Goal: Task Accomplishment & Management: Manage account settings

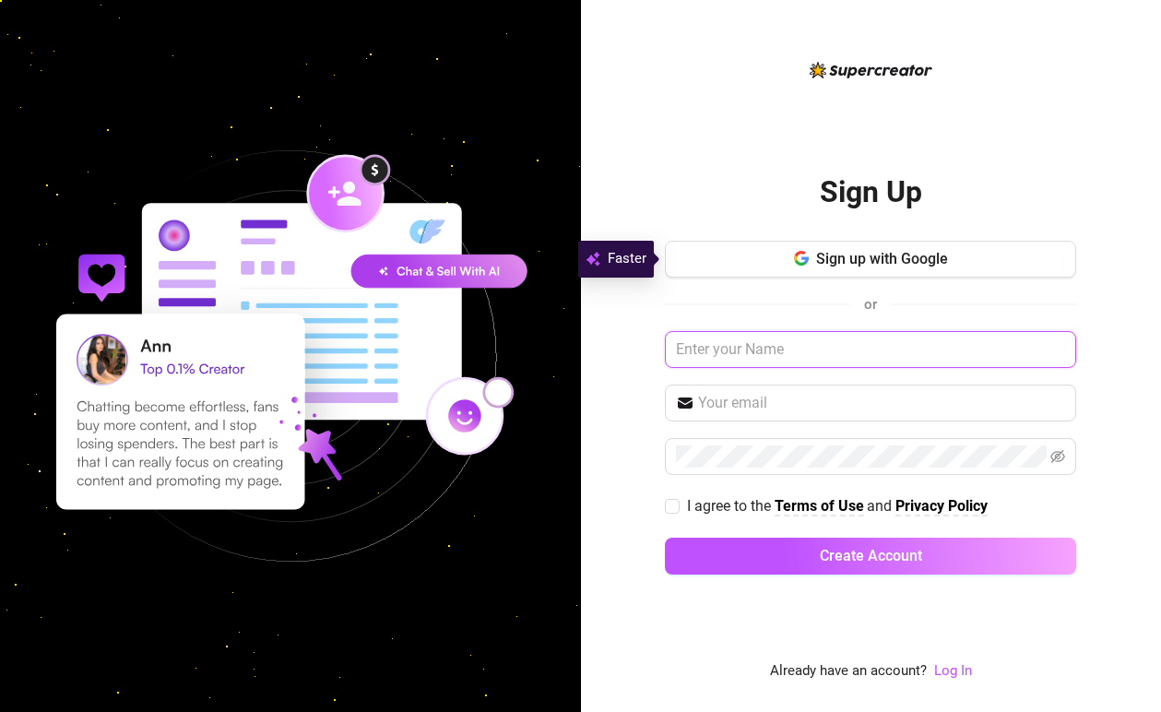
click at [790, 352] on input "text" at bounding box center [870, 349] width 411 height 37
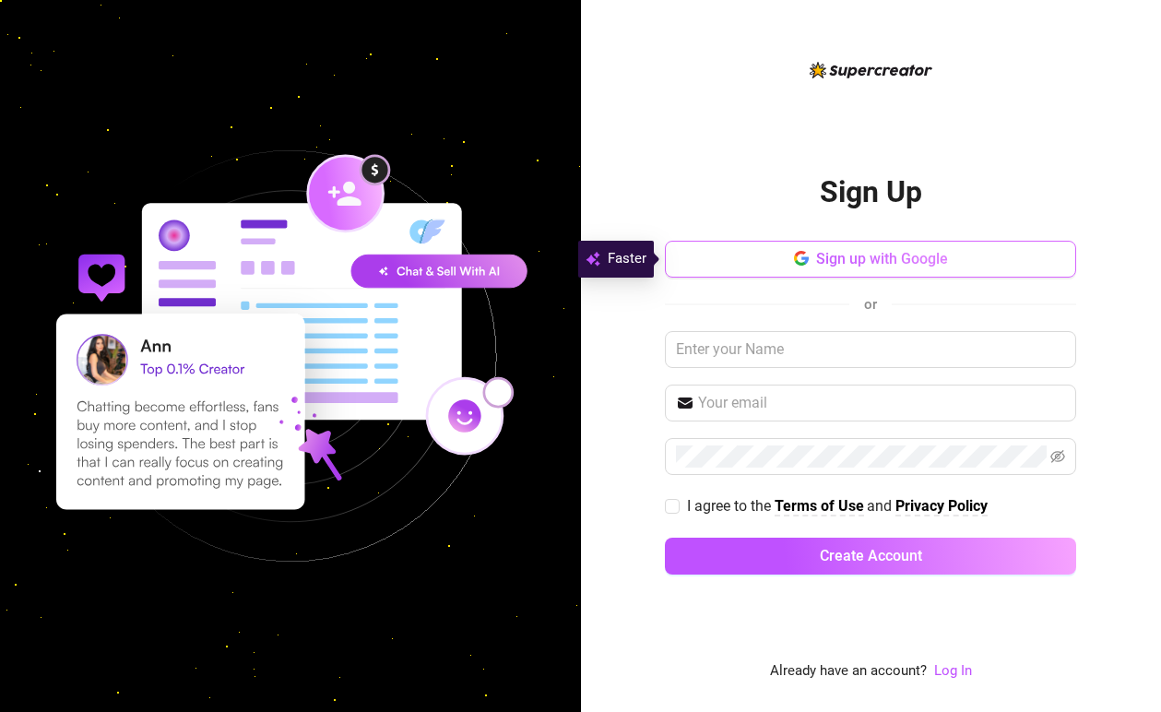
click at [872, 265] on span "Sign up with Google" at bounding box center [882, 259] width 132 height 18
click at [805, 135] on div "Sign Up Sign up with Google or I agree to the Terms of Use and Privacy Policy C…" at bounding box center [870, 370] width 411 height 623
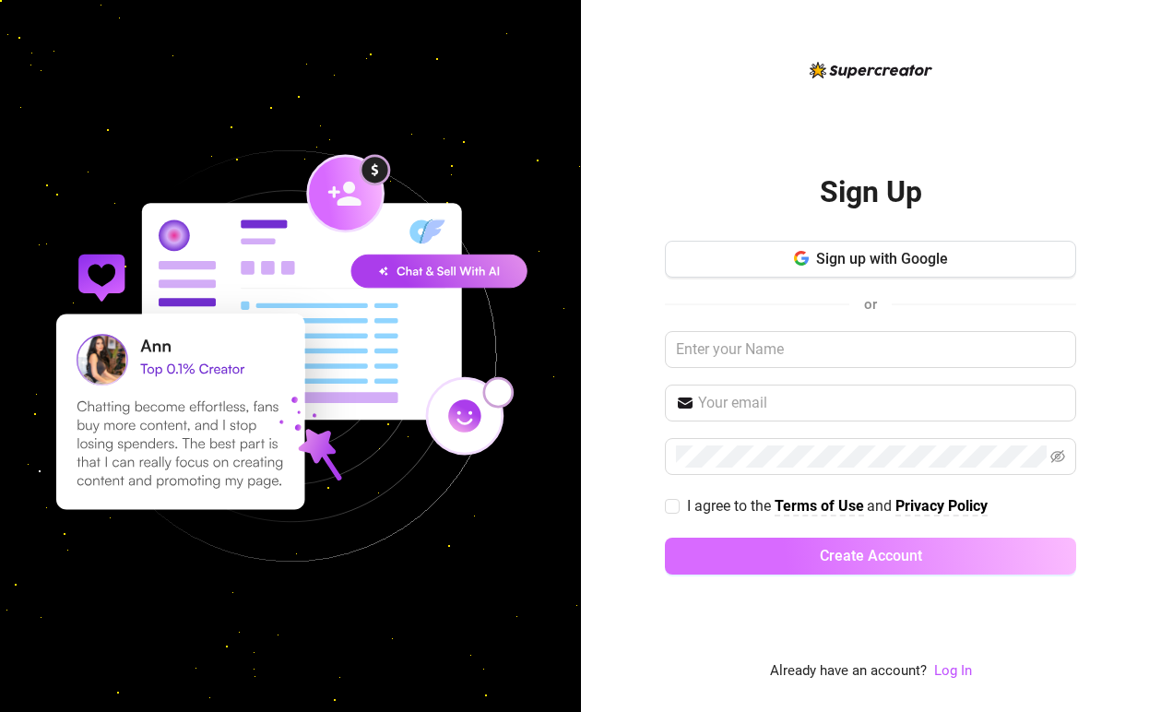
click at [882, 563] on span "Create Account" at bounding box center [871, 556] width 102 height 18
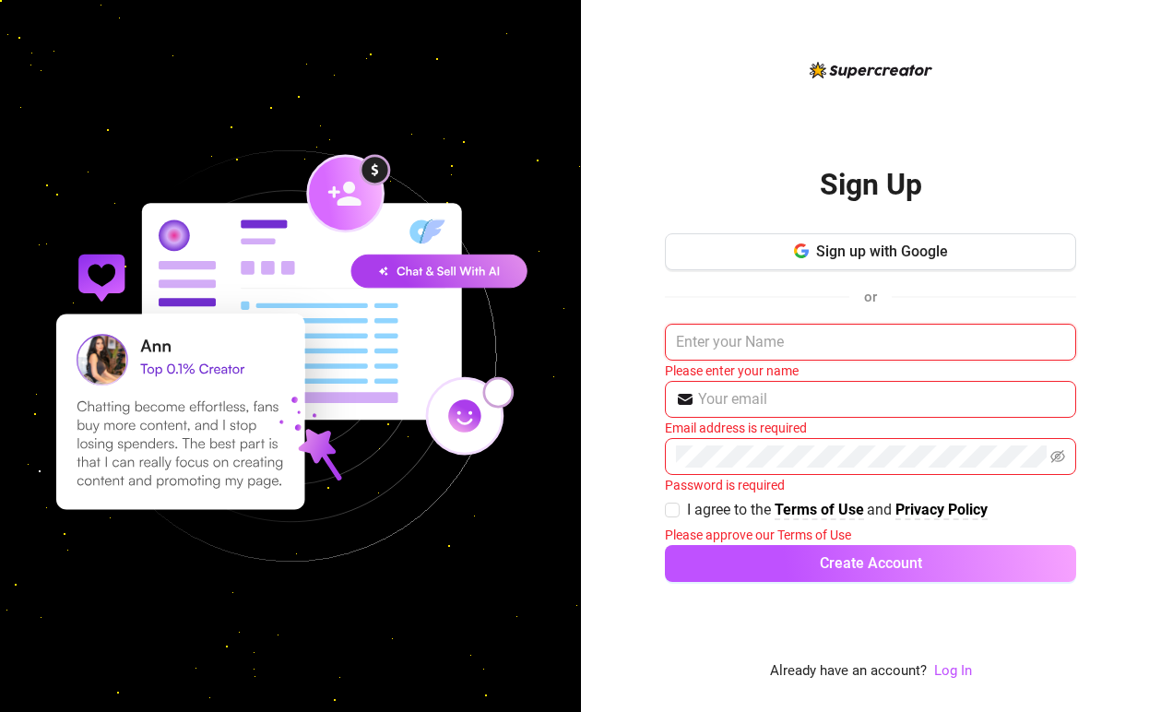
click at [734, 352] on input "text" at bounding box center [870, 342] width 411 height 37
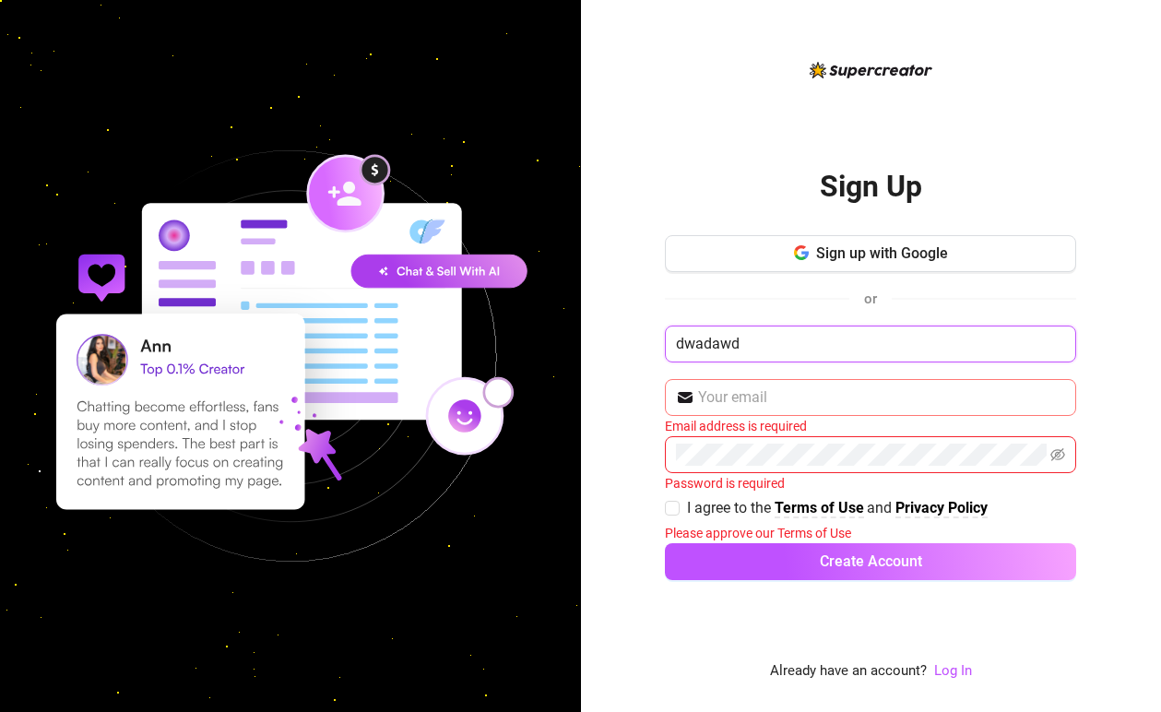
type input "dwadawd"
click at [774, 402] on input "text" at bounding box center [881, 397] width 367 height 22
type input "@"
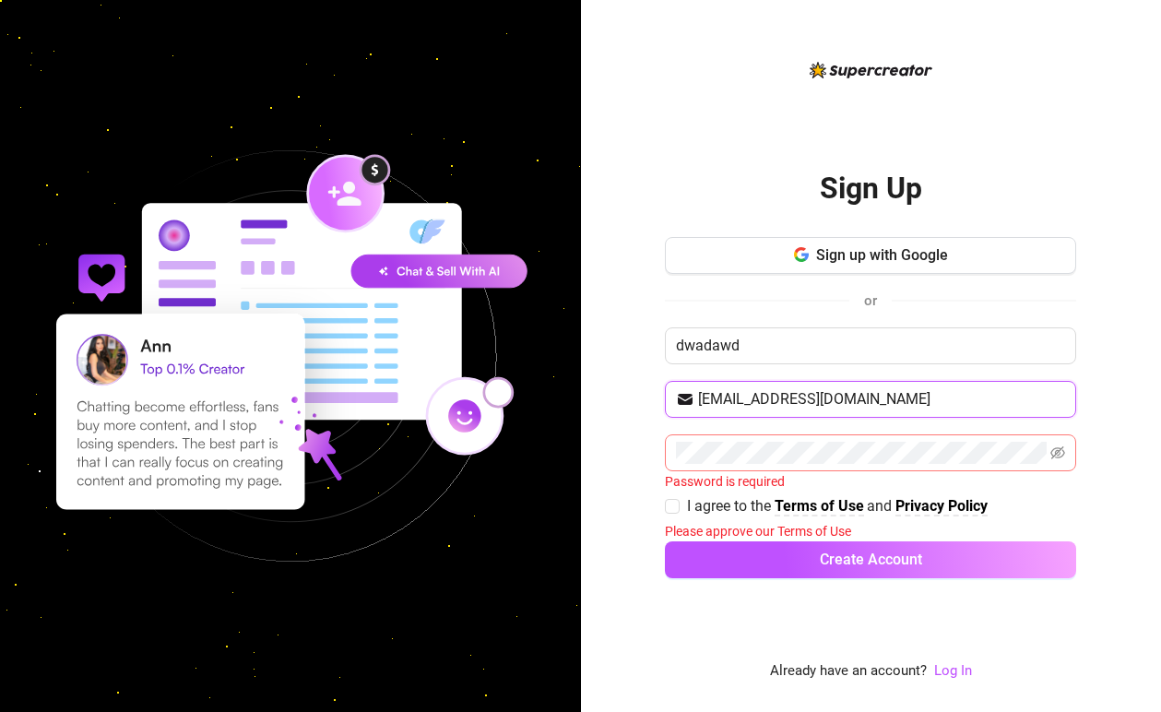
type input "dwkajdwad@gmail.com"
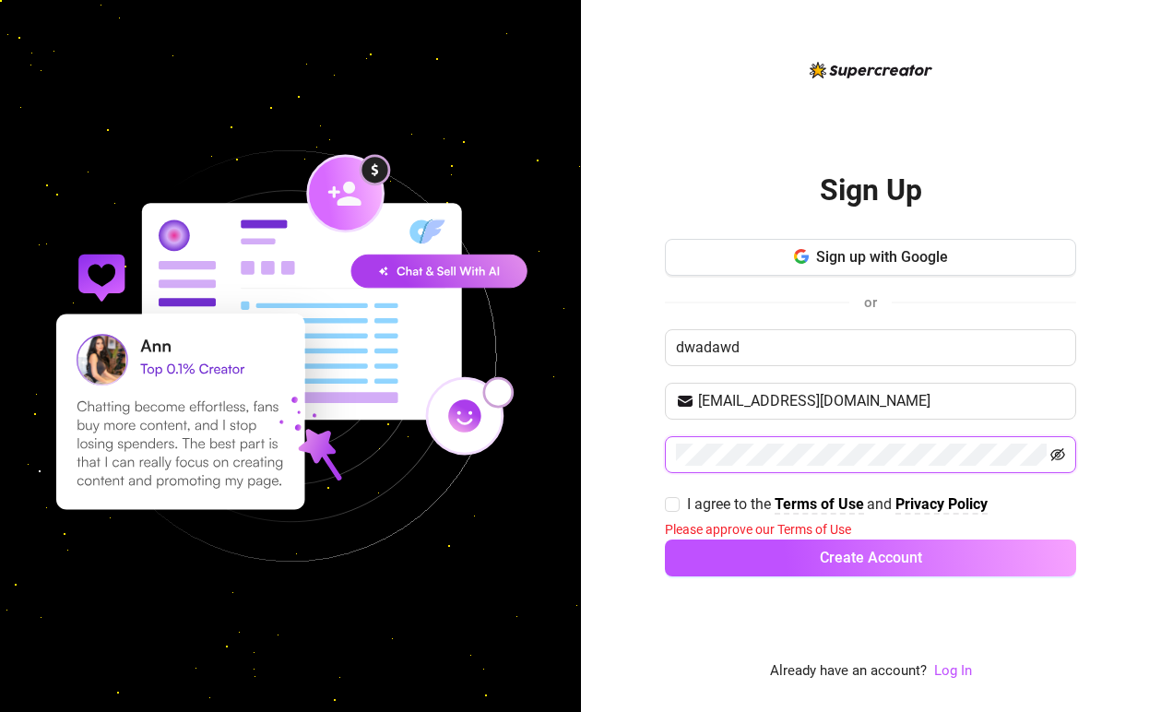
click at [1052, 455] on icon "eye-invisible" at bounding box center [1057, 454] width 15 height 13
click at [404, 417] on div "Sign Up Sign up with Google or dwadawd dwkajdwad@gmail.com I agree to the Terms…" at bounding box center [580, 356] width 1161 height 712
click at [679, 490] on div "I agree to the Terms of Use and Privacy Policy" at bounding box center [870, 505] width 411 height 30
click at [671, 493] on label "I agree to the Terms of Use and Privacy Policy" at bounding box center [830, 503] width 330 height 23
click at [671, 497] on input "I agree to the Terms of Use and Privacy Policy" at bounding box center [671, 503] width 13 height 13
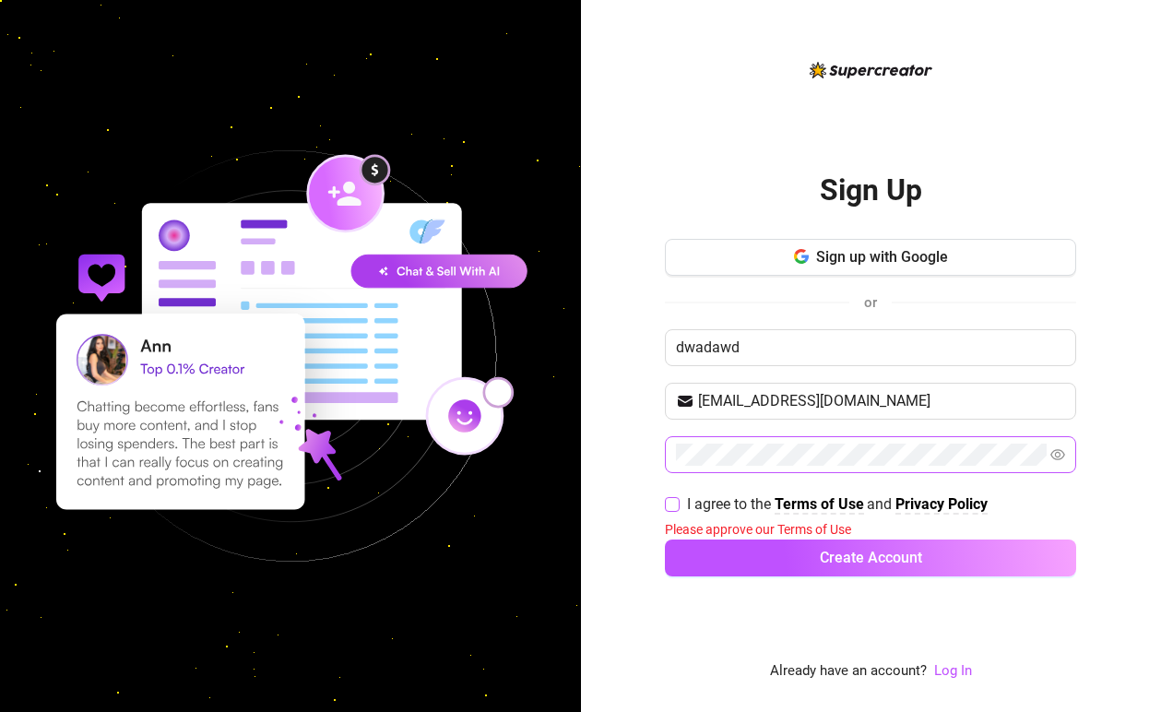
checkbox input "true"
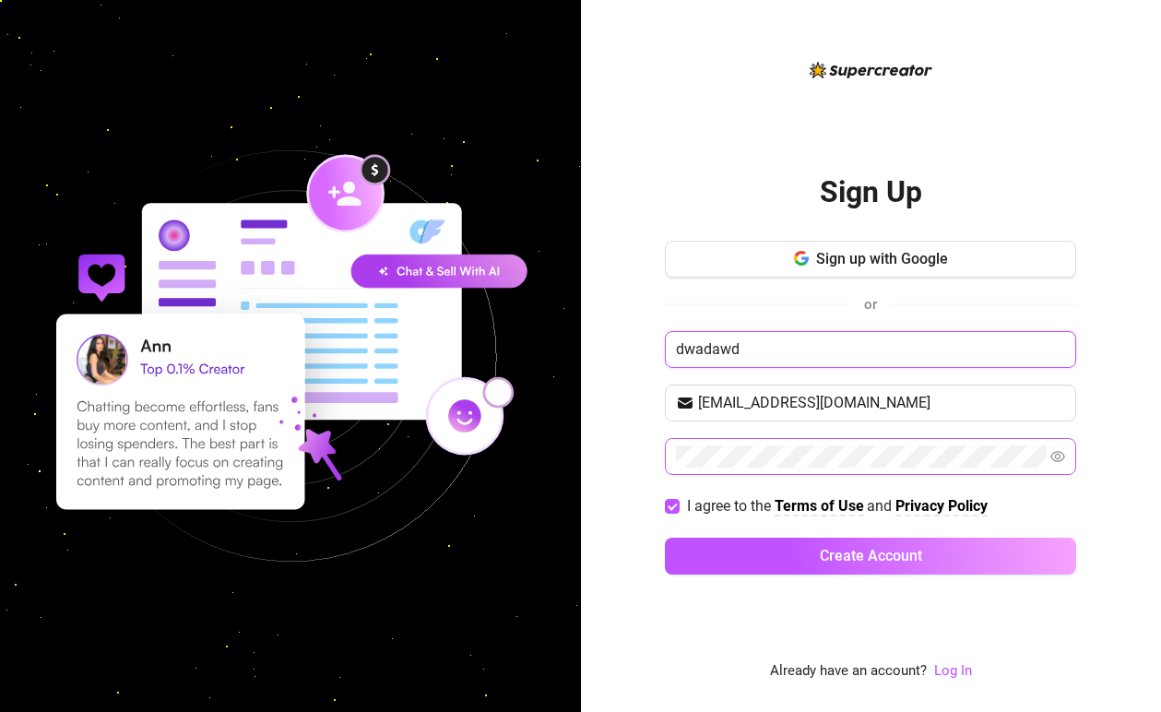
click at [458, 327] on div "Sign Up Sign up with Google or dwadawd dwkajdwad@gmail.com I agree to the Terms…" at bounding box center [580, 356] width 1161 height 712
type input "whatanass"
drag, startPoint x: 775, startPoint y: 401, endPoint x: 614, endPoint y: 387, distance: 161.1
click at [586, 391] on div "Sign Up Sign up with Google or whatanass dwkajdwad@gmail.com I agree to the Ter…" at bounding box center [871, 356] width 581 height 712
type input "whatanass@gmail.com"
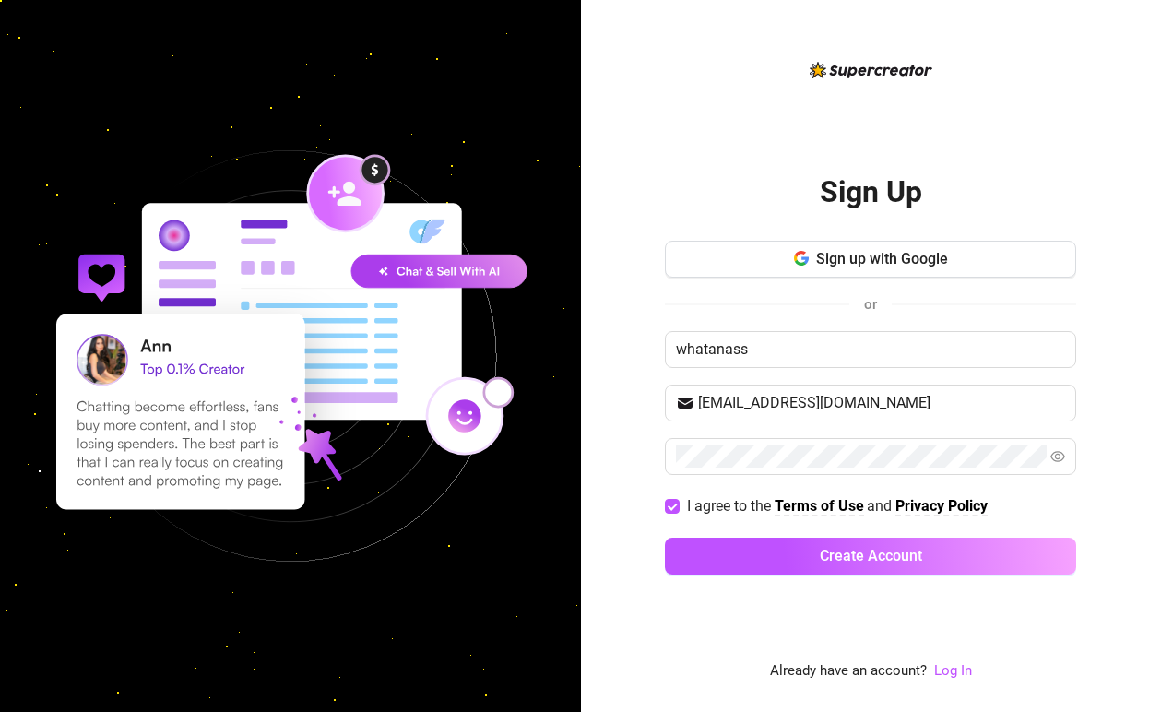
drag, startPoint x: 1101, startPoint y: 515, endPoint x: 900, endPoint y: 571, distance: 208.8
click at [1101, 514] on div "Sign Up Sign up with Google or whatanass whatanass@gmail.com I agree to the Ter…" at bounding box center [871, 356] width 581 height 712
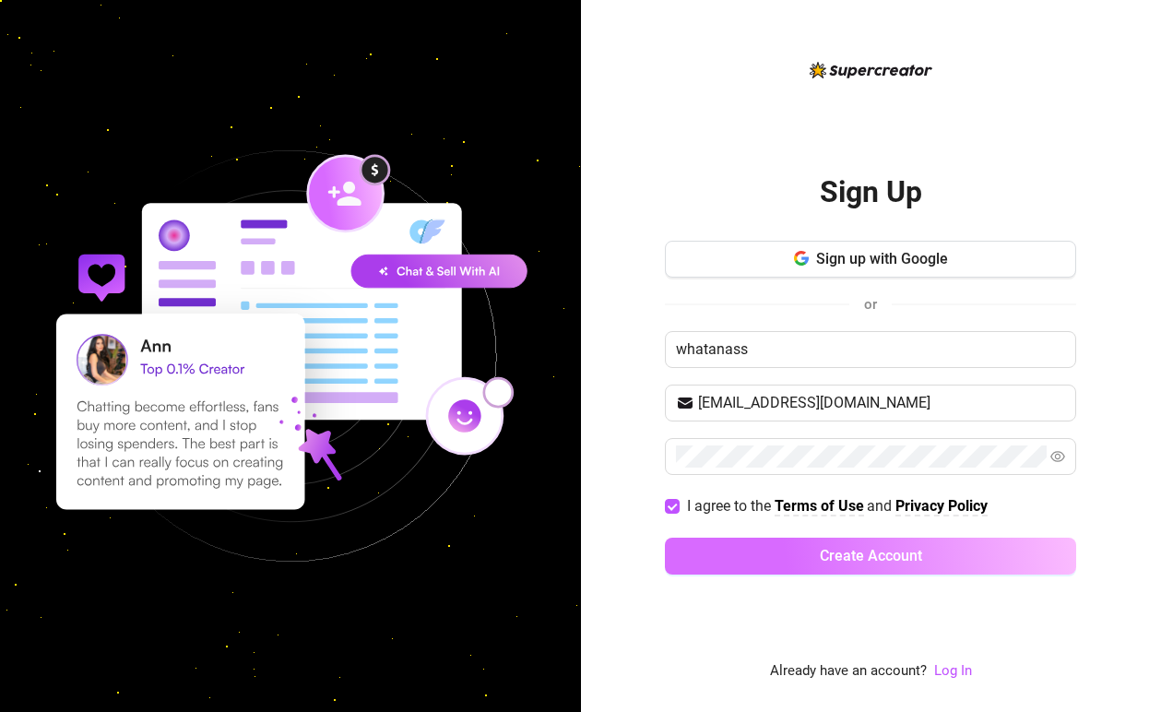
click at [872, 561] on span "Create Account" at bounding box center [871, 556] width 102 height 18
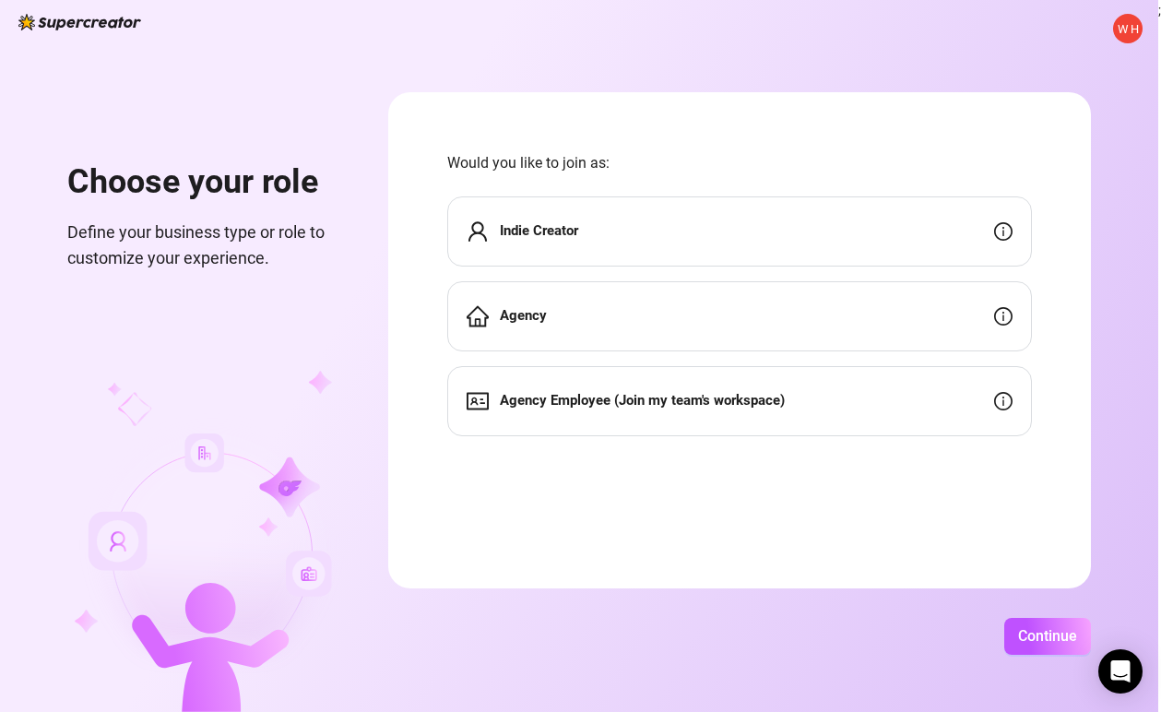
click at [589, 239] on div "Indie Creator" at bounding box center [739, 231] width 585 height 70
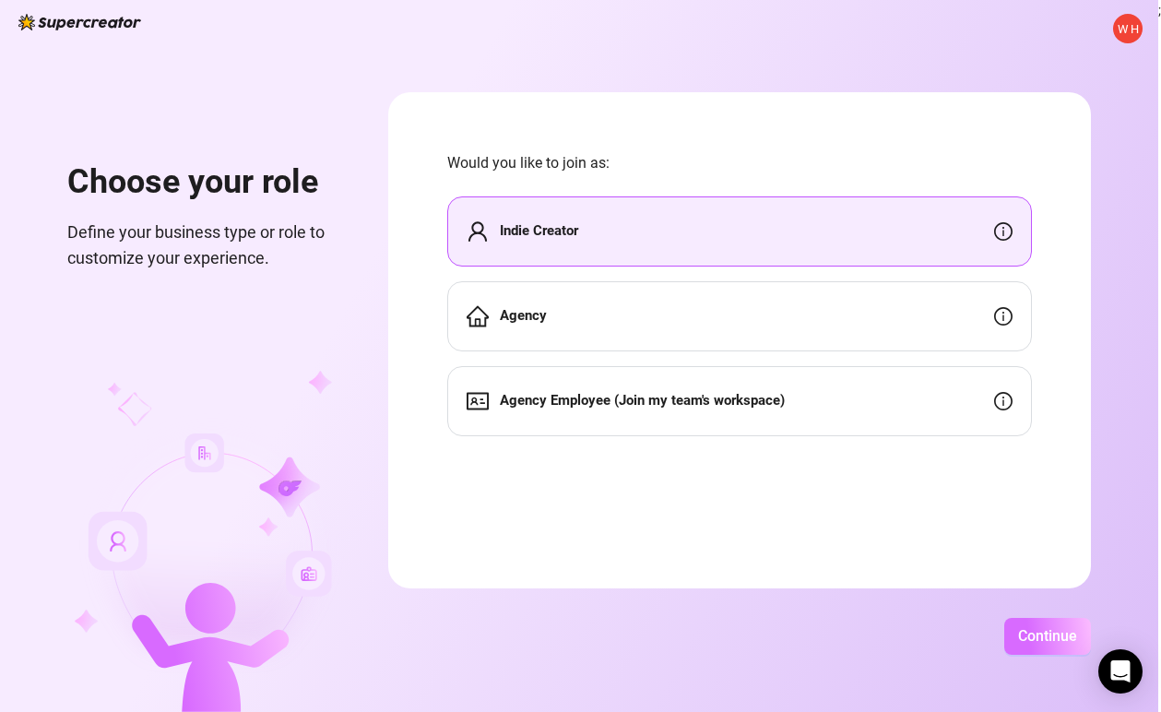
click at [1069, 643] on span "Continue" at bounding box center [1047, 636] width 59 height 18
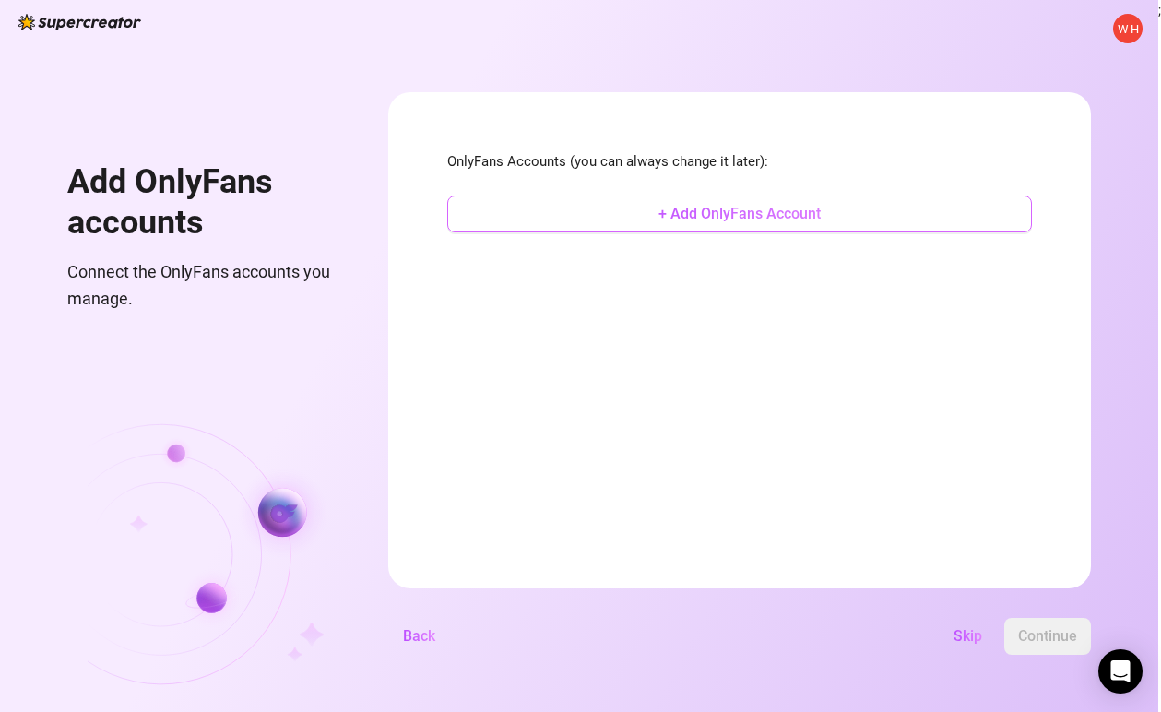
click at [719, 218] on span "+ Add OnlyFans Account" at bounding box center [739, 214] width 162 height 18
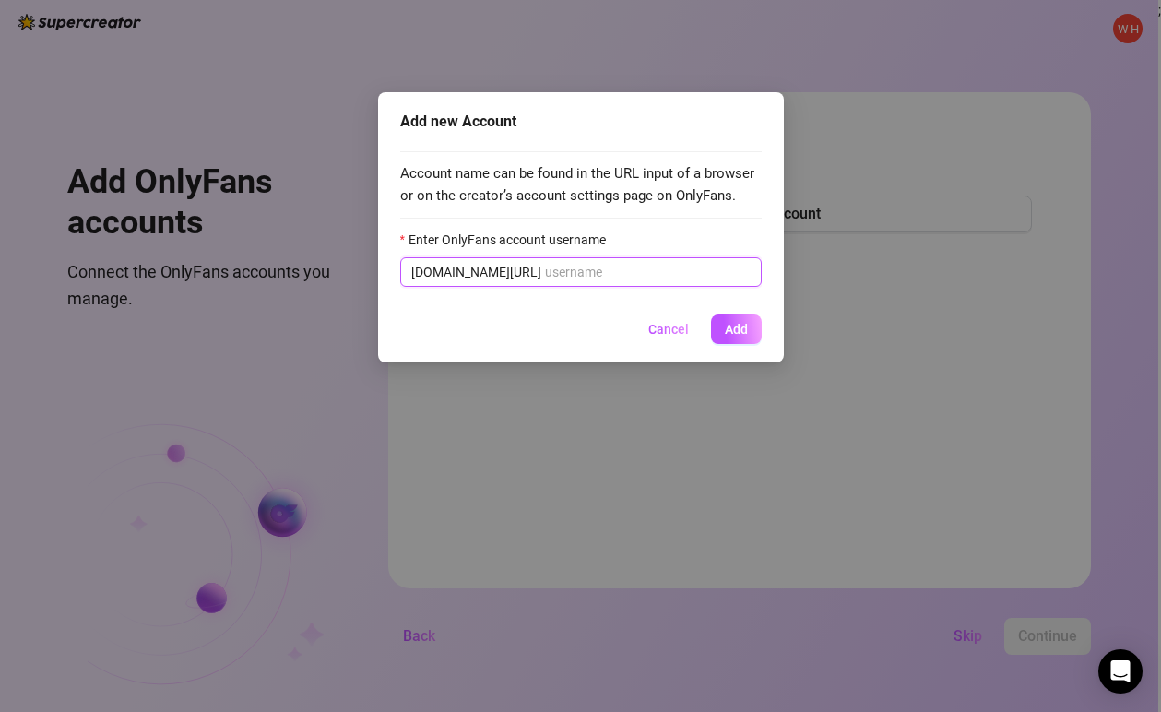
click at [589, 275] on input "Enter OnlyFans account username" at bounding box center [648, 272] width 206 height 20
click at [658, 332] on span "Cancel" at bounding box center [668, 329] width 41 height 15
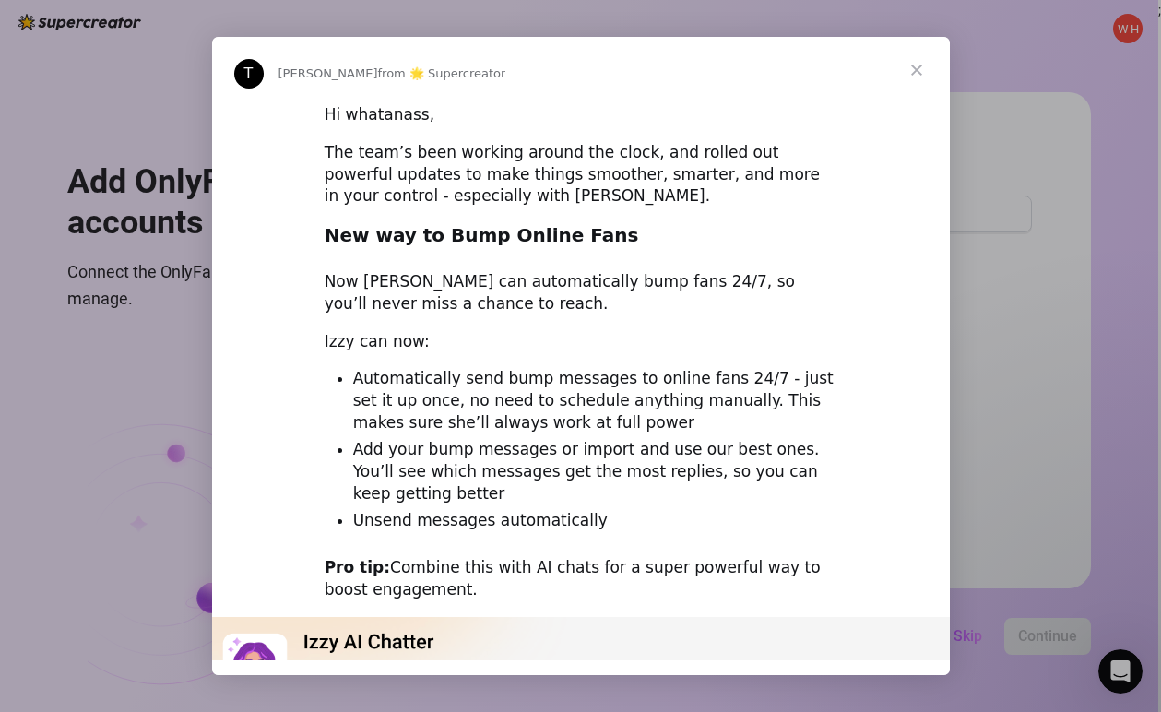
scroll to position [369, 0]
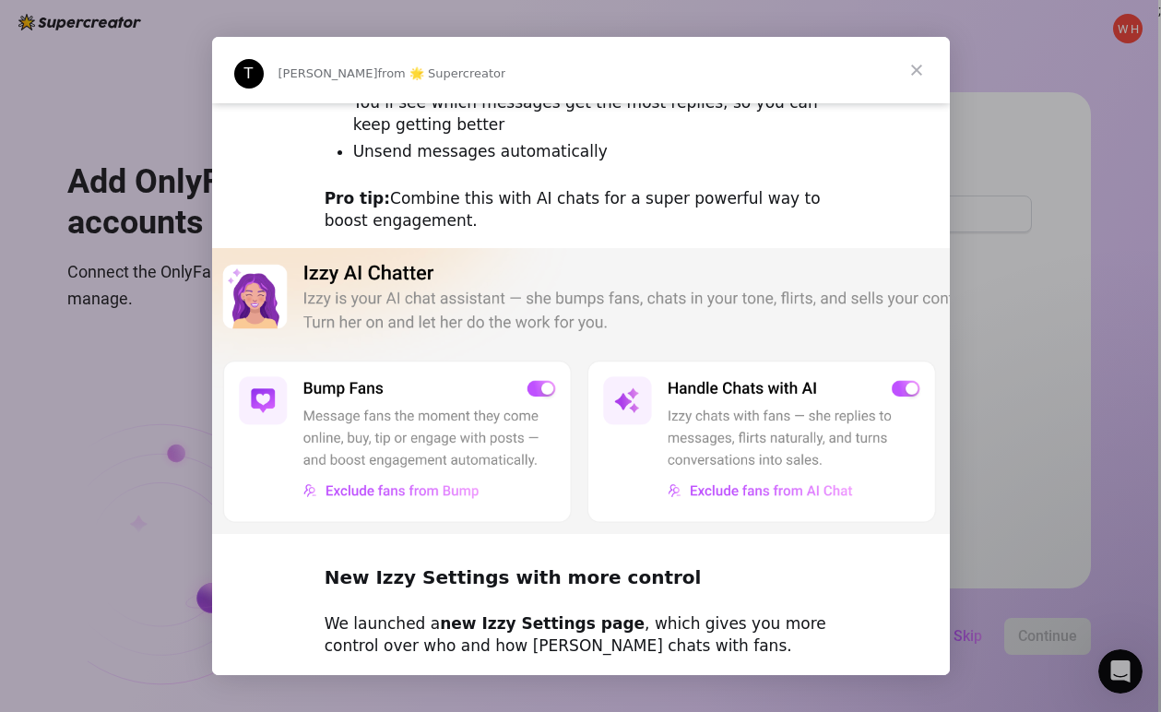
click at [920, 74] on span "Close" at bounding box center [917, 70] width 66 height 66
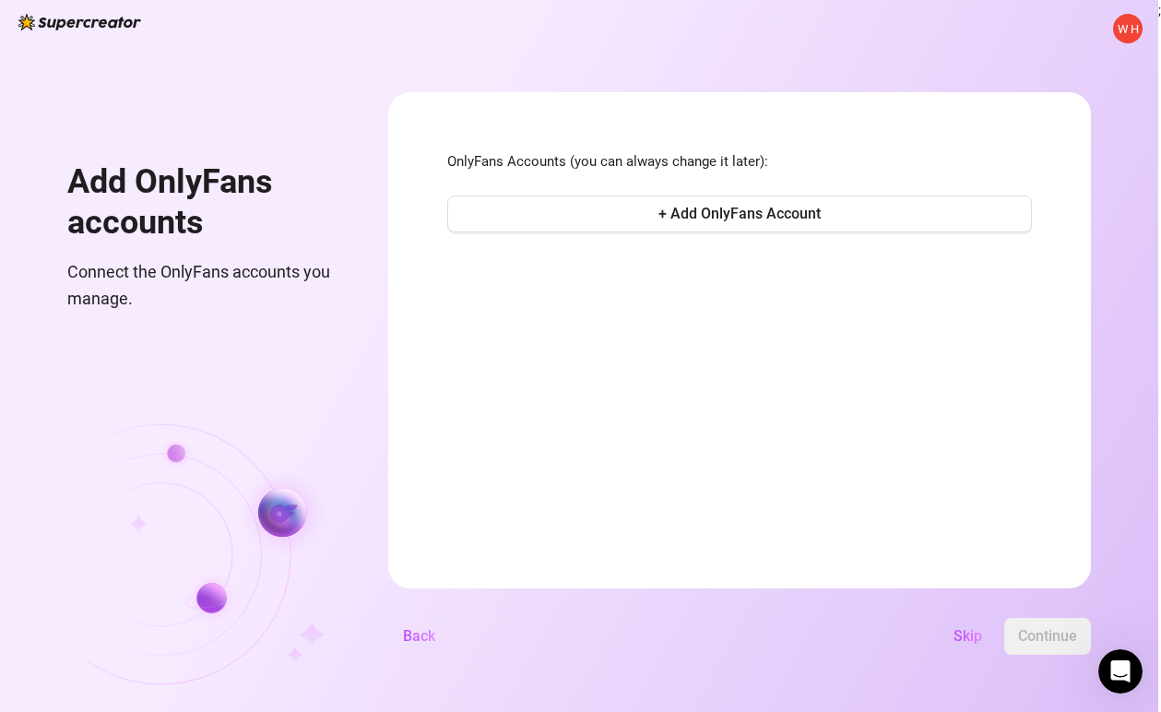
click at [747, 301] on form "OnlyFans Accounts (you can always change it later): + Add OnlyFans Account Back…" at bounding box center [739, 340] width 703 height 496
click at [709, 284] on form "OnlyFans Accounts (you can always change it later): + Add OnlyFans Account Back…" at bounding box center [739, 340] width 703 height 496
click at [684, 337] on form "OnlyFans Accounts (you can always change it later): + Add OnlyFans Account Back…" at bounding box center [739, 340] width 703 height 496
click at [974, 635] on span "Skip" at bounding box center [968, 636] width 29 height 18
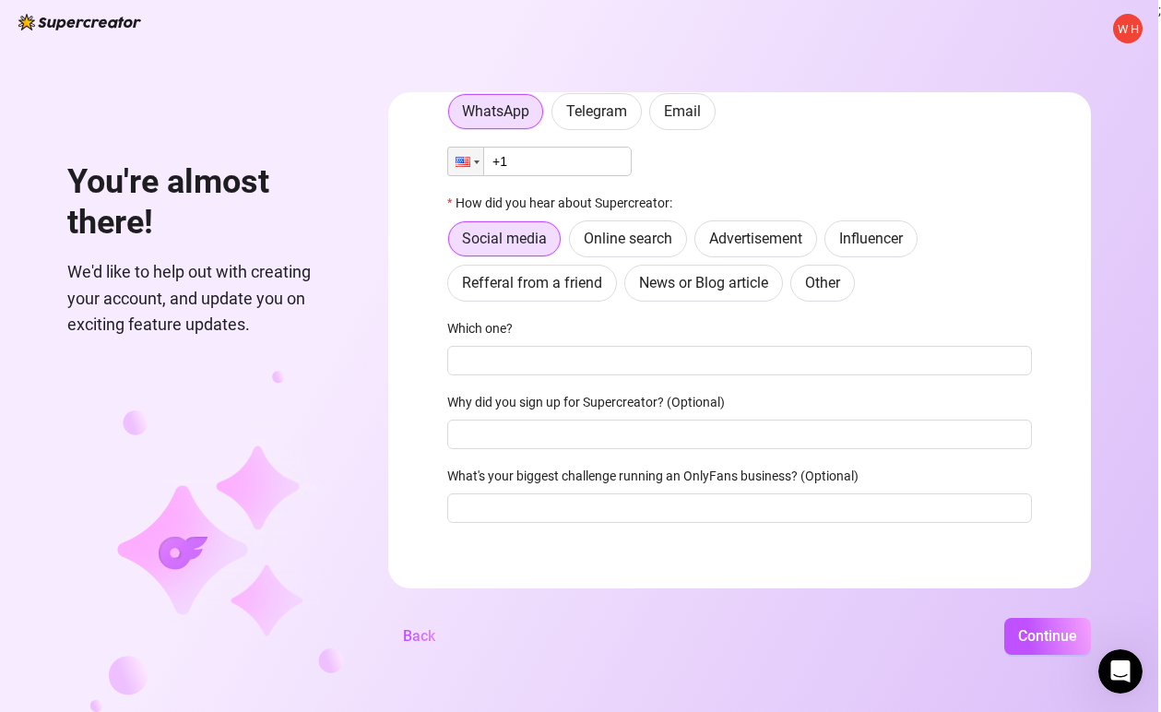
scroll to position [98, 0]
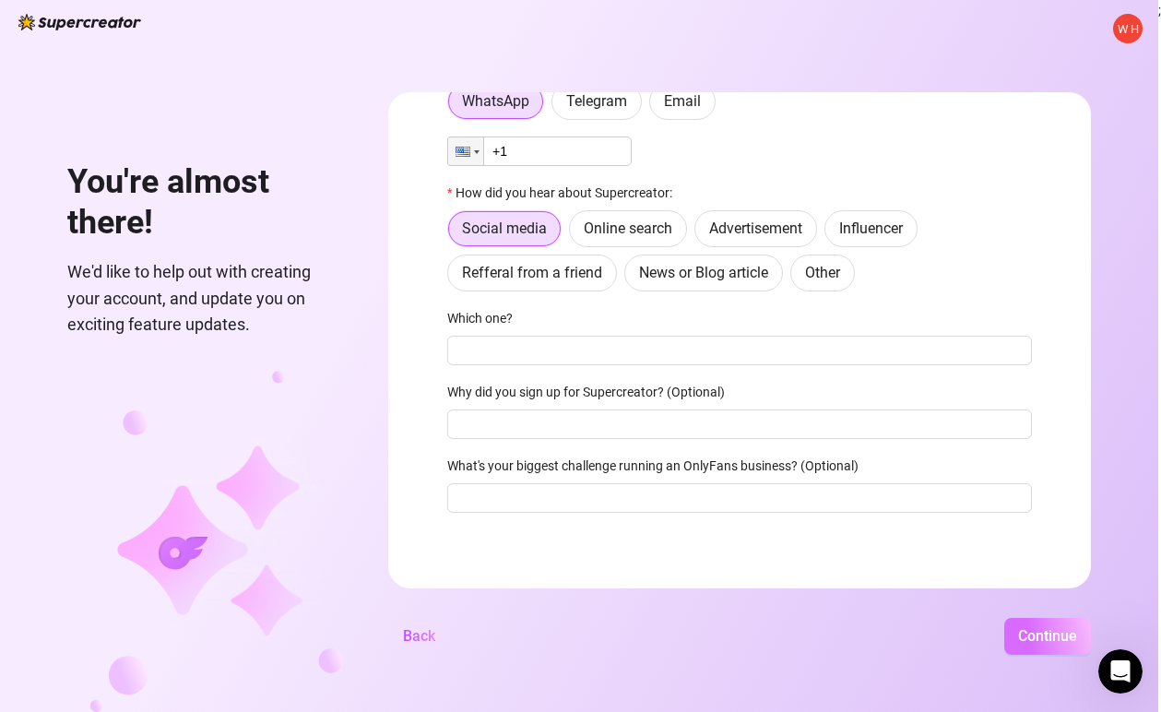
click at [1038, 632] on span "Continue" at bounding box center [1047, 636] width 59 height 18
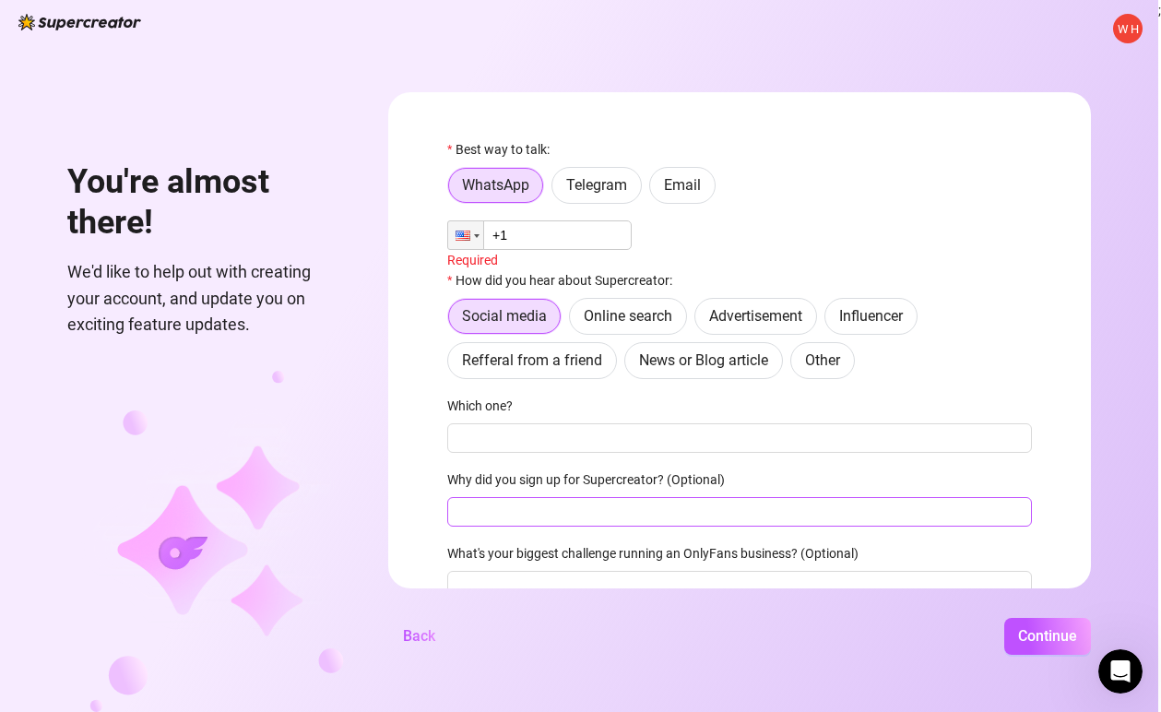
scroll to position [0, 0]
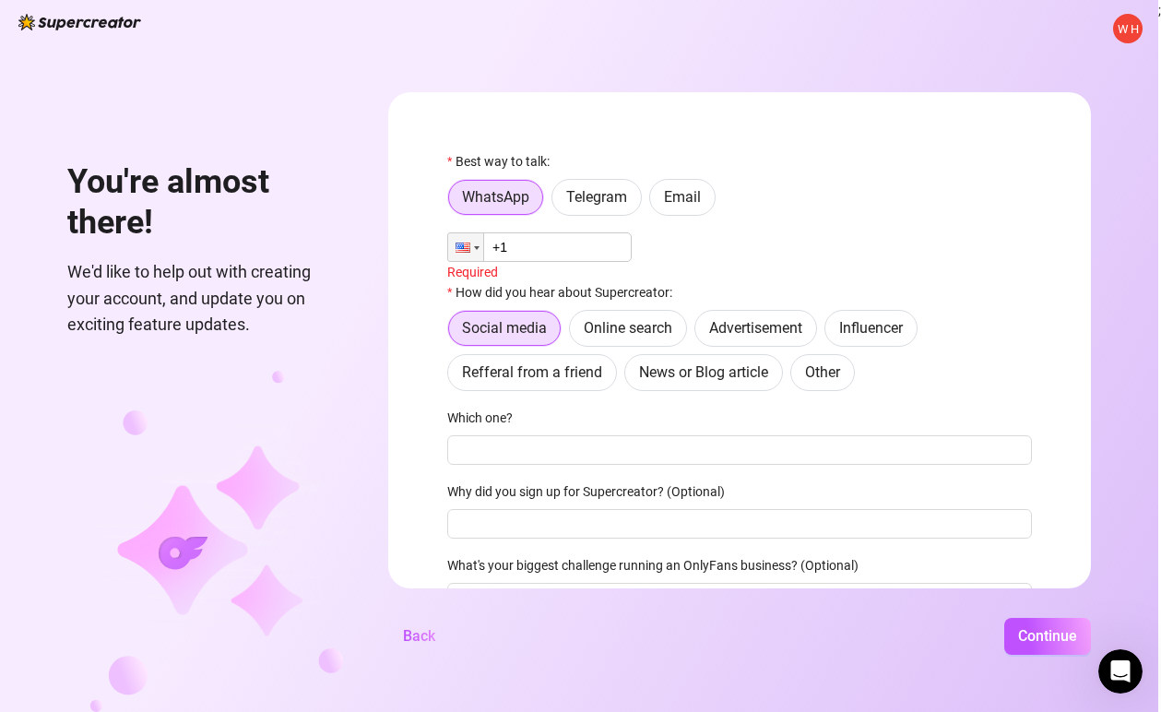
click at [577, 246] on input "+1" at bounding box center [539, 247] width 184 height 30
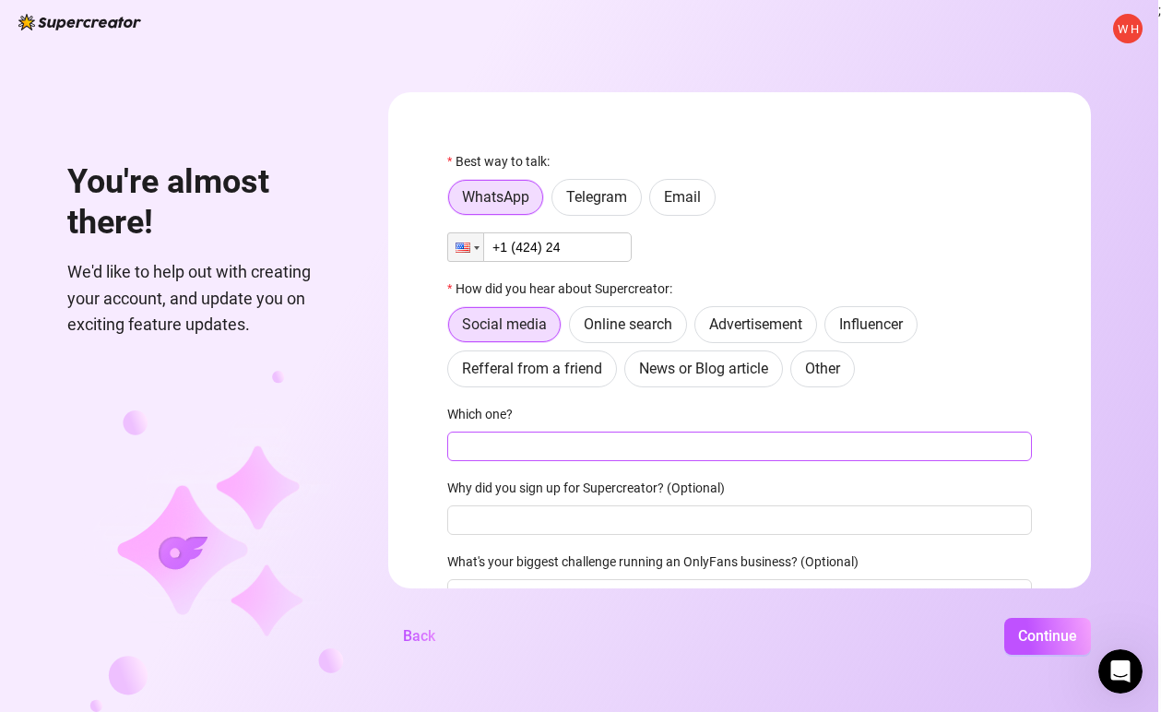
type input "+1 (424) 24"
click at [555, 451] on input "Which one?" at bounding box center [739, 447] width 585 height 30
type input "dd"
click at [236, 433] on div "W H You're almost there! We'd like to help out with creating your account, and …" at bounding box center [579, 356] width 1158 height 712
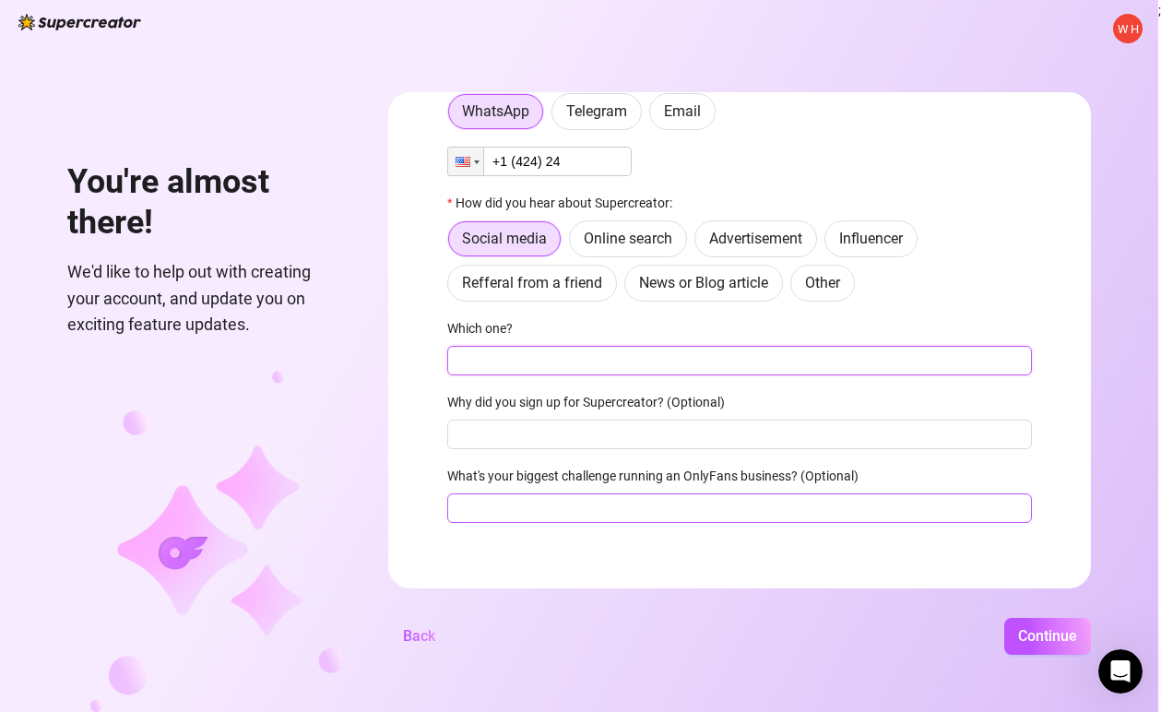
scroll to position [98, 0]
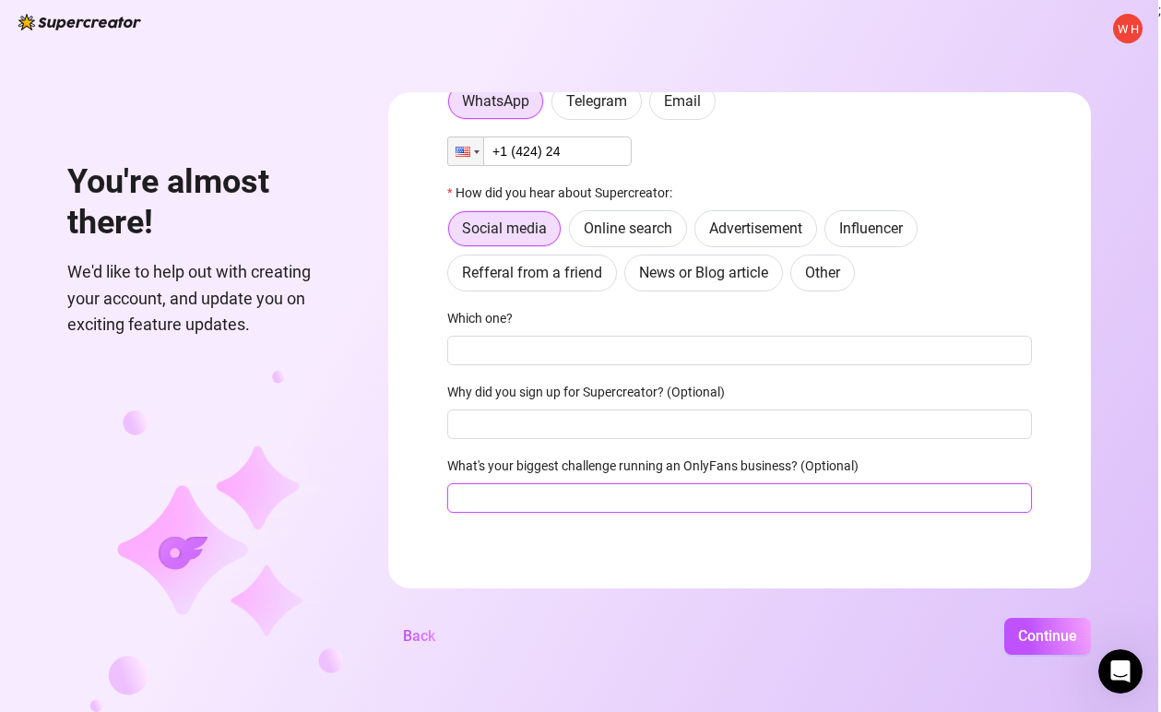
click at [601, 496] on input "What's your biggest challenge running an OnlyFans business? (Optional)" at bounding box center [739, 498] width 585 height 30
click at [634, 498] on input "What's your biggest challenge running an OnlyFans business? (Optional)" at bounding box center [739, 498] width 585 height 30
type input "chatting"
click at [602, 442] on div "Best way to talk: WhatsApp Telegram Email Phone +1 (424) 24 How did you hear ab…" at bounding box center [739, 292] width 585 height 474
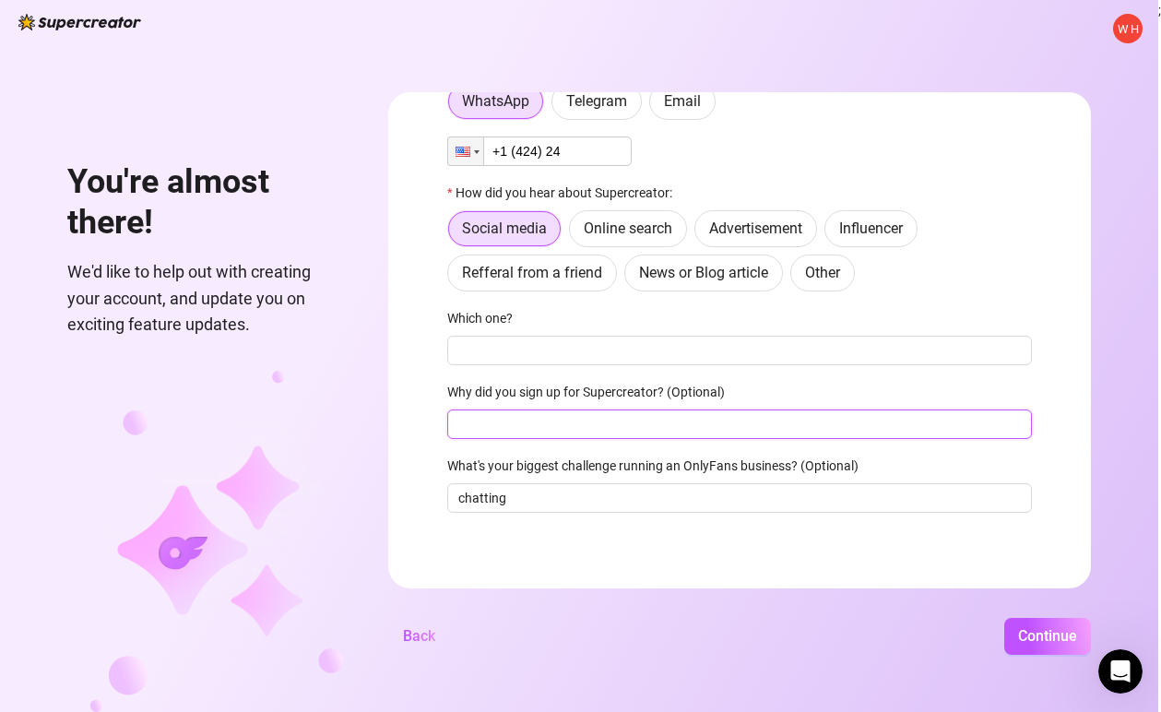
click at [589, 433] on input "Why did you sign up for Supercreator? (Optional)" at bounding box center [739, 424] width 585 height 30
click at [633, 427] on input "Why did you sign up for Supercreator? (Optional)" at bounding box center [739, 424] width 585 height 30
type input "need it for tracking"
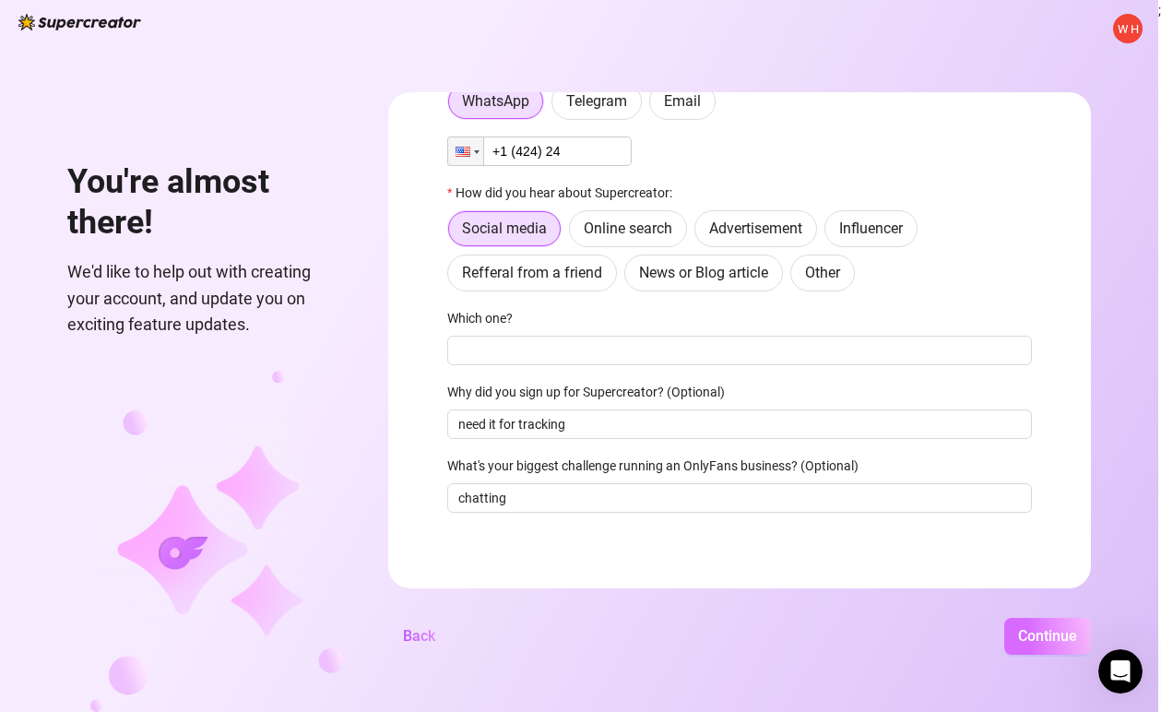
click at [1053, 638] on span "Continue" at bounding box center [1047, 636] width 59 height 18
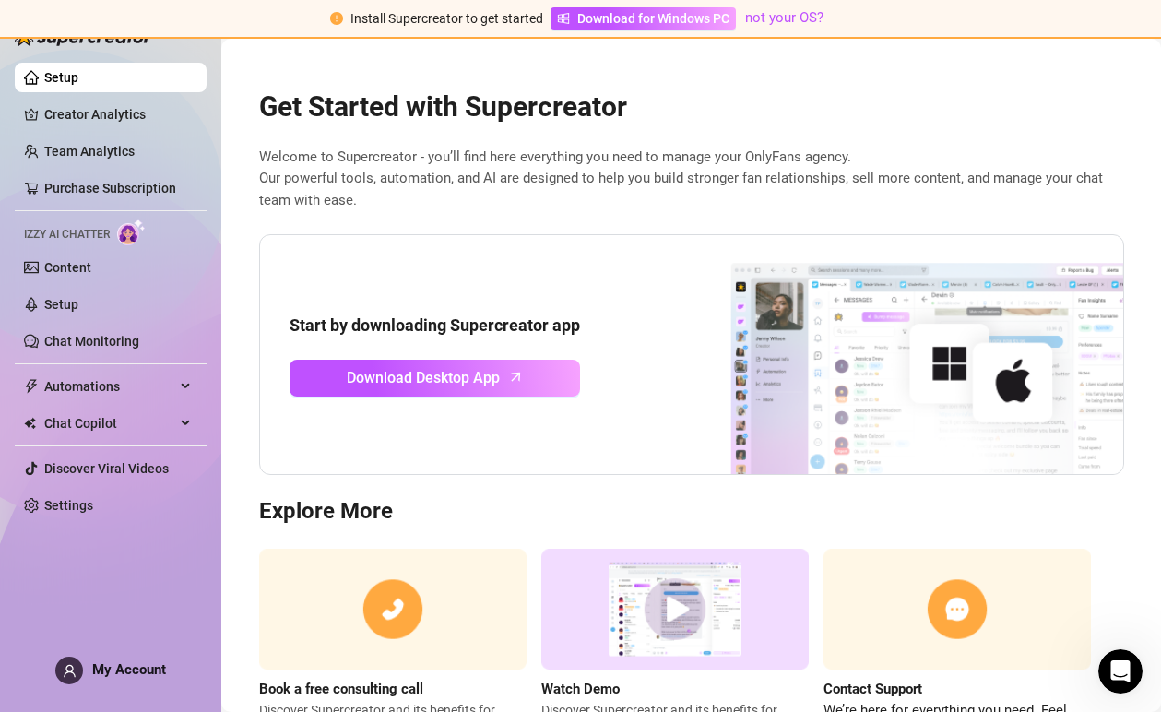
drag, startPoint x: 955, startPoint y: 108, endPoint x: 939, endPoint y: 47, distance: 63.1
click at [961, 104] on h2 "Get Started with Supercreator" at bounding box center [691, 106] width 865 height 35
click at [1011, 76] on div "Get Started with Supercreator Welcome to Supercreator - you’ll find here everyt…" at bounding box center [691, 405] width 895 height 678
drag, startPoint x: 1068, startPoint y: 100, endPoint x: 1076, endPoint y: 91, distance: 11.7
click at [1073, 97] on h2 "Get Started with Supercreator" at bounding box center [691, 106] width 865 height 35
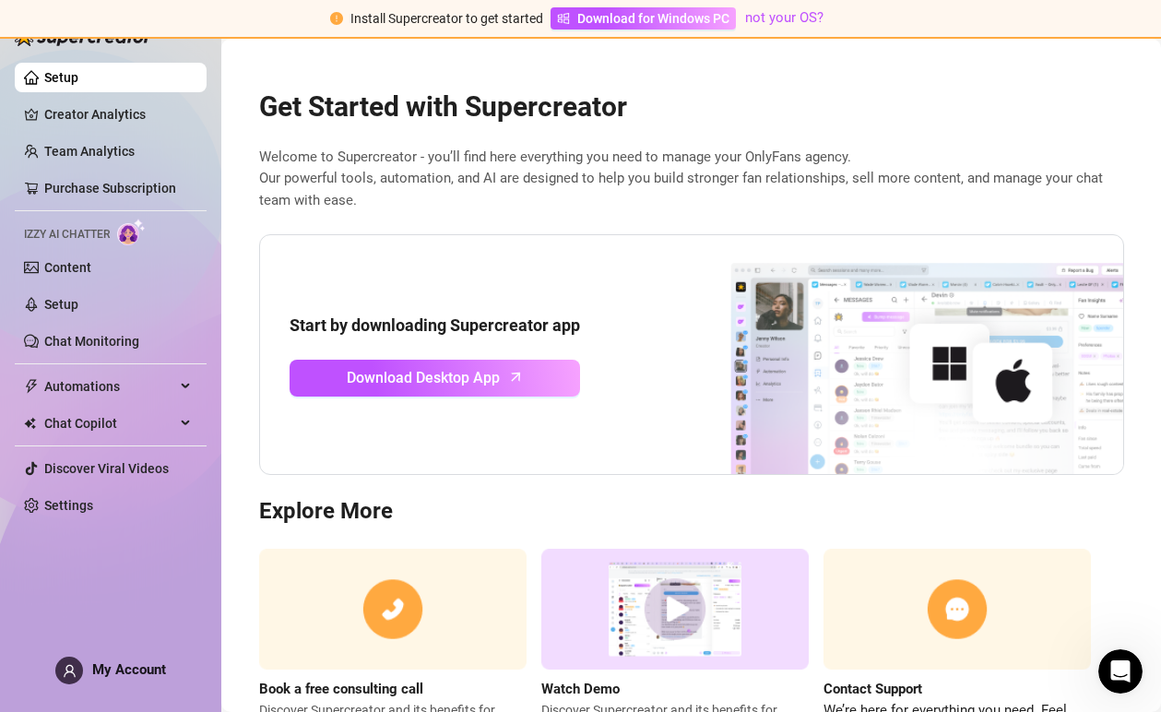
click at [592, 168] on span "Welcome to Supercreator - you’ll find here everything you need to manage your O…" at bounding box center [691, 179] width 865 height 65
click at [515, 162] on span "Welcome to Supercreator - you’ll find here everything you need to manage your O…" at bounding box center [691, 179] width 865 height 65
click at [597, 177] on span "Welcome to Supercreator - you’ll find here everything you need to manage your O…" at bounding box center [691, 179] width 865 height 65
drag, startPoint x: 482, startPoint y: 180, endPoint x: 324, endPoint y: 150, distance: 161.3
click at [489, 181] on span "Welcome to Supercreator - you’ll find here everything you need to manage your O…" at bounding box center [691, 179] width 865 height 65
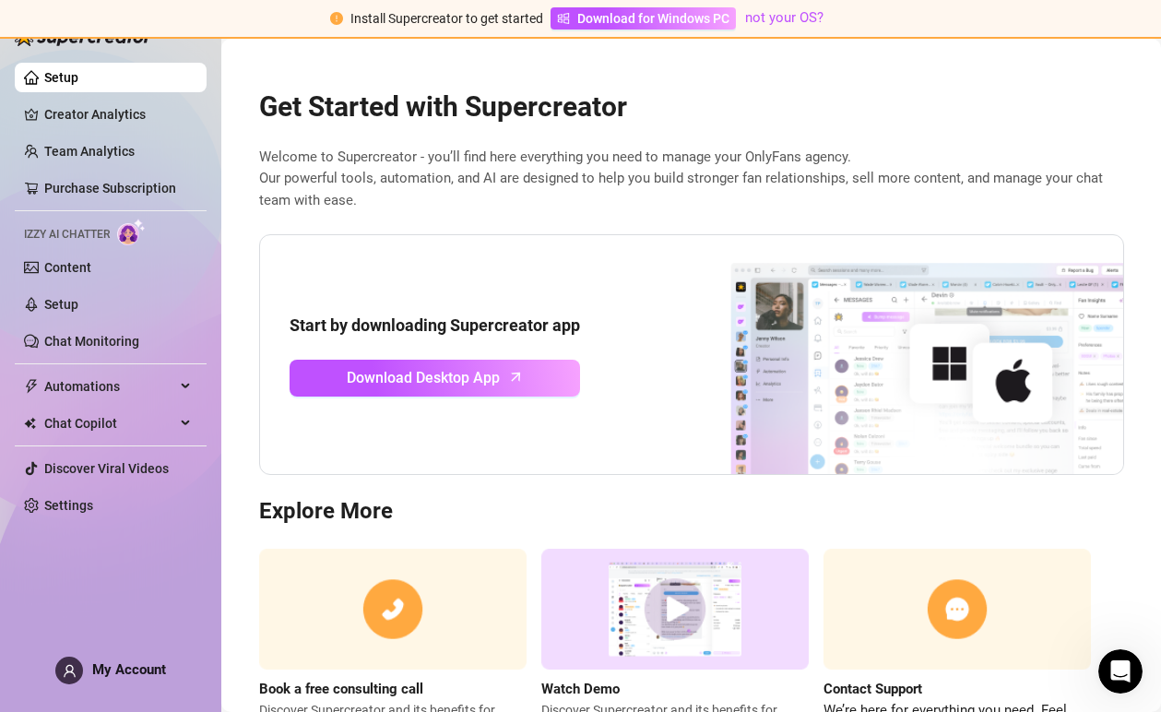
drag, startPoint x: 409, startPoint y: 174, endPoint x: 427, endPoint y: 166, distance: 20.2
click at [412, 174] on span "Welcome to Supercreator - you’ll find here everything you need to manage your O…" at bounding box center [691, 179] width 865 height 65
click at [427, 166] on span "Welcome to Supercreator - you’ll find here everything you need to manage your O…" at bounding box center [691, 179] width 865 height 65
click at [385, 90] on h2 "Get Started with Supercreator" at bounding box center [691, 106] width 865 height 35
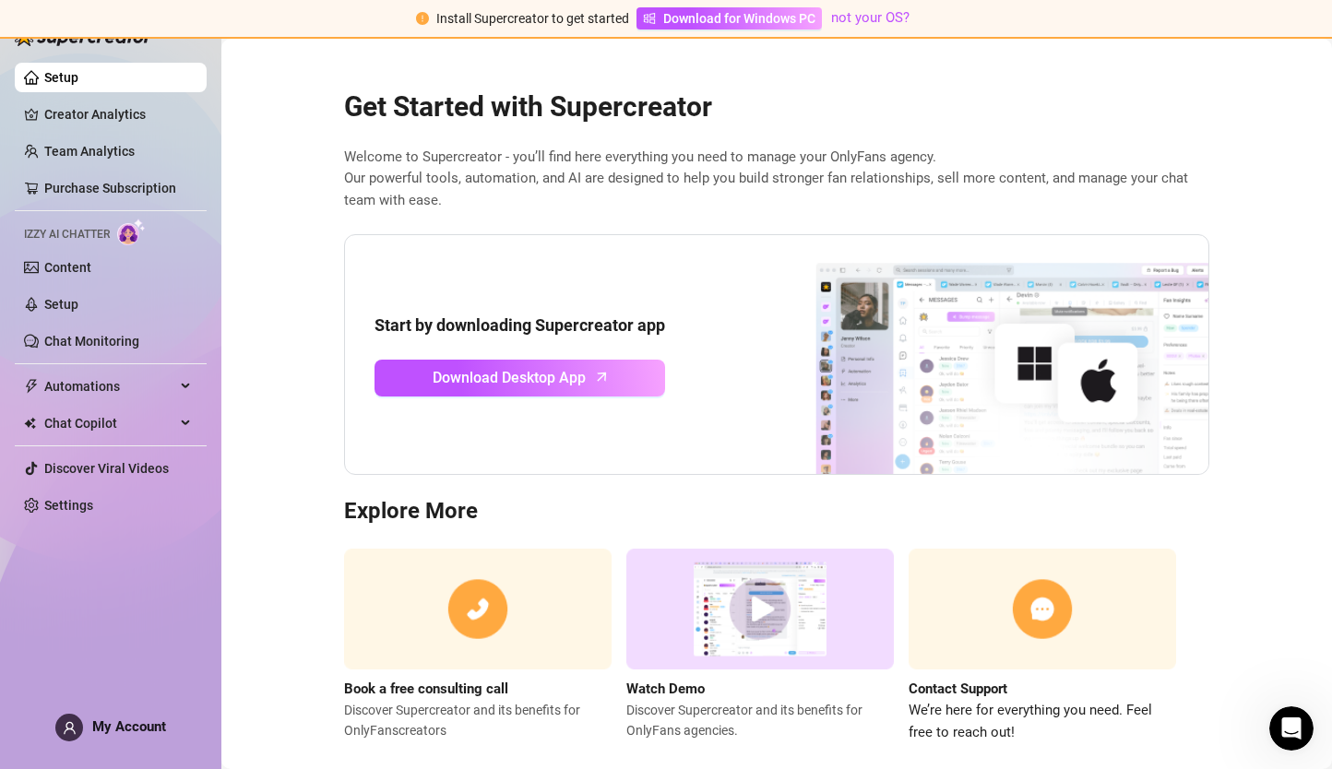
click at [114, 41] on img at bounding box center [84, 37] width 138 height 18
click at [113, 55] on div at bounding box center [84, 27] width 138 height 55
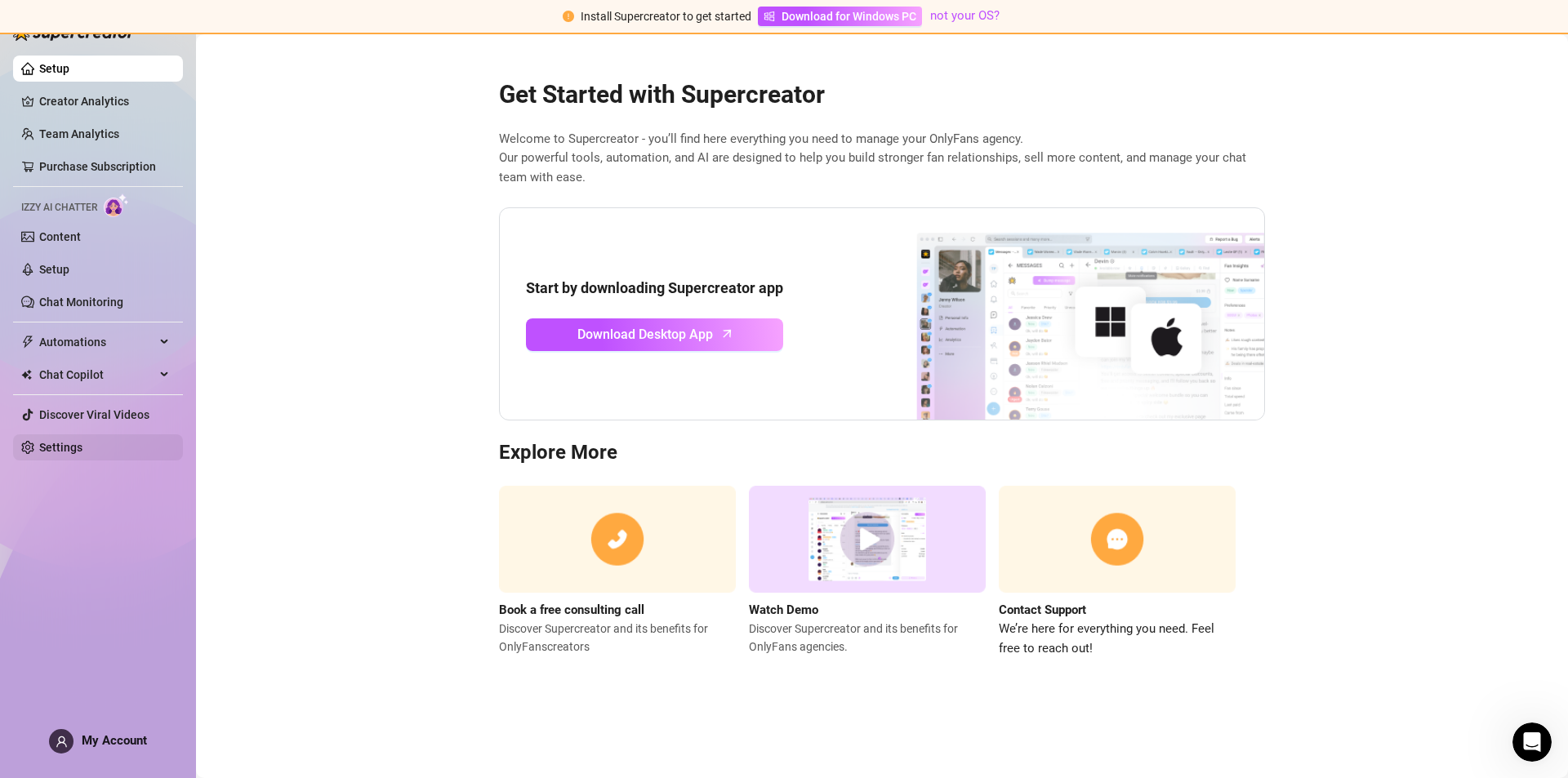
click at [75, 441] on link "Settings" at bounding box center [60, 447] width 43 height 13
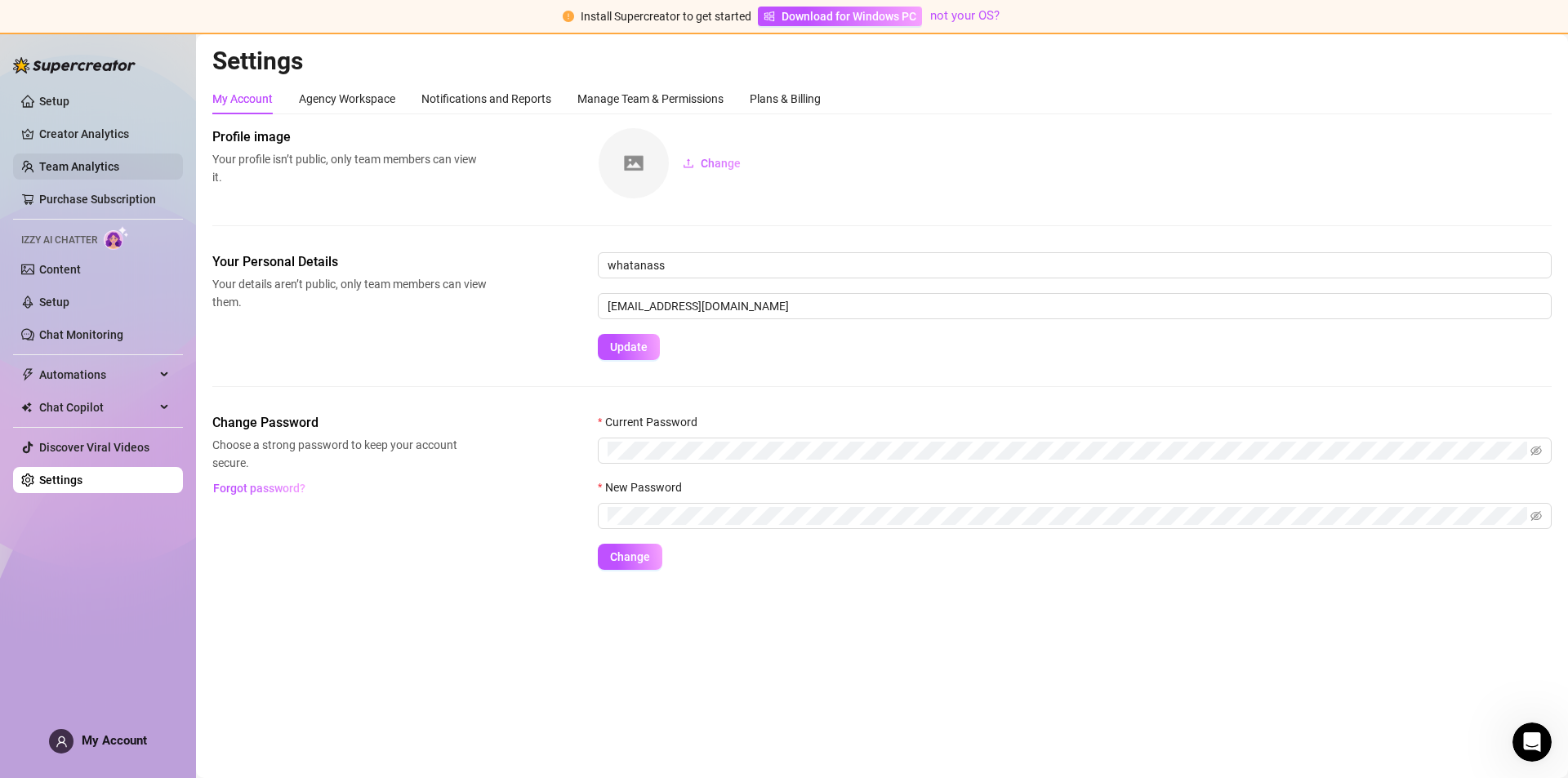
drag, startPoint x: 1521, startPoint y: 0, endPoint x: 90, endPoint y: 155, distance: 1439.4
click at [89, 142] on link "Creator Analytics" at bounding box center [104, 134] width 131 height 27
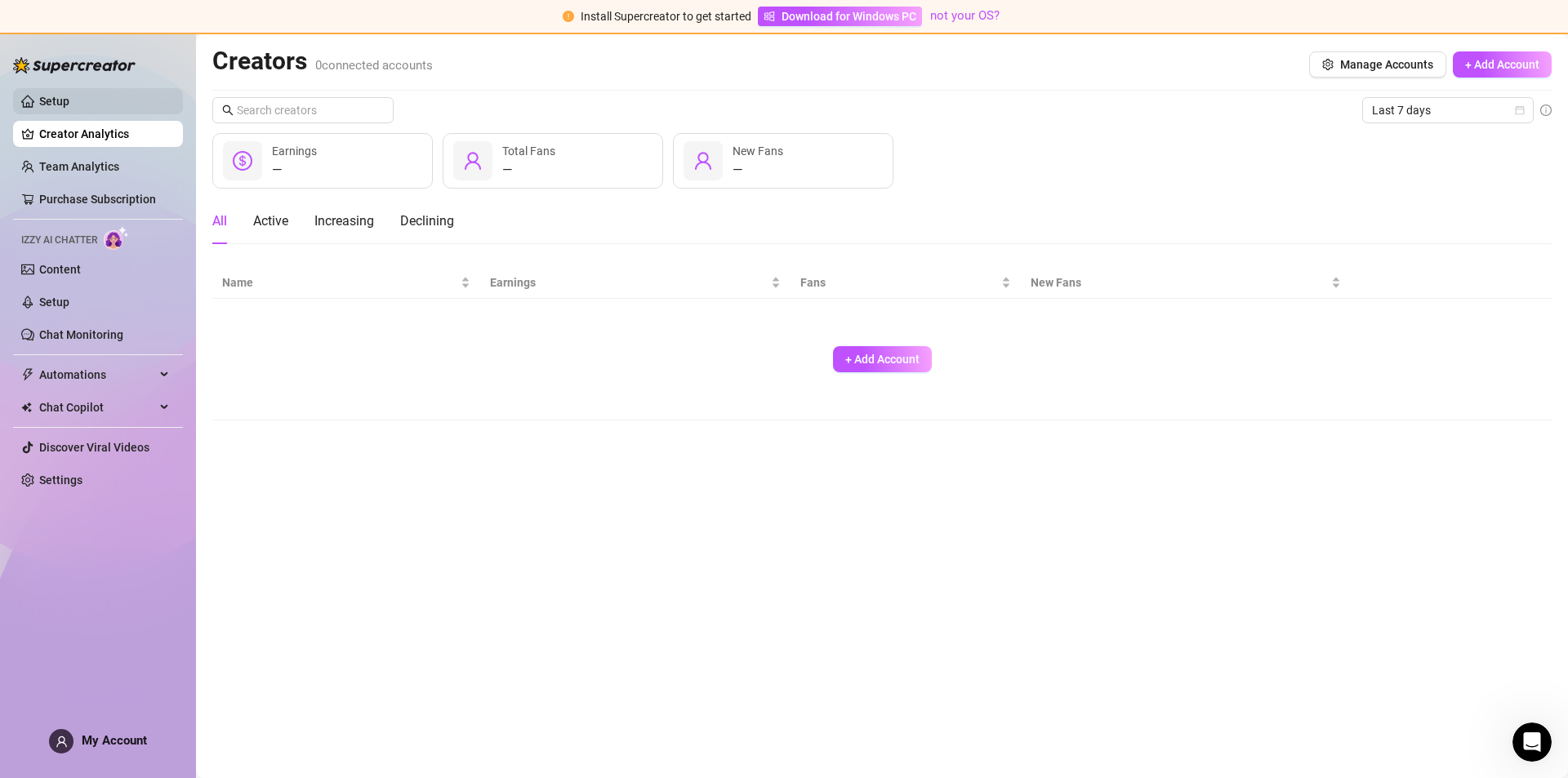
click at [69, 95] on link "Setup" at bounding box center [54, 101] width 30 height 13
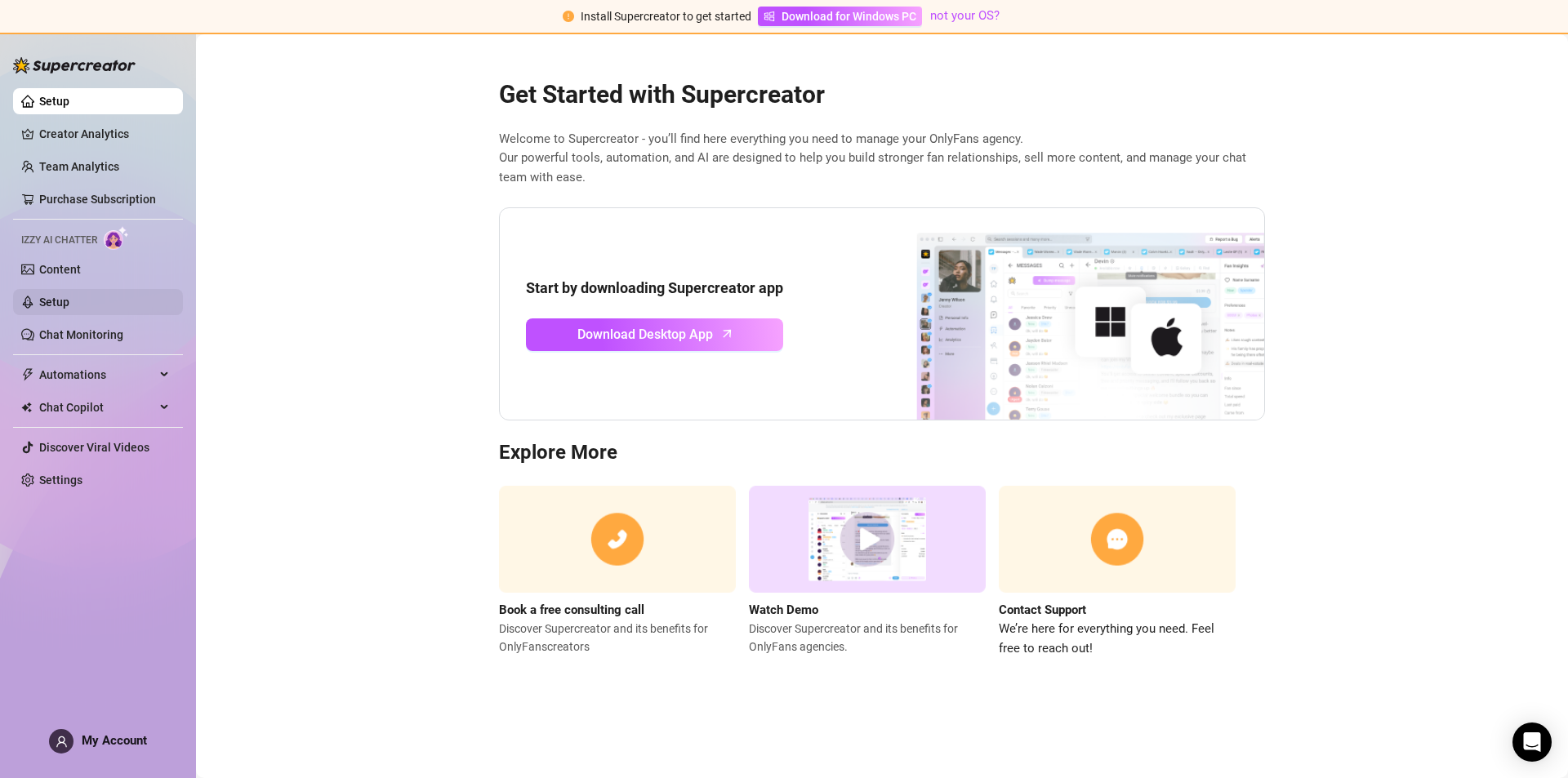
click at [54, 297] on link "Setup" at bounding box center [54, 302] width 30 height 13
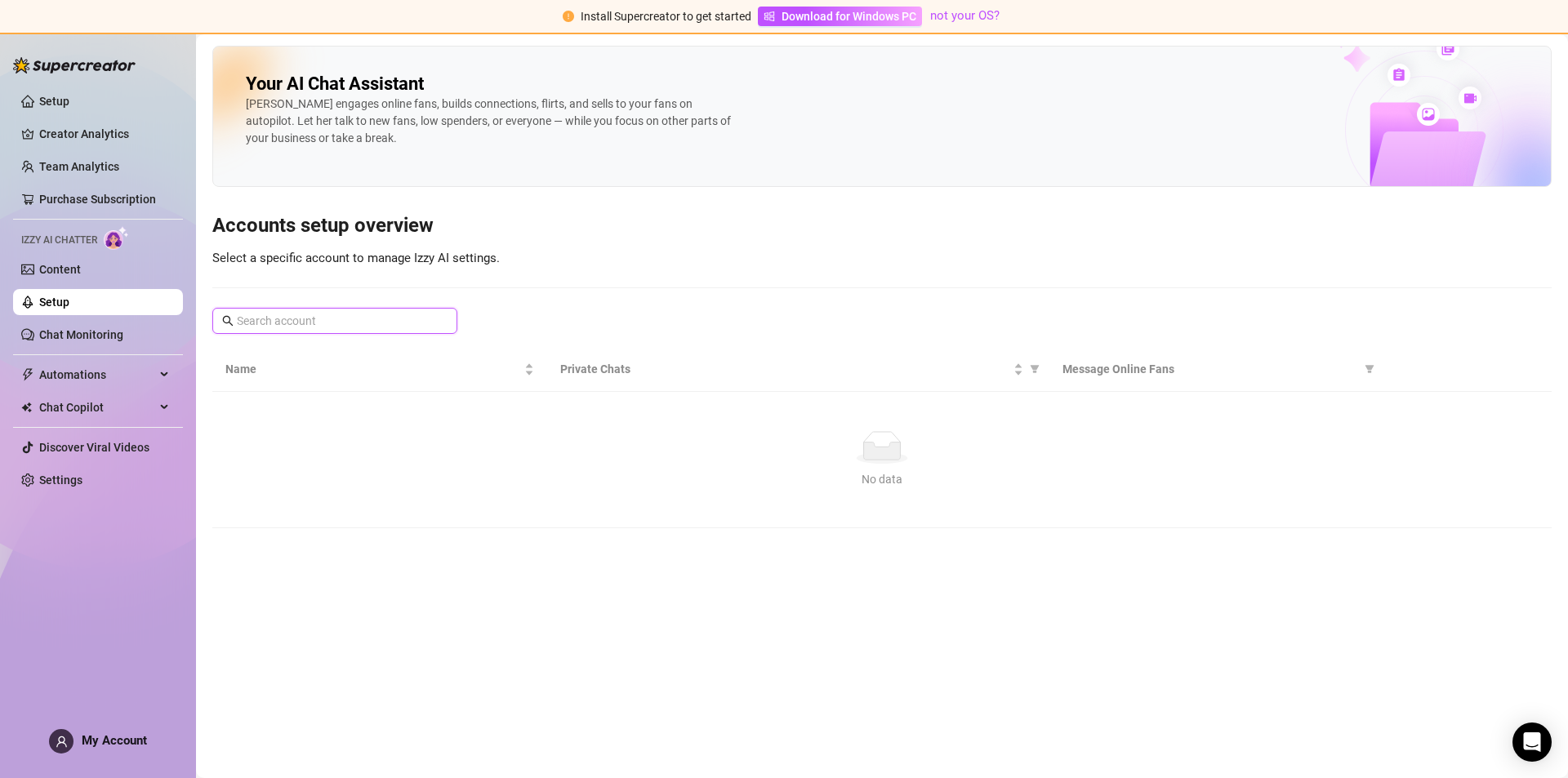
click at [393, 328] on input "text" at bounding box center [335, 320] width 197 height 18
click at [395, 324] on input "text" at bounding box center [335, 320] width 197 height 18
type input "d"
click at [792, 244] on div "Your AI Chat Assistant Izzy engages online fans, builds connections, flirts, an…" at bounding box center [882, 287] width 1339 height 482
click at [69, 108] on link "Setup" at bounding box center [54, 101] width 30 height 13
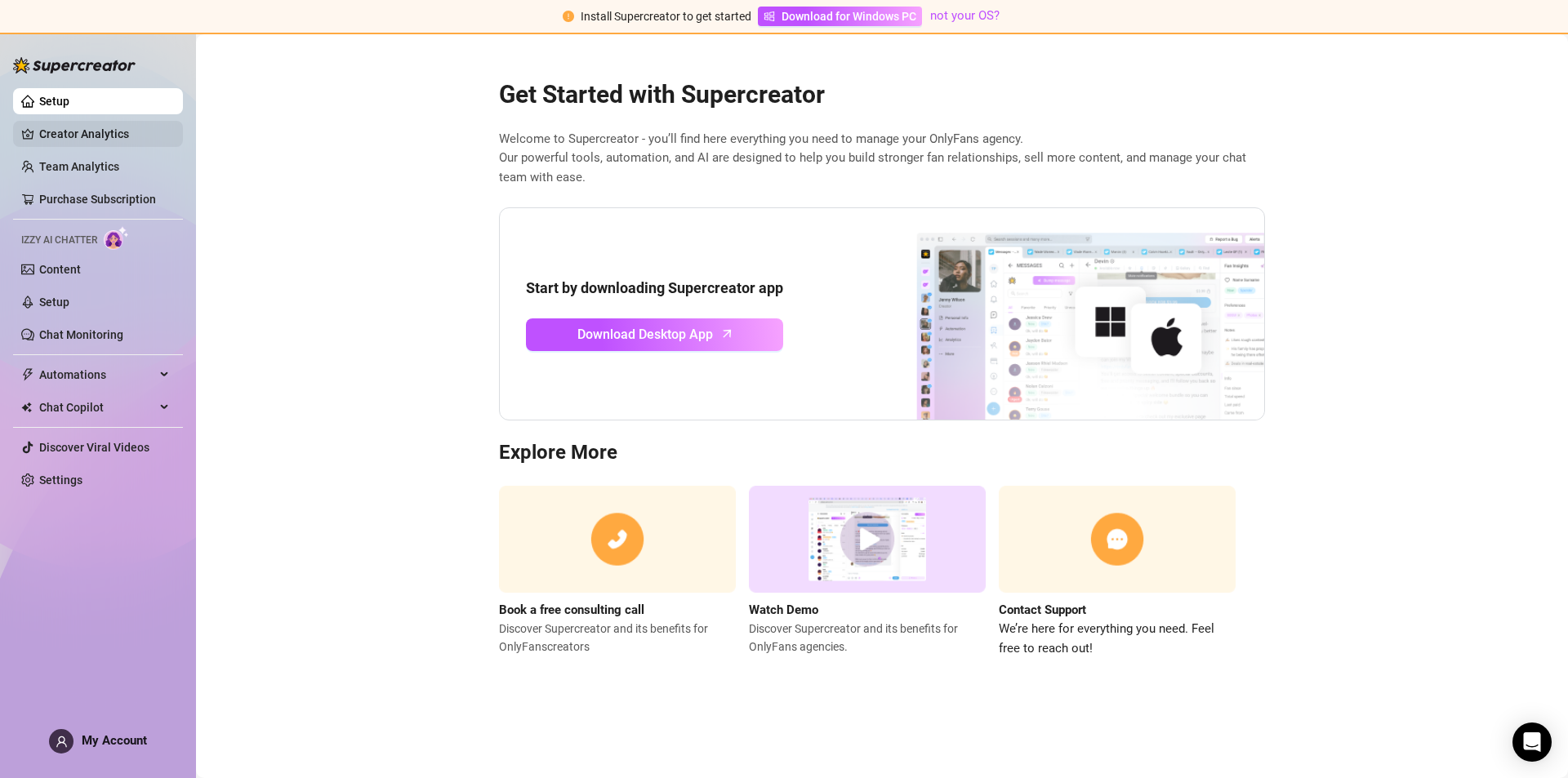
click at [80, 136] on link "Creator Analytics" at bounding box center [104, 134] width 131 height 27
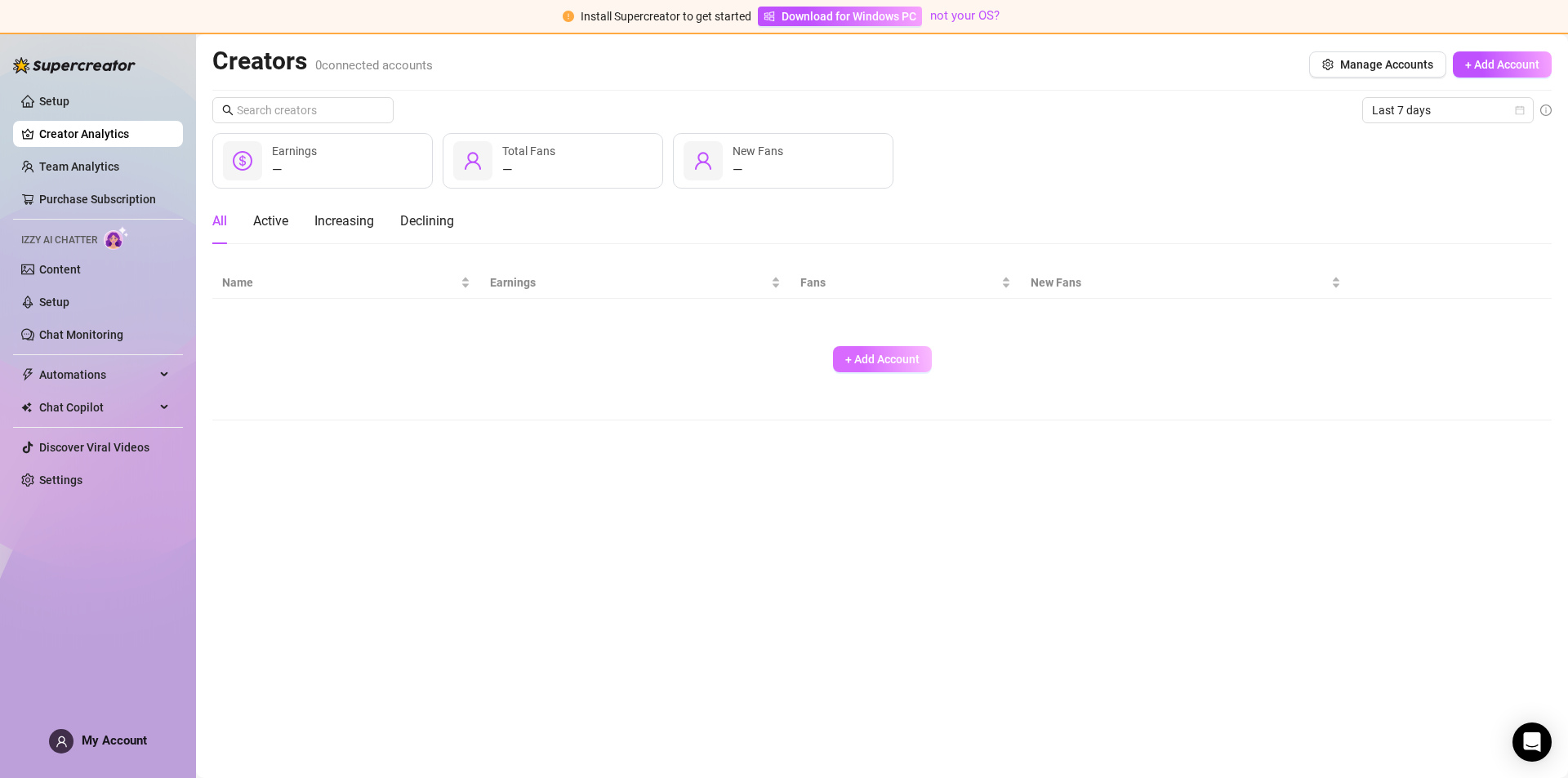
click at [877, 363] on span "+ Add Account" at bounding box center [883, 358] width 74 height 13
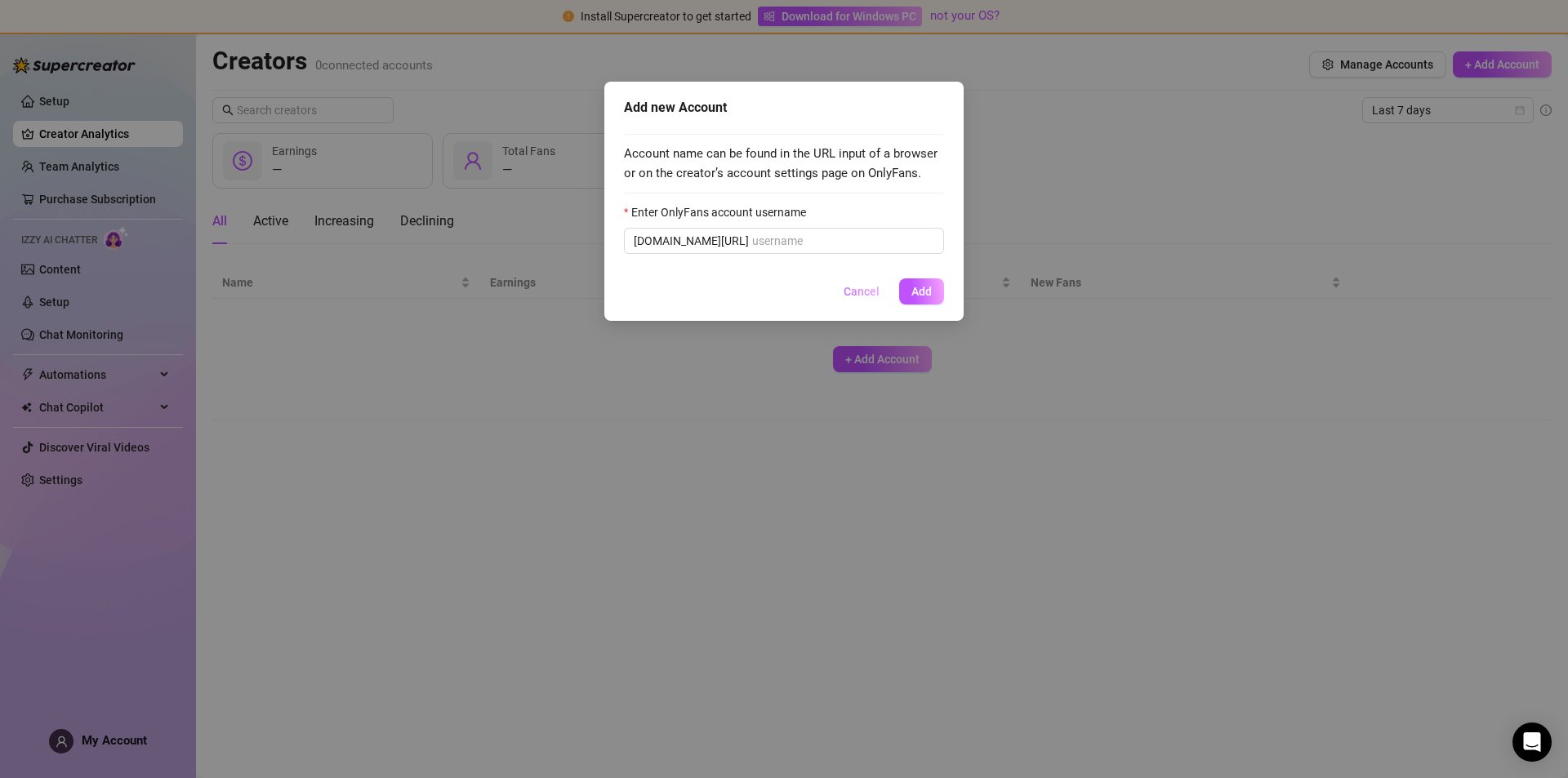
click at [874, 297] on span "Cancel" at bounding box center [861, 291] width 36 height 13
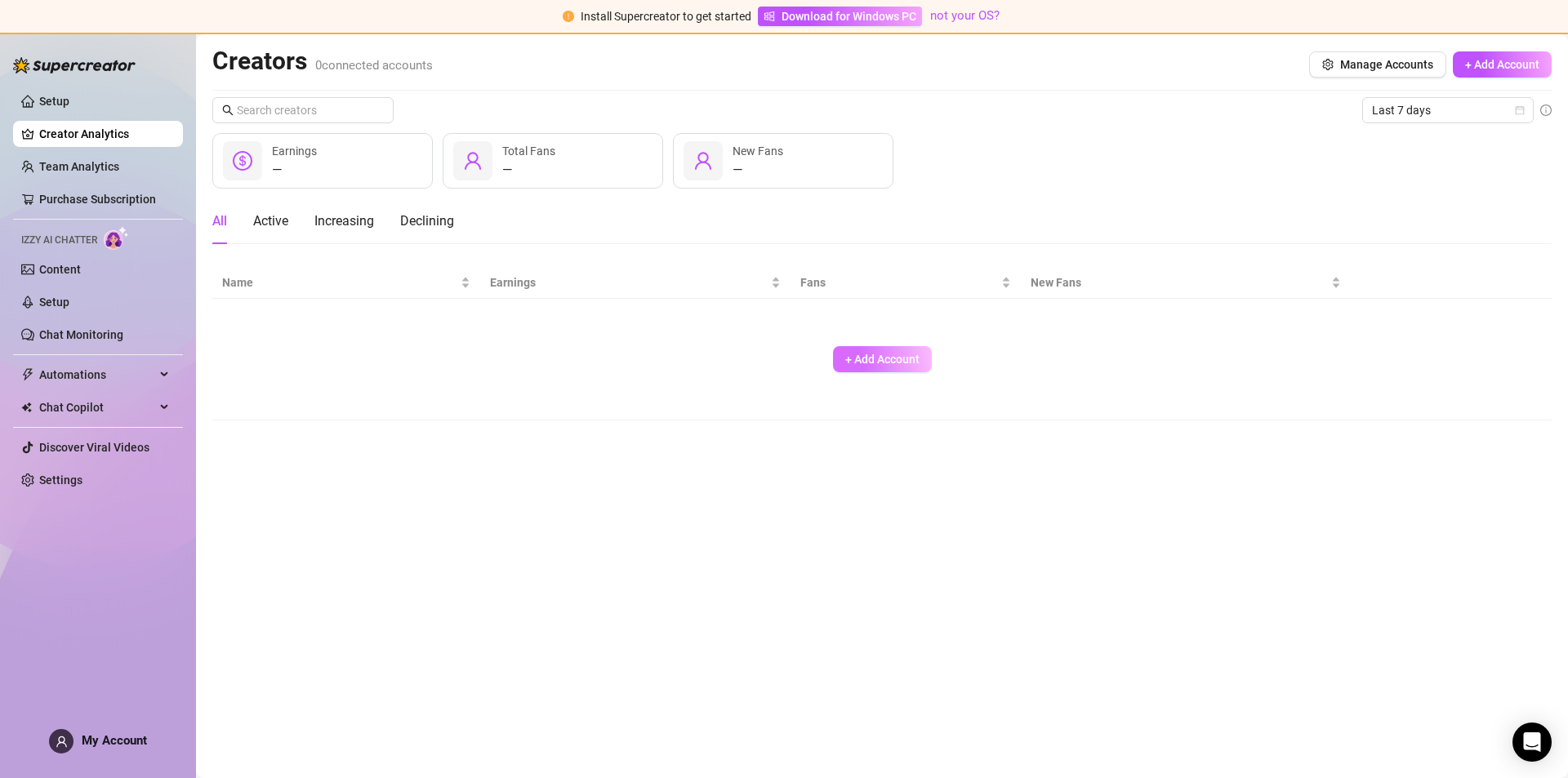
click at [877, 355] on span "+ Add Account" at bounding box center [883, 358] width 74 height 13
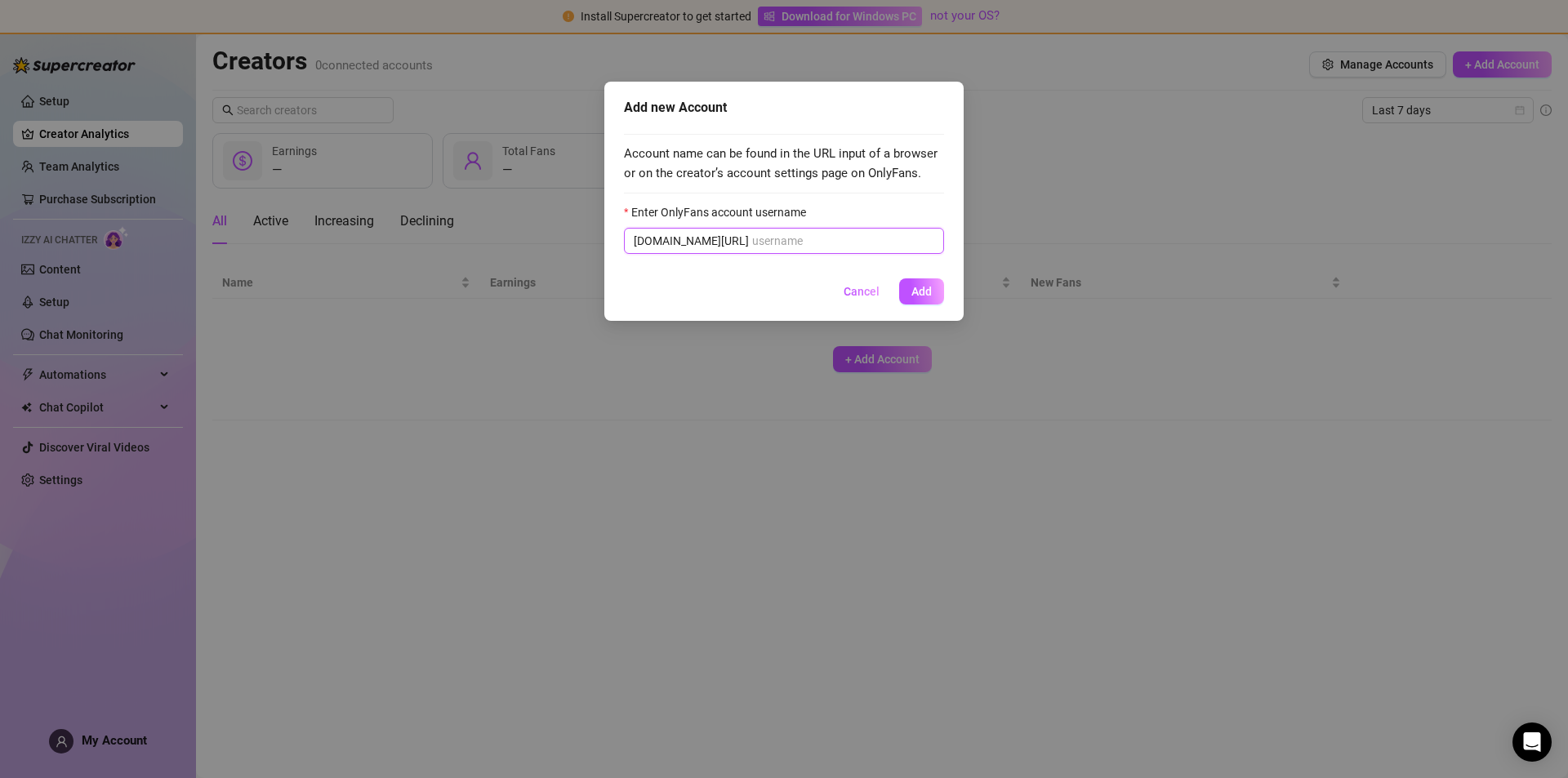
click at [775, 245] on input "Enter OnlyFans account username" at bounding box center [843, 241] width 182 height 18
paste input "kitsunemai"
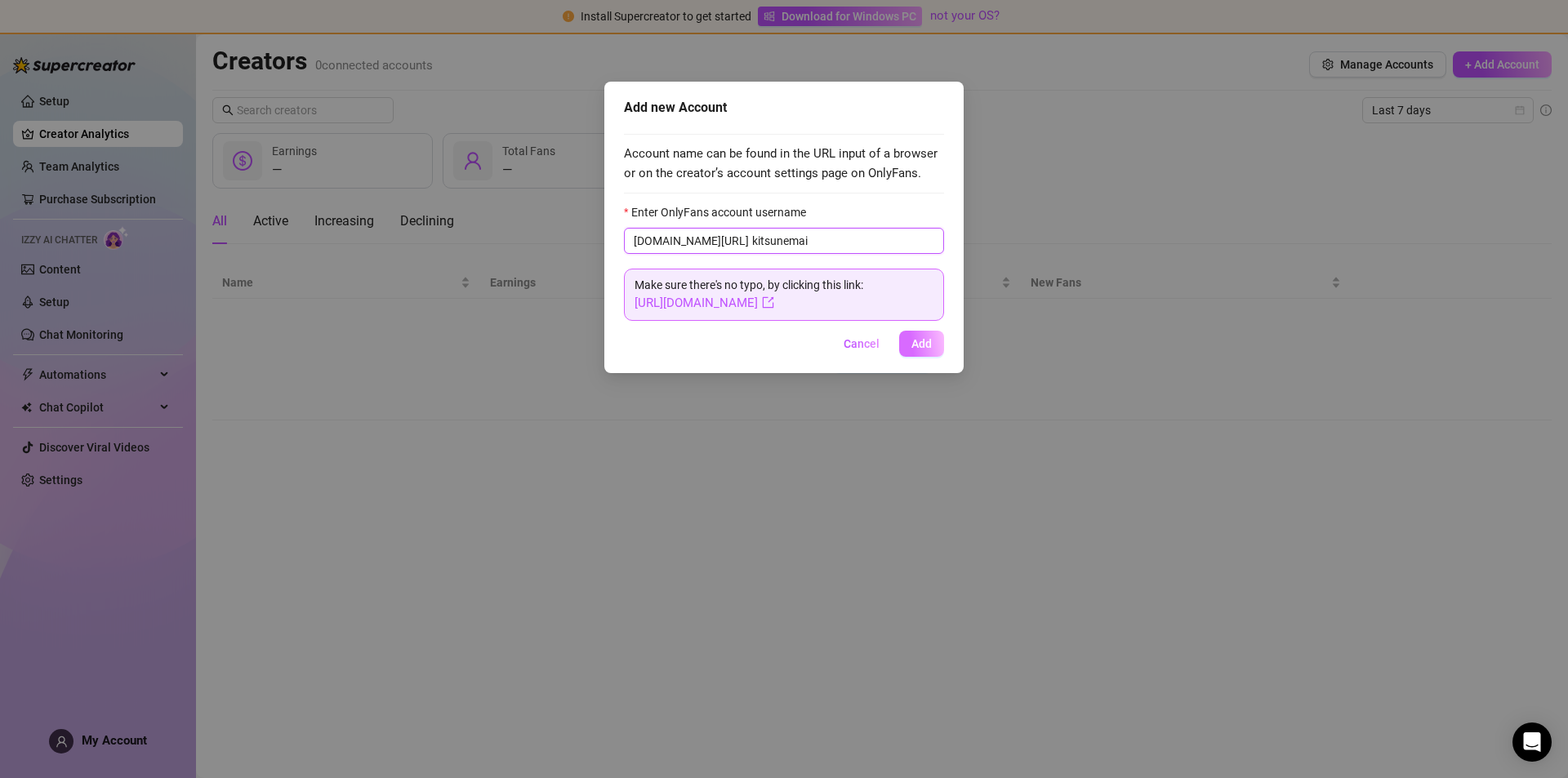
type input "kitsunemai"
click at [913, 350] on span "Add" at bounding box center [921, 343] width 20 height 13
click at [921, 341] on span "Add" at bounding box center [921, 343] width 20 height 13
click at [752, 238] on input "kitsunemai" at bounding box center [843, 241] width 182 height 18
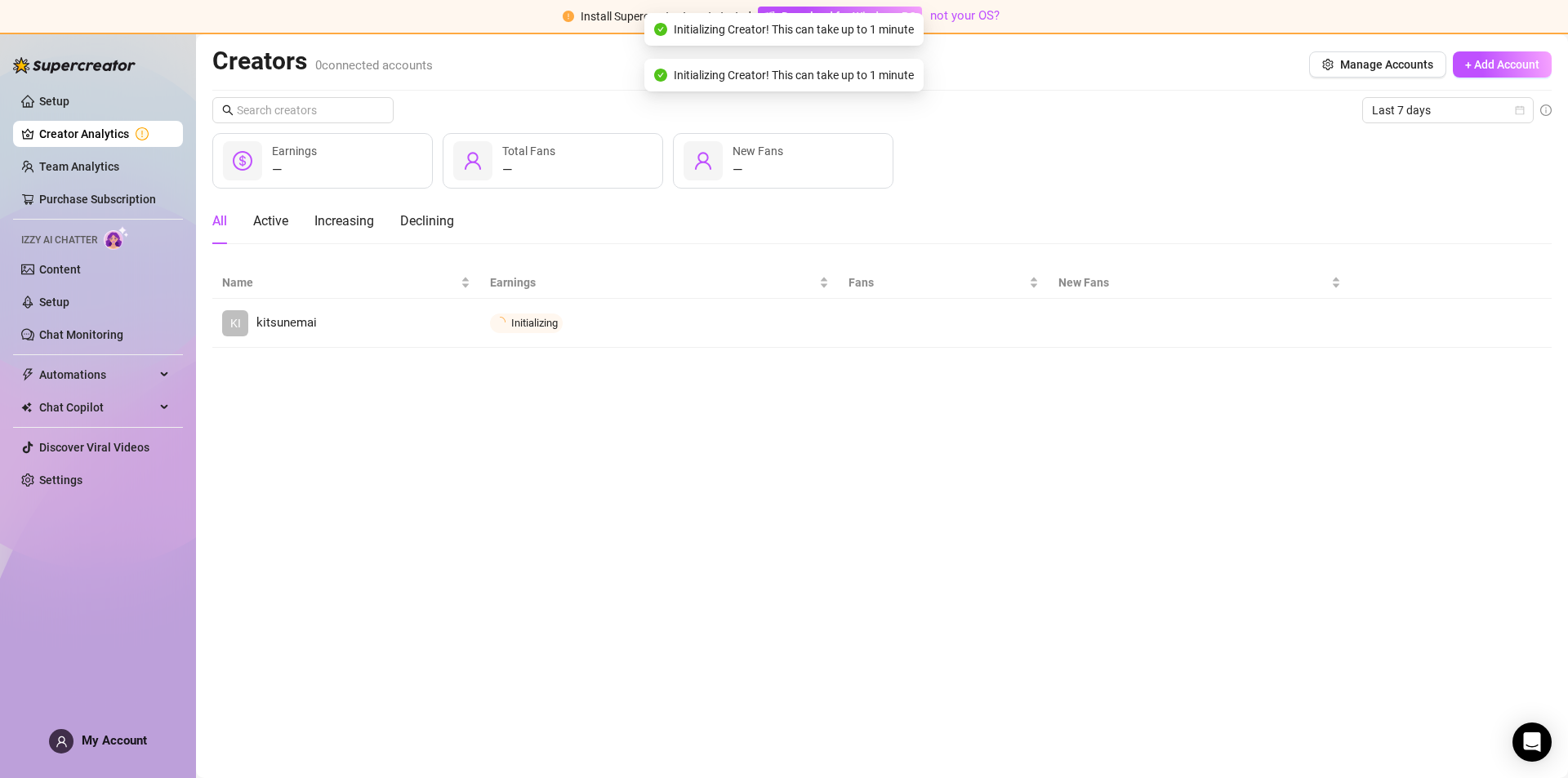
click at [702, 365] on main "Creators 0 connected accounts Manage Accounts + Add Account Last 7 days — Earni…" at bounding box center [881, 406] width 1371 height 743
click at [1069, 189] on div "Last 7 days — Earnings — Total Fans — New Fans All Active Increasing Declining …" at bounding box center [882, 222] width 1339 height 250
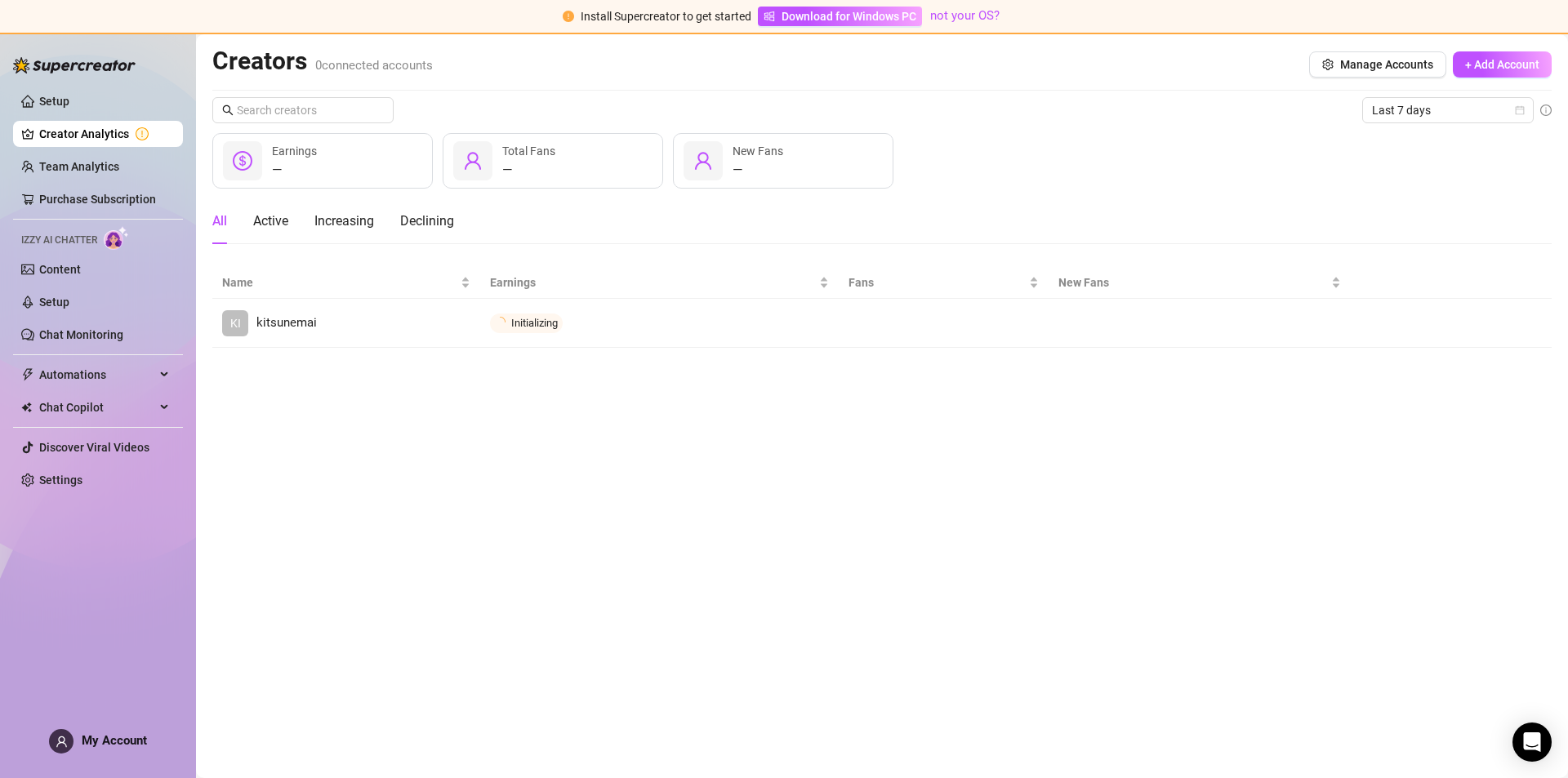
drag, startPoint x: 902, startPoint y: 404, endPoint x: 630, endPoint y: 358, distance: 275.9
click at [902, 403] on main "Creators 0 connected accounts Manage Accounts + Add Account Last 7 days — Earni…" at bounding box center [881, 406] width 1371 height 743
drag, startPoint x: 739, startPoint y: 446, endPoint x: 697, endPoint y: 267, distance: 183.9
click at [745, 442] on main "Creators 0 connected accounts Manage Accounts + Add Account Last 7 days — Earni…" at bounding box center [881, 406] width 1371 height 743
click at [1151, 437] on main "Creators 0 connected accounts Manage Accounts + Add Account Last 7 days — Earni…" at bounding box center [881, 406] width 1371 height 743
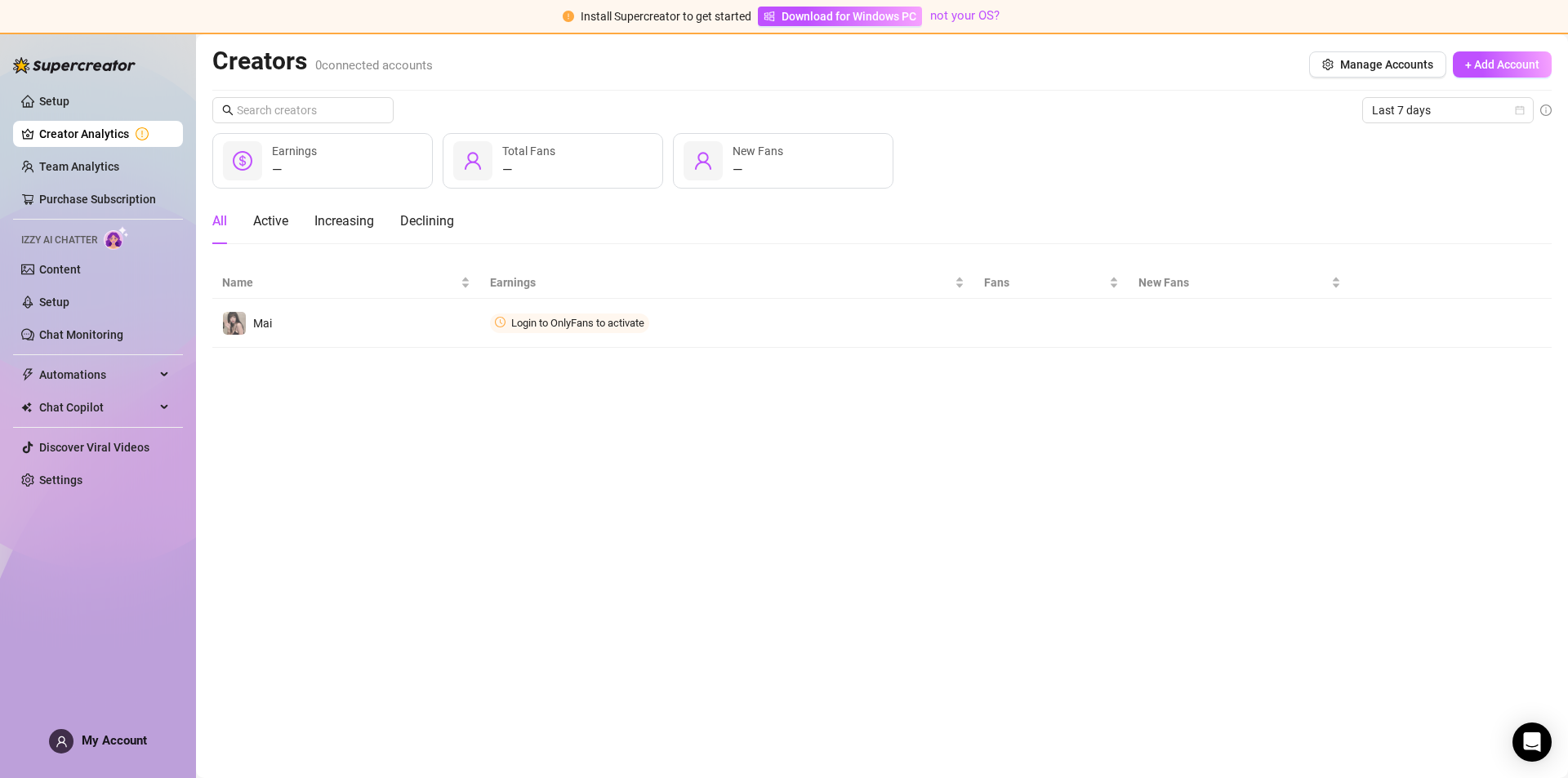
click at [898, 378] on main "Creators 0 connected accounts Manage Accounts + Add Account Last 7 days — Earni…" at bounding box center [881, 406] width 1371 height 743
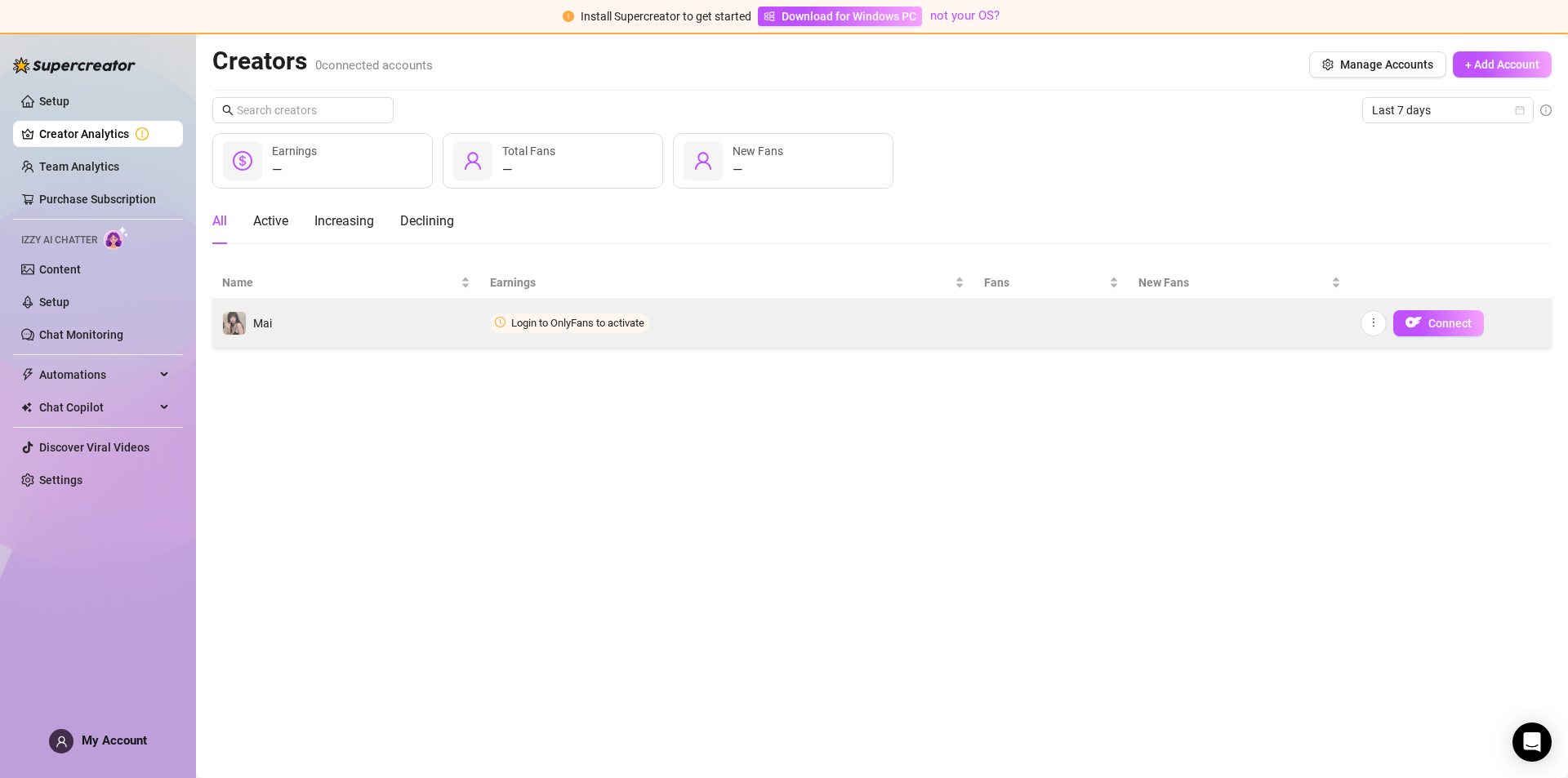
drag, startPoint x: 1427, startPoint y: 324, endPoint x: 1376, endPoint y: 341, distance: 53.8
click at [1080, 389] on main "Creators 0 connected accounts Manage Accounts + Add Account Last 7 days — Earni…" at bounding box center [881, 406] width 1371 height 743
click at [1449, 328] on span "Connect" at bounding box center [1449, 323] width 43 height 13
click at [1433, 325] on span "Connect" at bounding box center [1449, 323] width 43 height 13
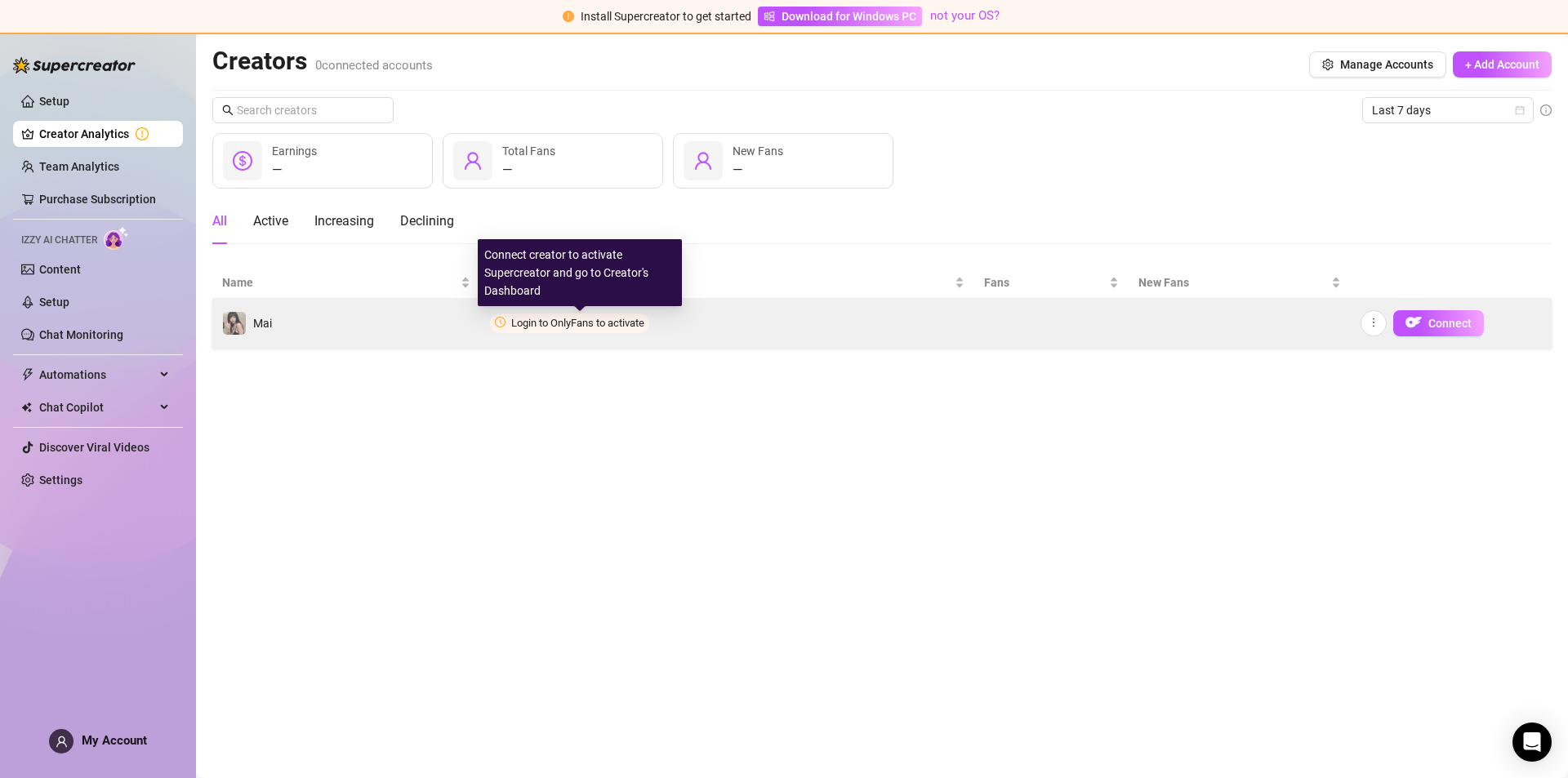
click at [602, 324] on span "Login to OnlyFans to activate" at bounding box center [577, 323] width 133 height 12
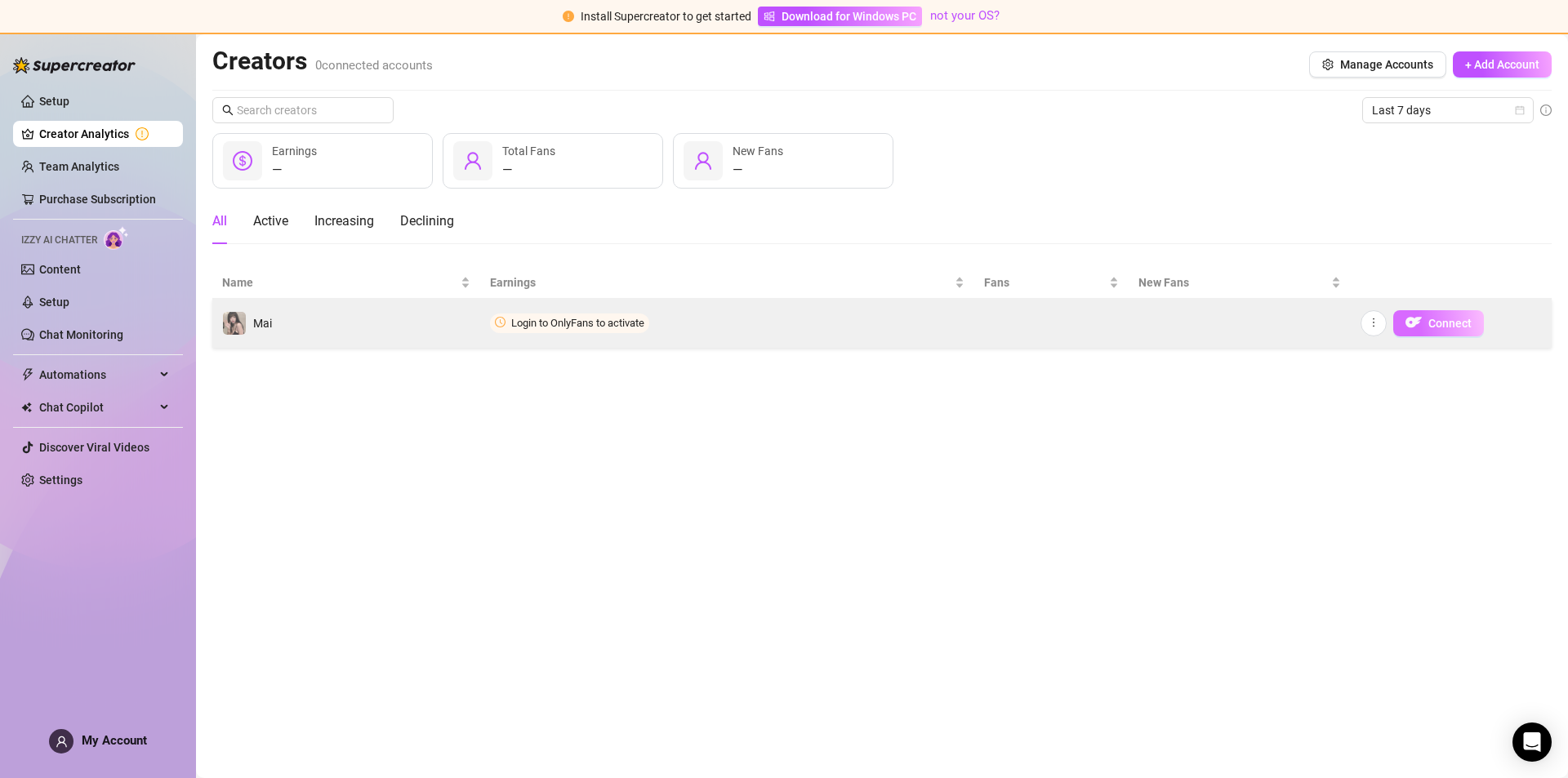
click at [1444, 323] on span "Connect" at bounding box center [1449, 323] width 43 height 13
click at [592, 322] on span "Login to OnlyFans to activate" at bounding box center [577, 323] width 133 height 12
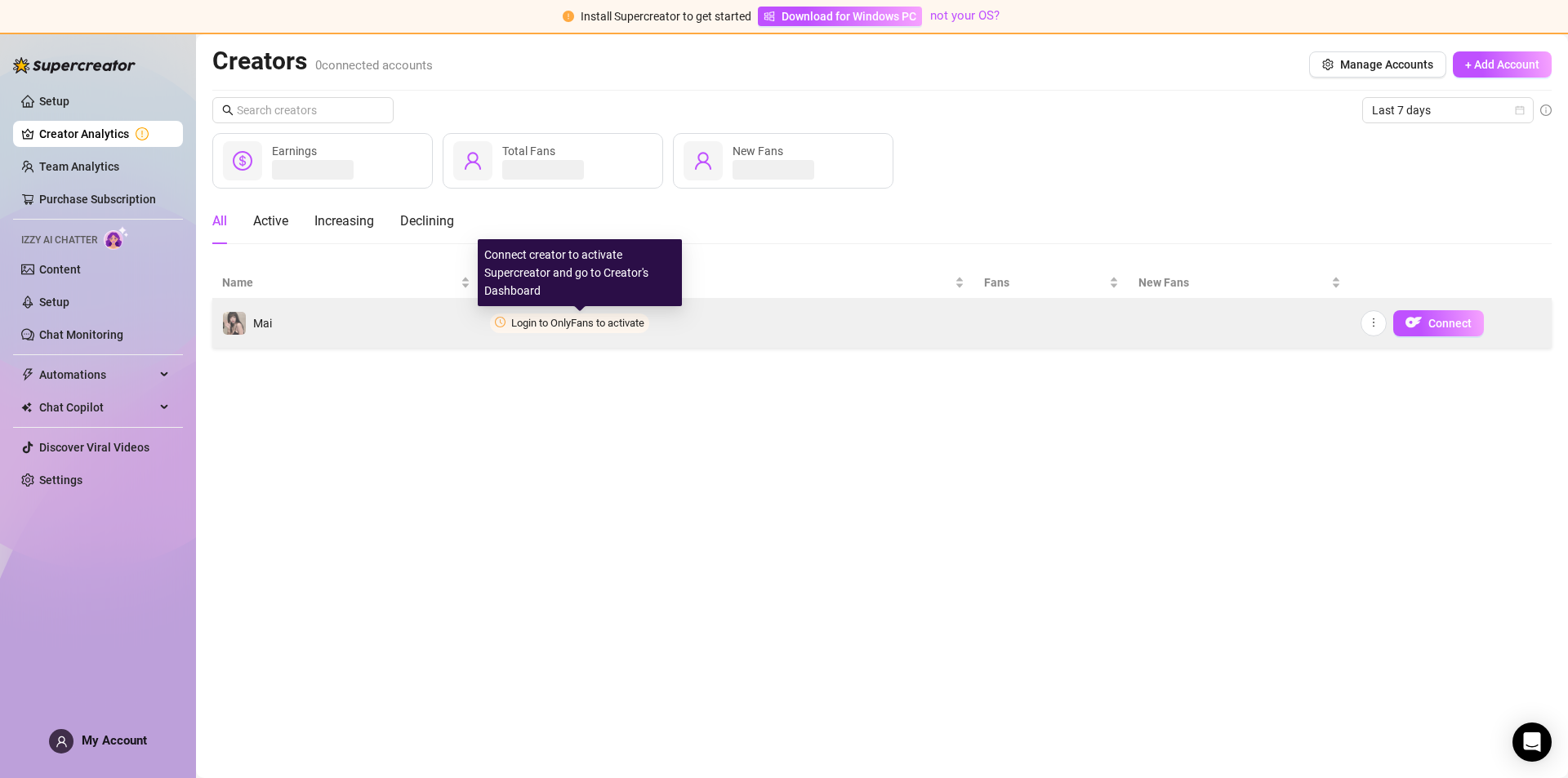
click at [592, 322] on span "Login to OnlyFans to activate" at bounding box center [577, 323] width 133 height 12
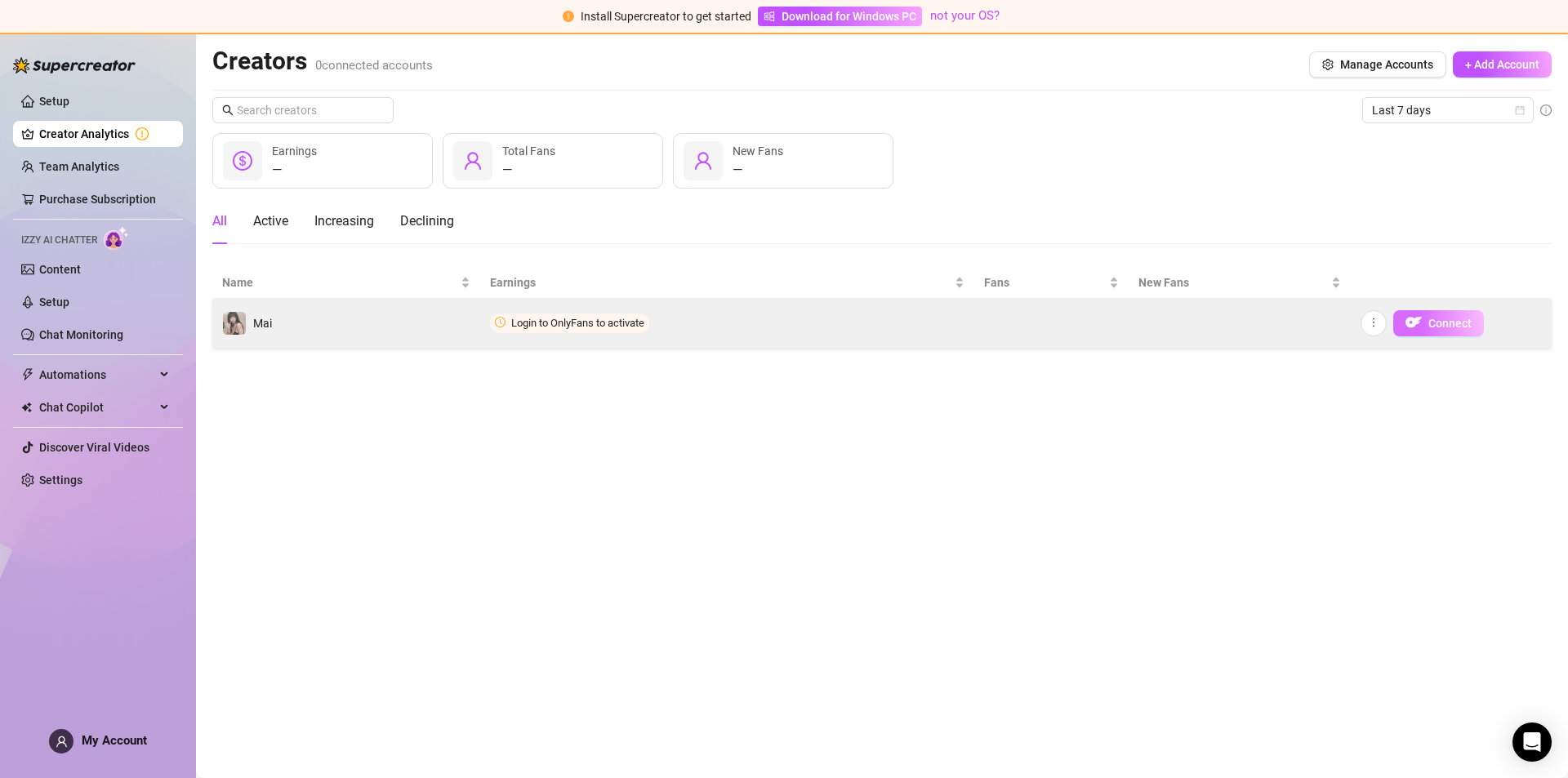
click at [1428, 328] on span "Connect" at bounding box center [1449, 323] width 43 height 13
click at [1441, 323] on span "Connect" at bounding box center [1449, 323] width 43 height 13
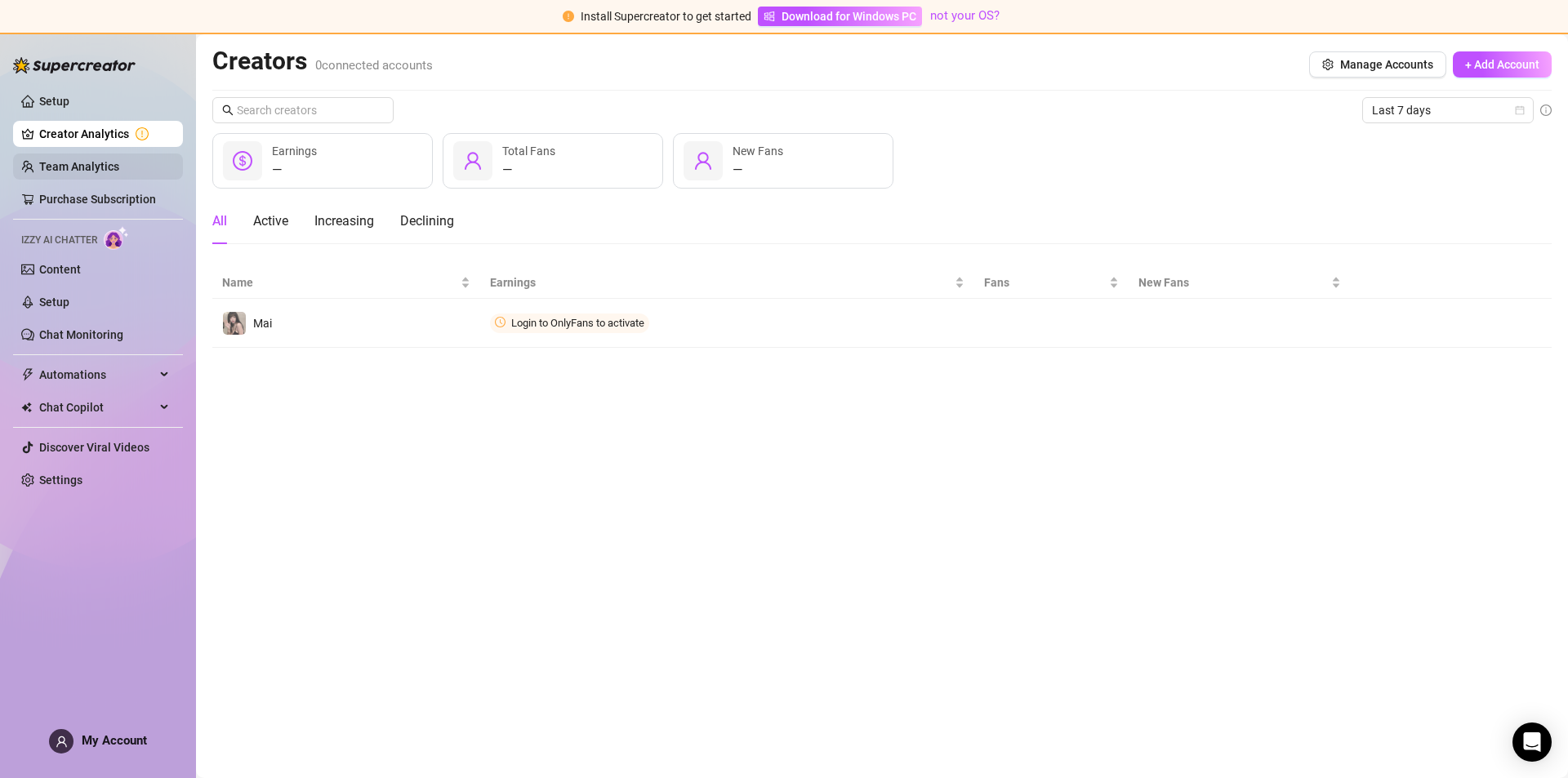
click at [69, 161] on link "Team Analytics" at bounding box center [79, 166] width 80 height 13
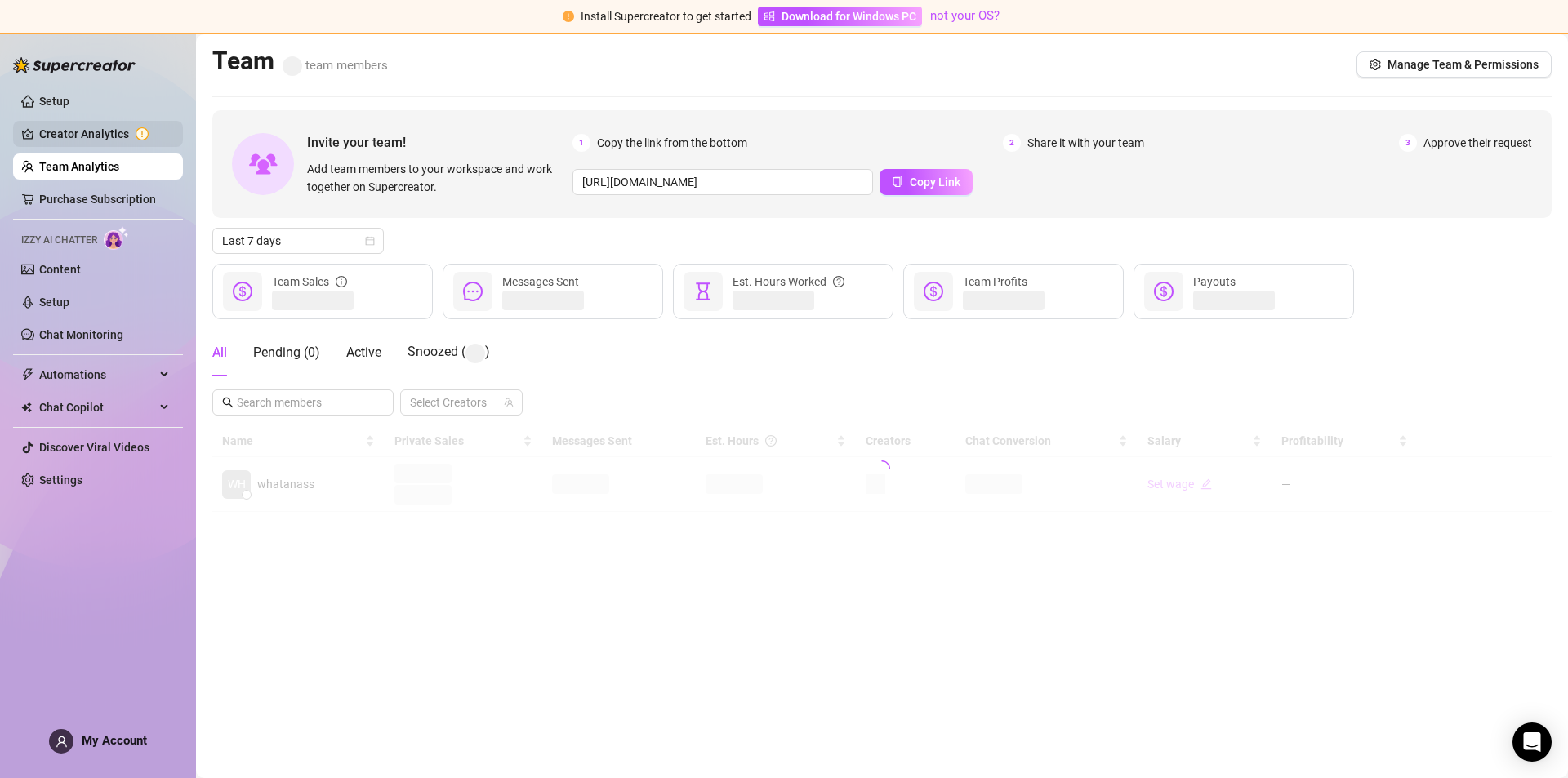
click at [97, 137] on link "Creator Analytics" at bounding box center [104, 134] width 131 height 27
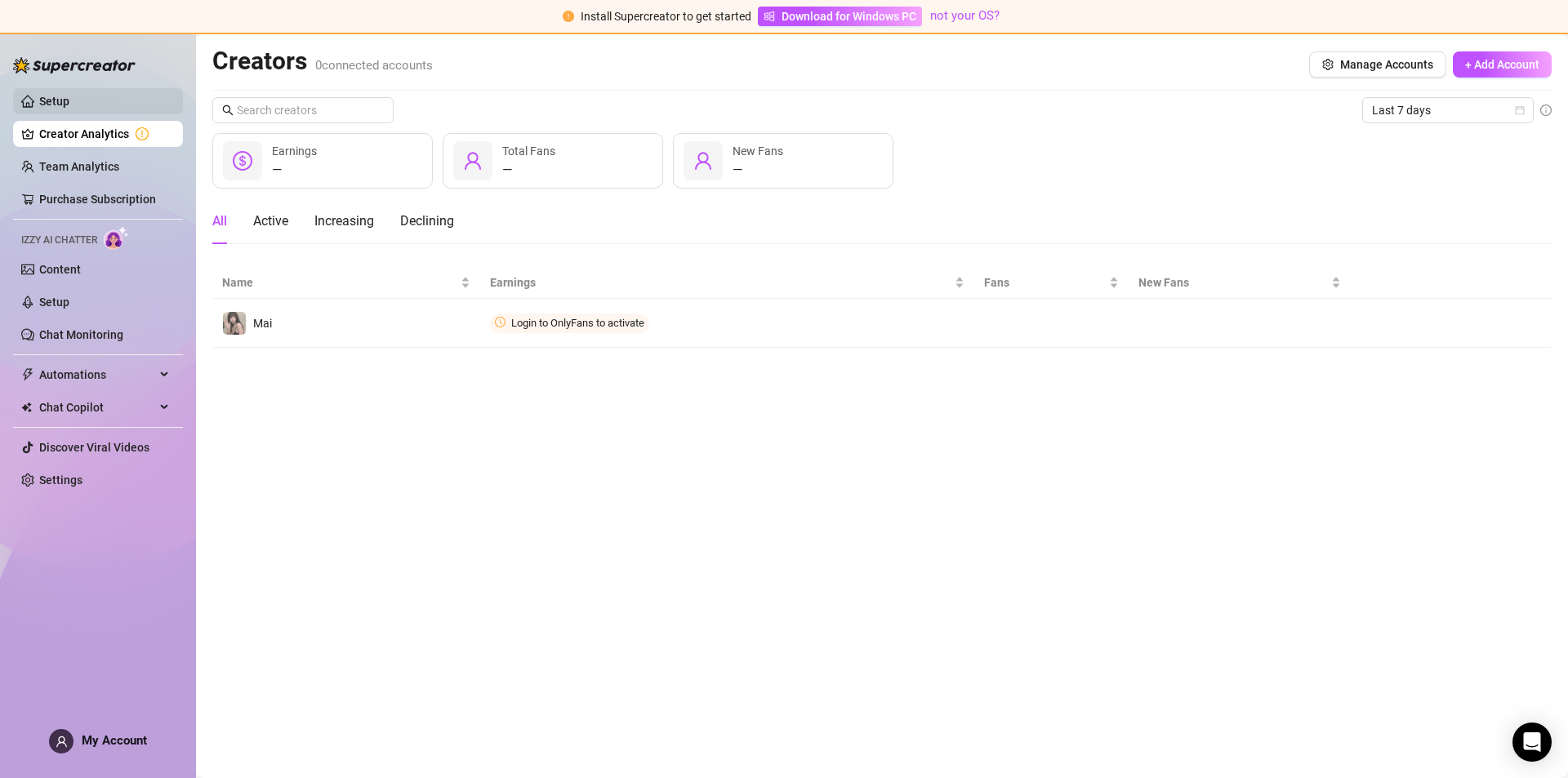
click at [69, 108] on link "Setup" at bounding box center [54, 101] width 30 height 13
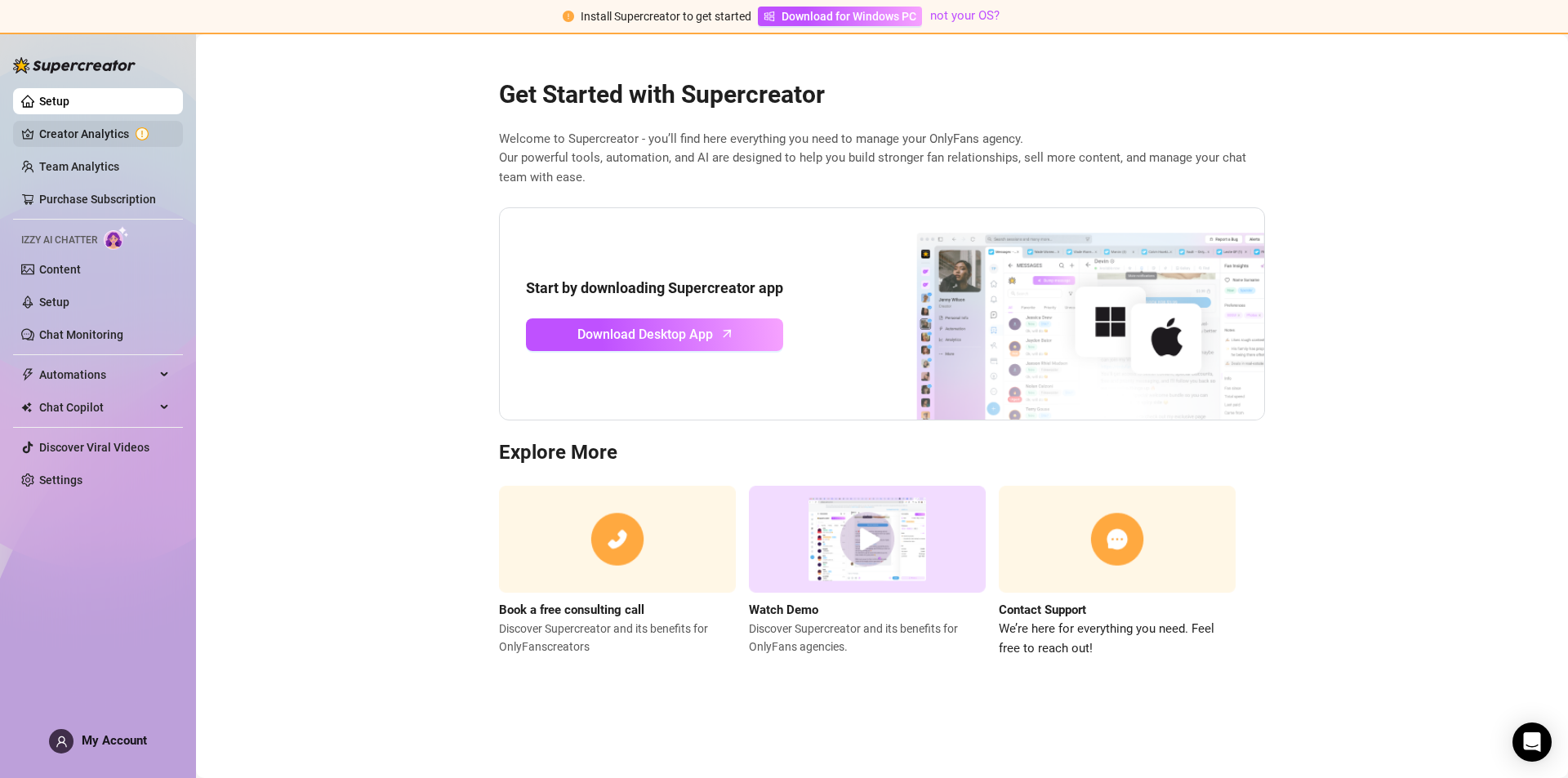
click at [99, 129] on link "Creator Analytics" at bounding box center [104, 134] width 131 height 27
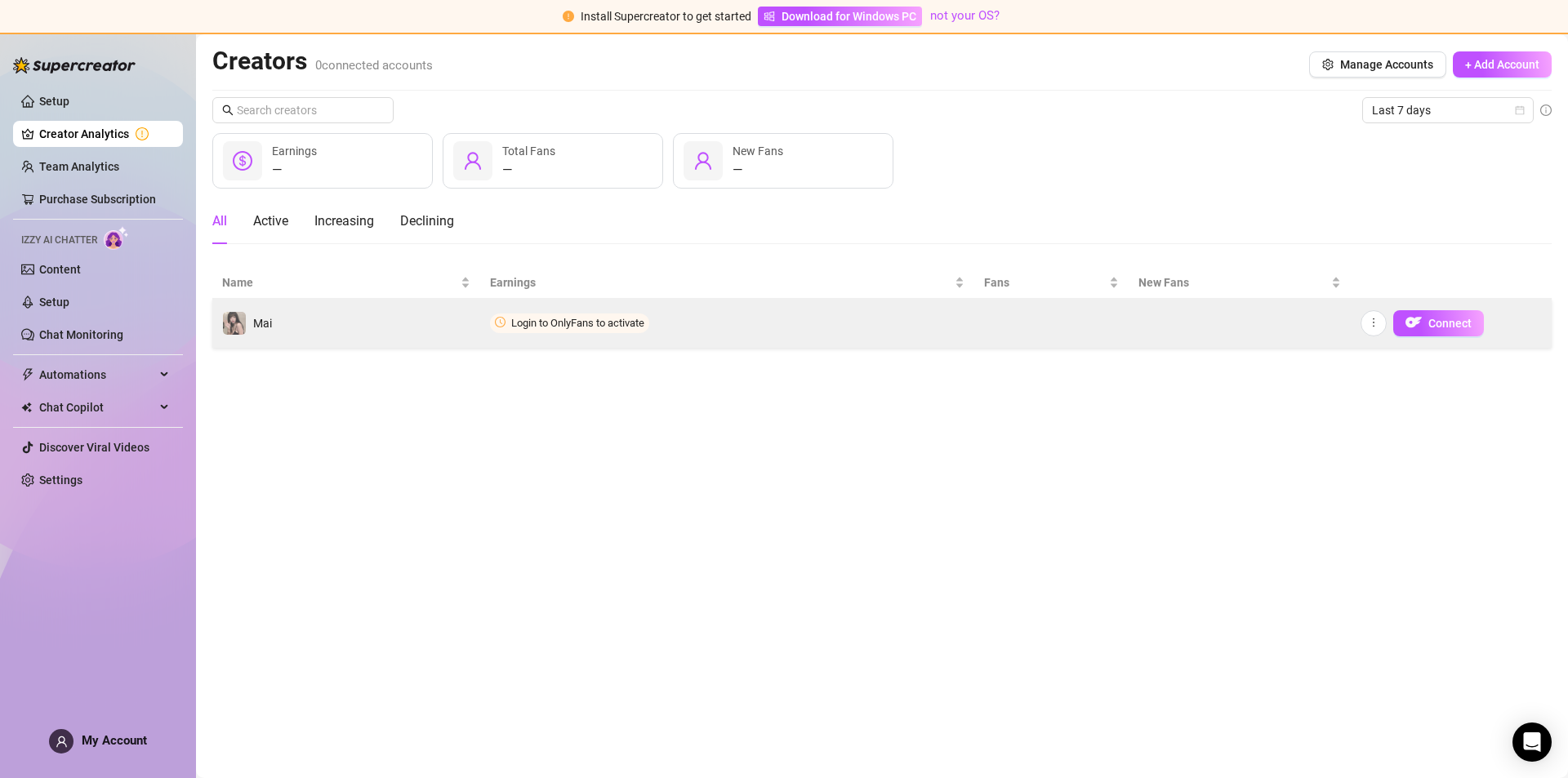
drag, startPoint x: 551, startPoint y: 333, endPoint x: 800, endPoint y: 337, distance: 249.0
click at [578, 332] on td "Login to OnlyFans to activate" at bounding box center [727, 323] width 494 height 49
click at [1433, 329] on span "Connect" at bounding box center [1449, 323] width 43 height 13
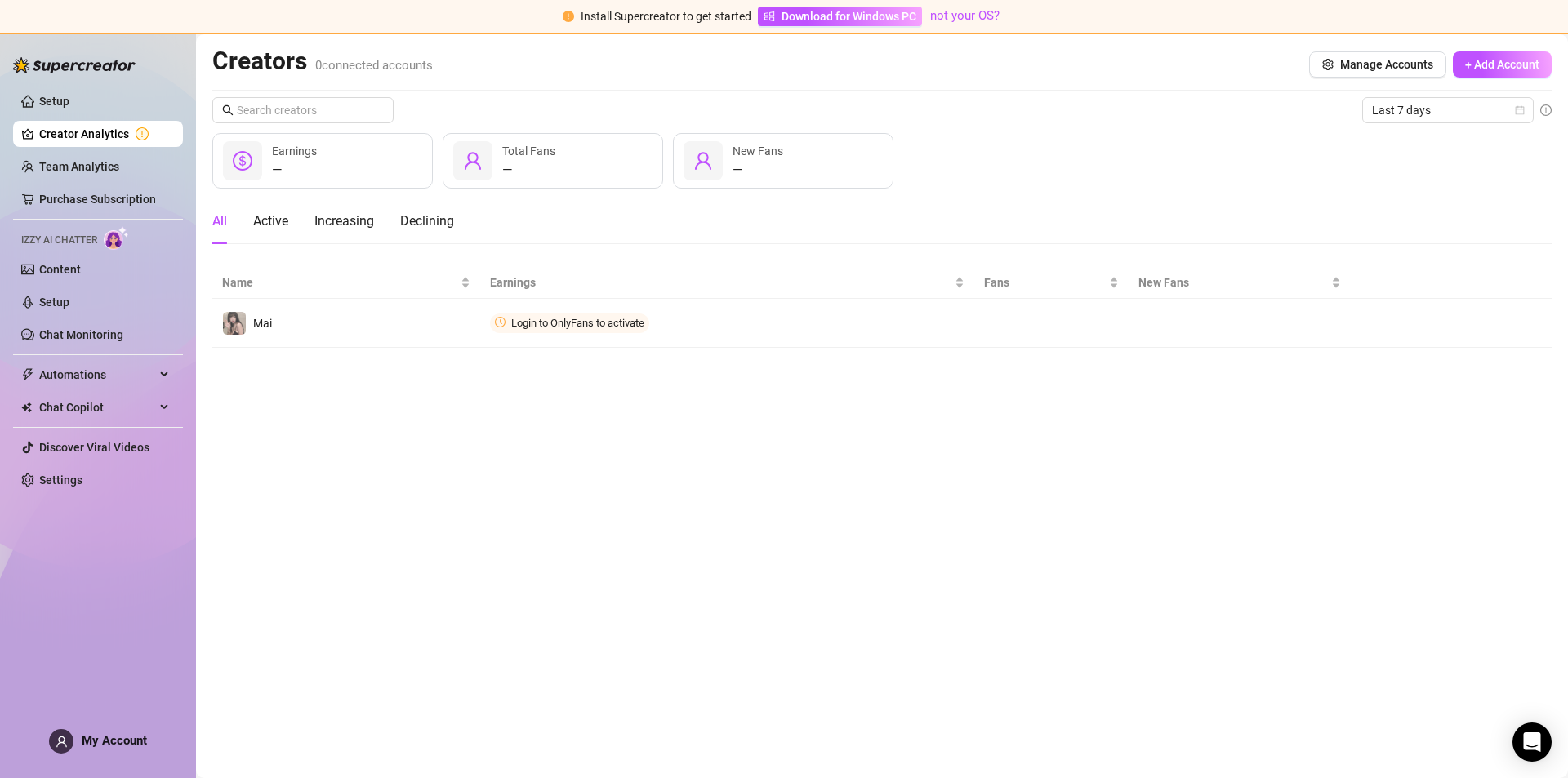
click at [1339, 434] on main "Creators 0 connected accounts Manage Accounts + Add Account Last 7 days — Earni…" at bounding box center [881, 406] width 1371 height 743
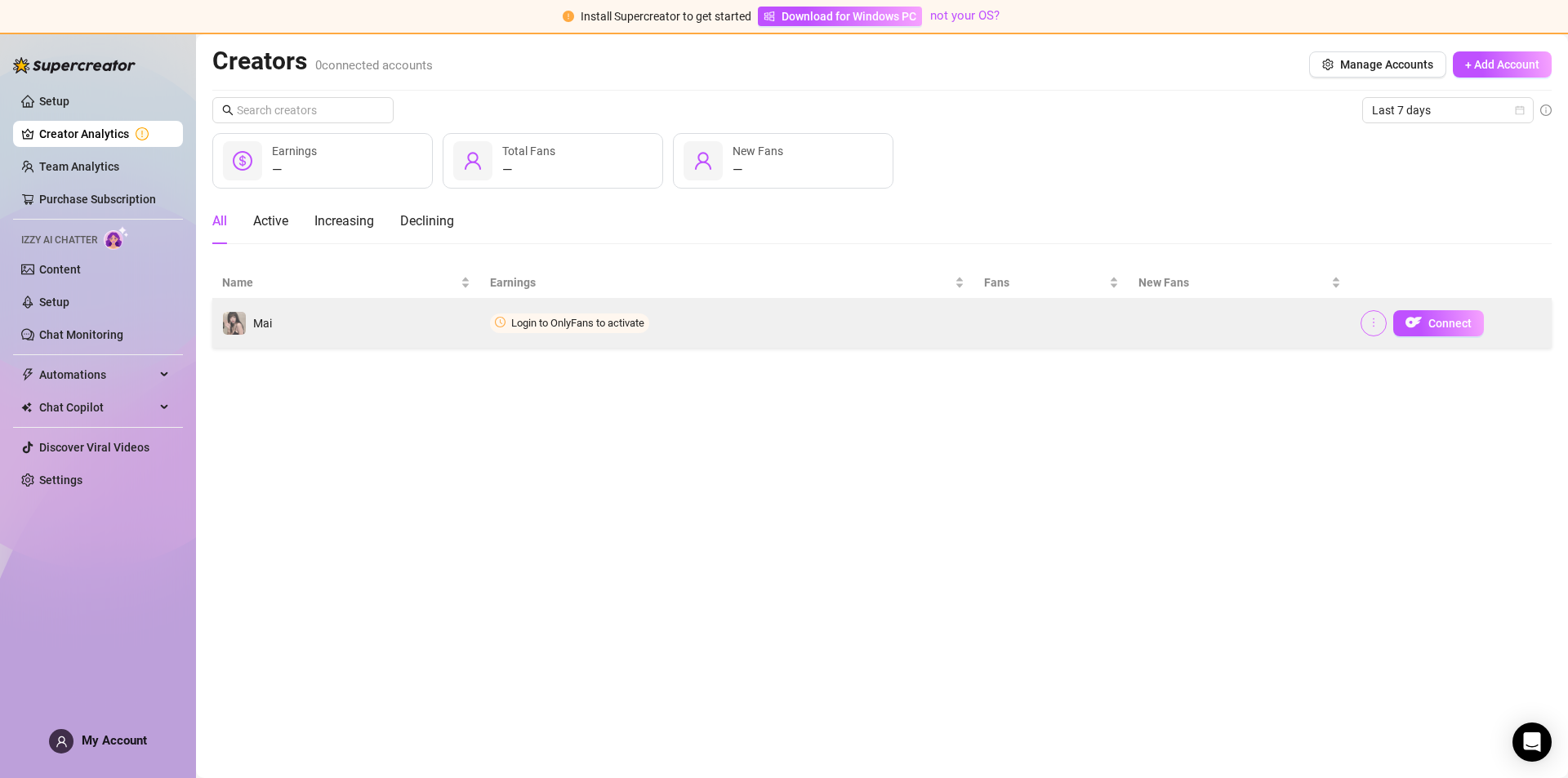
click at [1366, 326] on button "button" at bounding box center [1373, 323] width 27 height 27
click at [1422, 314] on button "Connect" at bounding box center [1438, 323] width 90 height 27
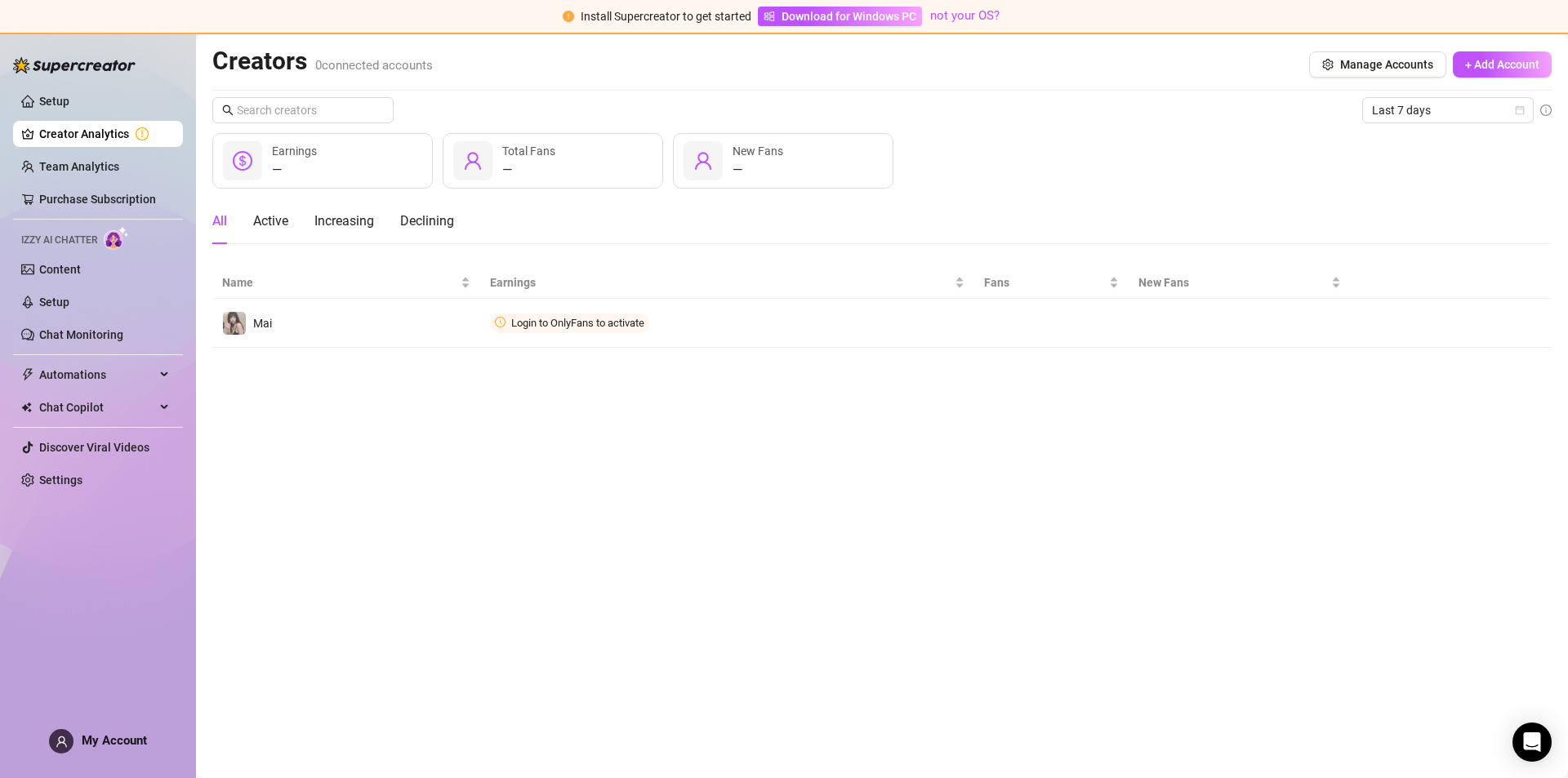
click at [922, 483] on main "Creators 0 connected accounts Manage Accounts + Add Account Last 7 days — Earni…" at bounding box center [881, 406] width 1371 height 743
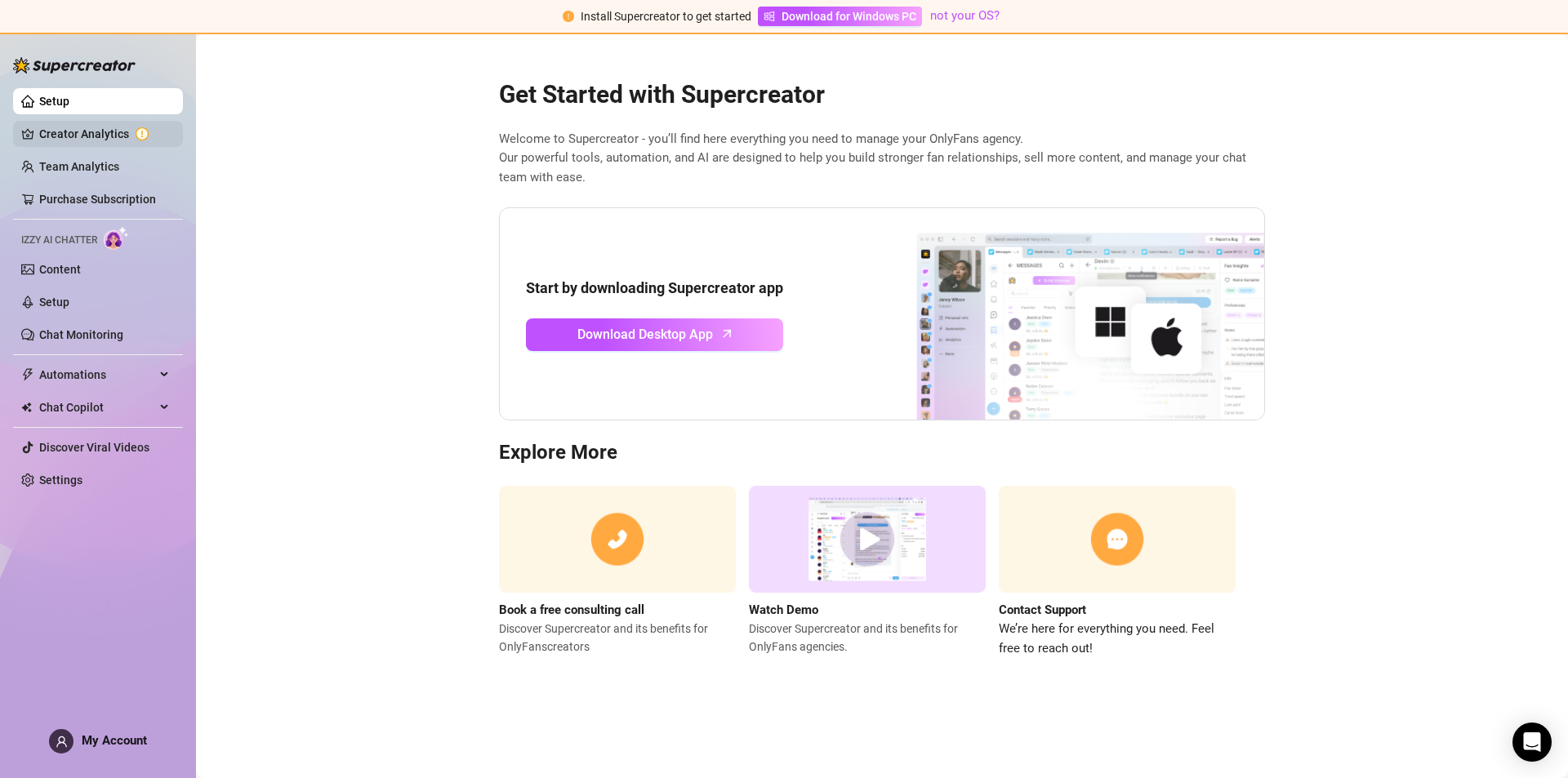
click at [126, 133] on link "Creator Analytics" at bounding box center [104, 134] width 131 height 27
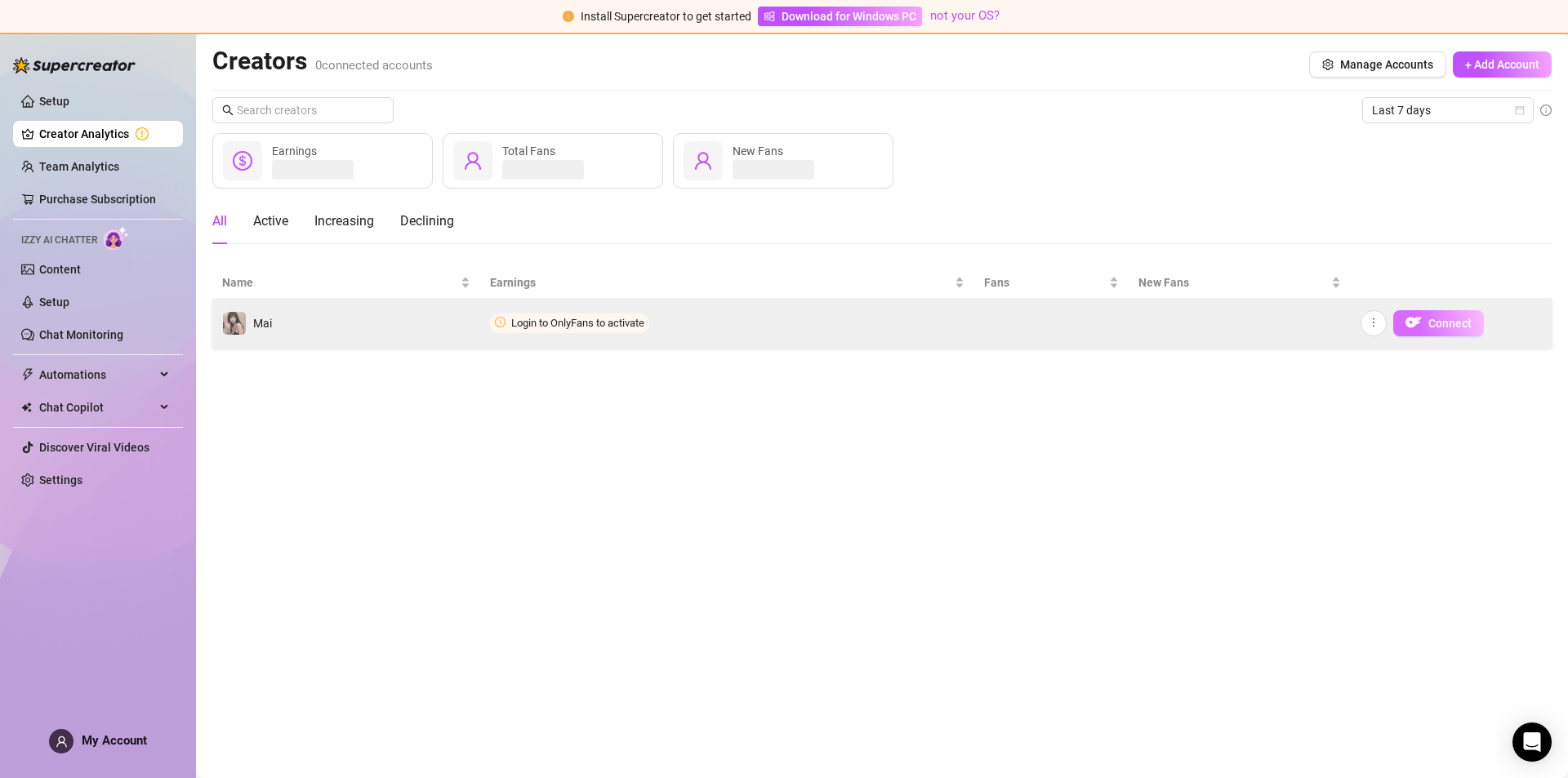
click at [1450, 317] on span "Connect" at bounding box center [1449, 323] width 43 height 13
click at [1447, 323] on span "Connect" at bounding box center [1449, 323] width 43 height 13
click at [1433, 327] on span "Connect" at bounding box center [1449, 323] width 43 height 13
click at [699, 331] on td "Login to OnlyFans to activate" at bounding box center [727, 323] width 494 height 49
click at [1427, 316] on button "Connect" at bounding box center [1438, 323] width 90 height 27
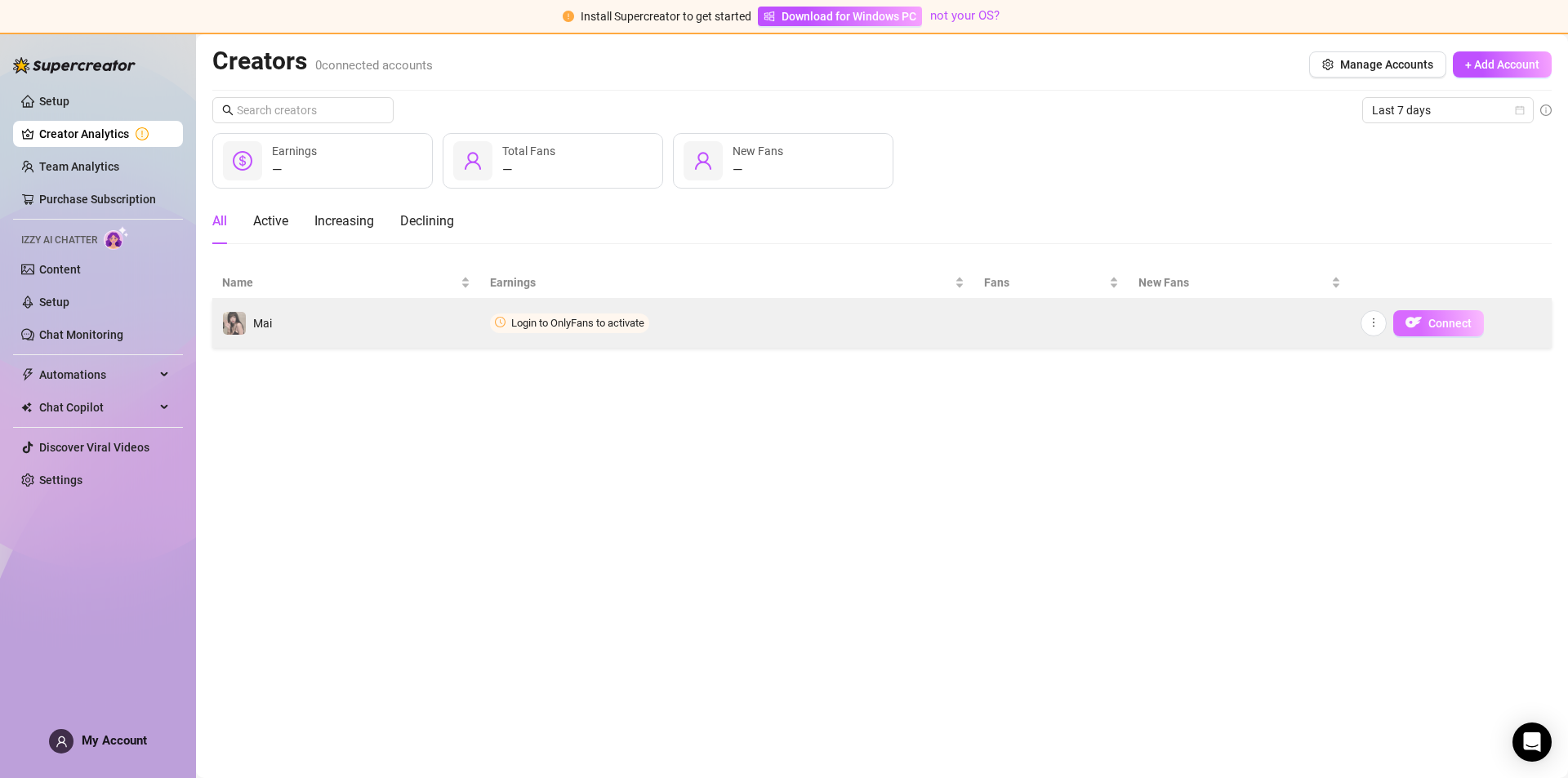
click at [1427, 316] on button "Connect" at bounding box center [1438, 323] width 90 height 27
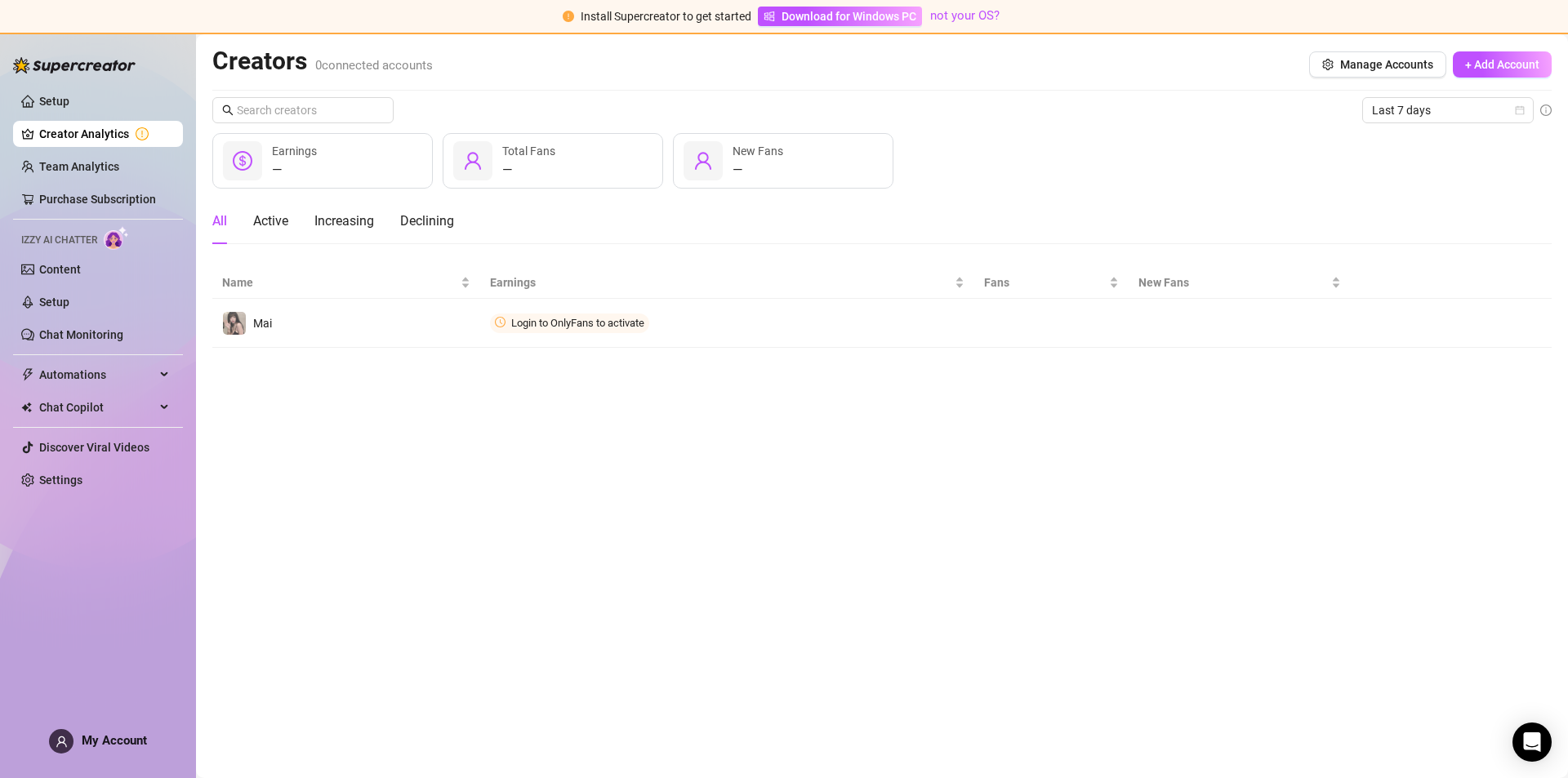
click at [1078, 420] on main "Creators 0 connected accounts Manage Accounts + Add Account Last 7 days — Earni…" at bounding box center [881, 406] width 1371 height 743
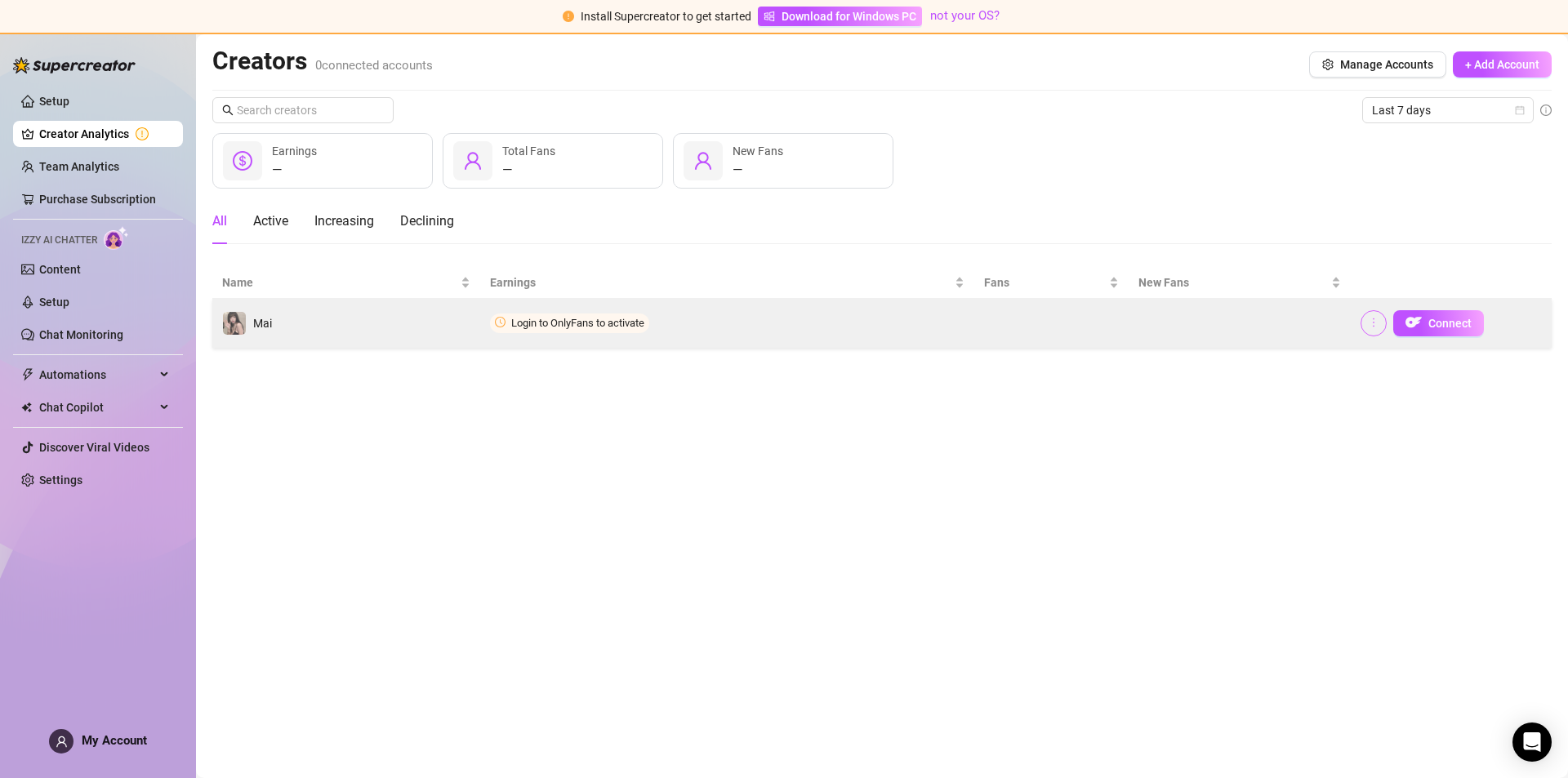
click at [1377, 324] on icon "more" at bounding box center [1373, 322] width 12 height 12
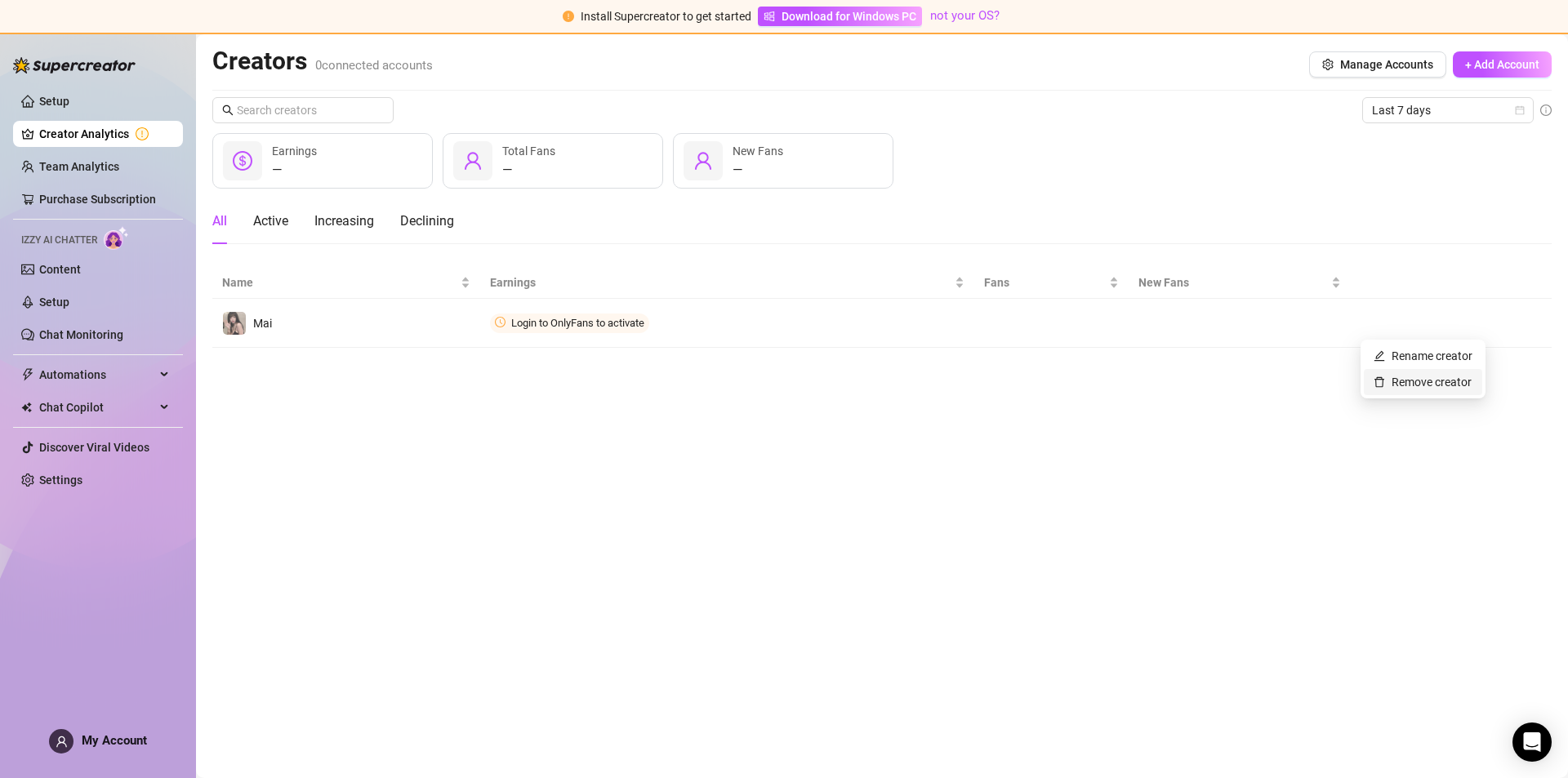
click at [1386, 383] on link "Remove creator" at bounding box center [1422, 381] width 98 height 13
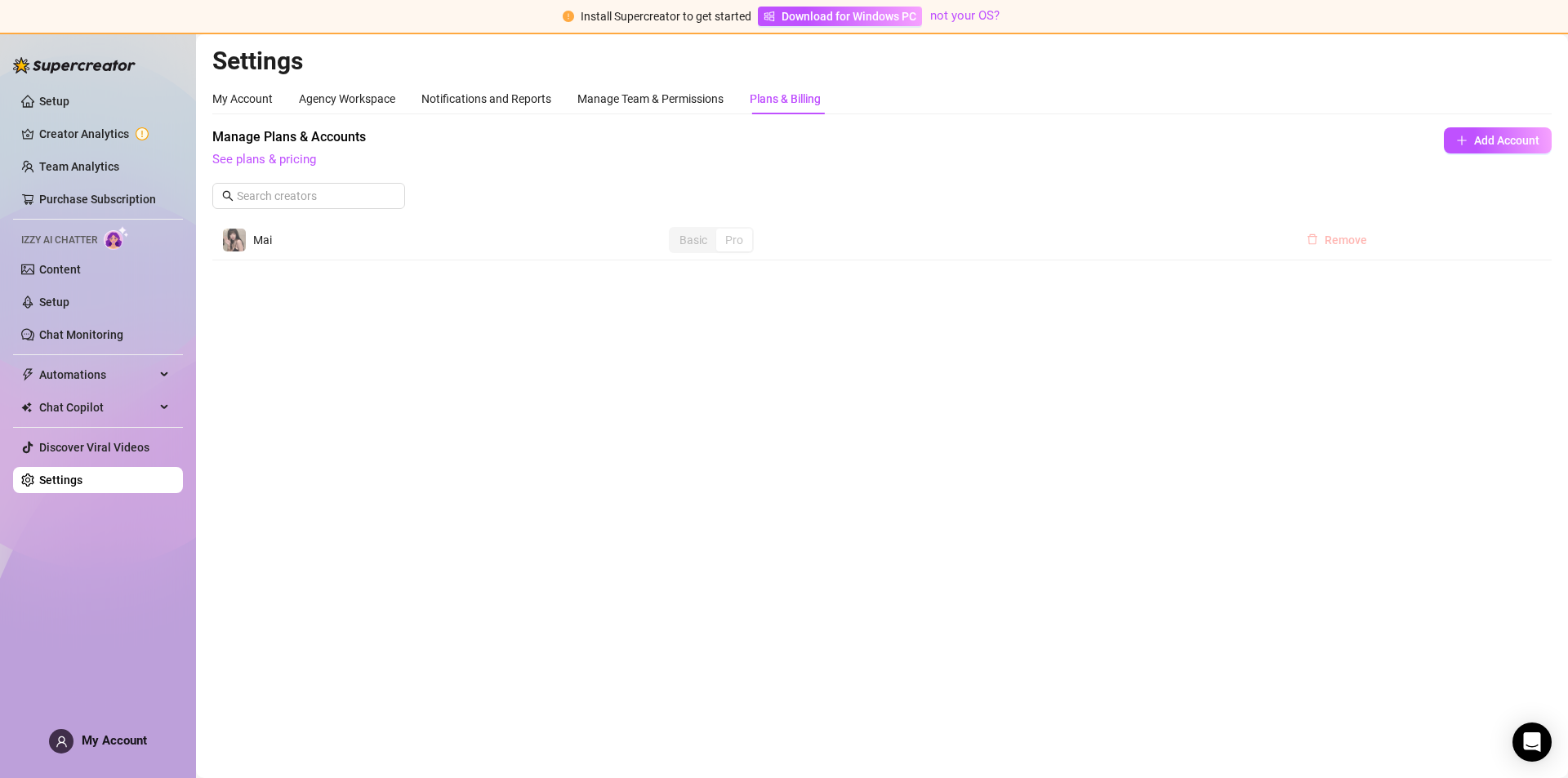
click at [1353, 243] on span "Remove" at bounding box center [1346, 240] width 42 height 13
click at [1501, 149] on button "Add Account" at bounding box center [1498, 141] width 108 height 27
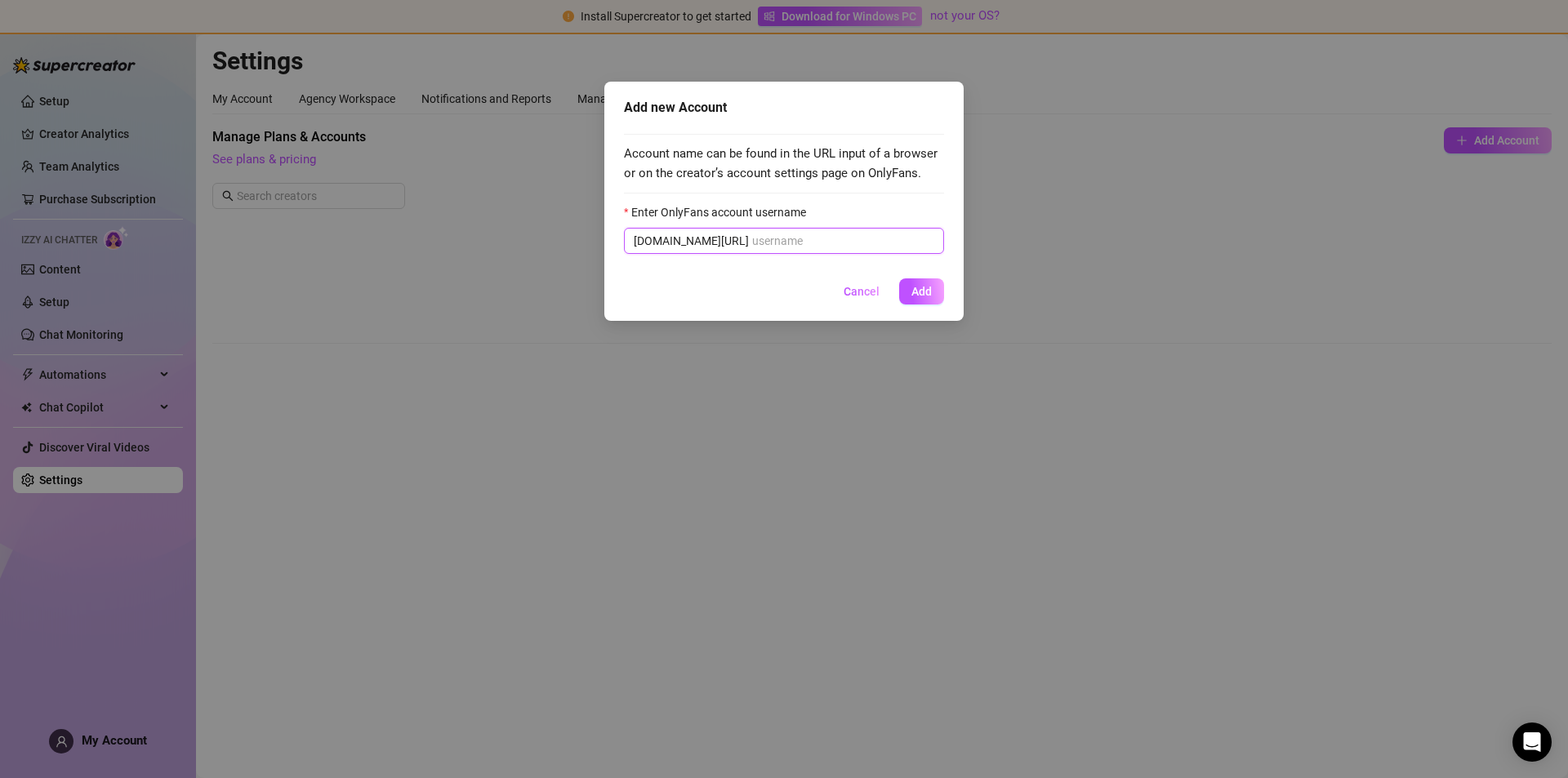
paste input "kitsunemai"
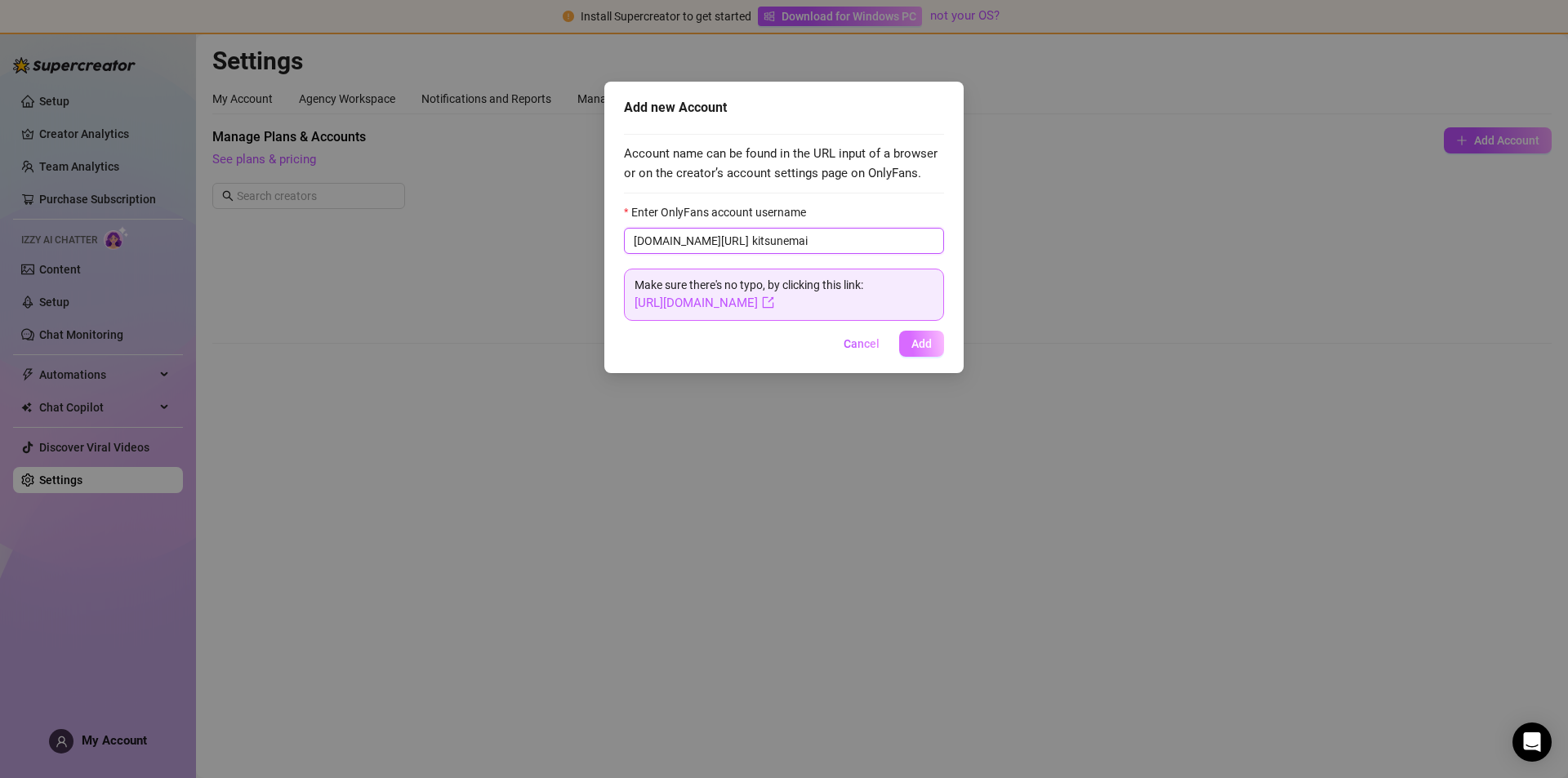
type input "kitsunemai"
click at [927, 347] on span "Add" at bounding box center [921, 343] width 20 height 13
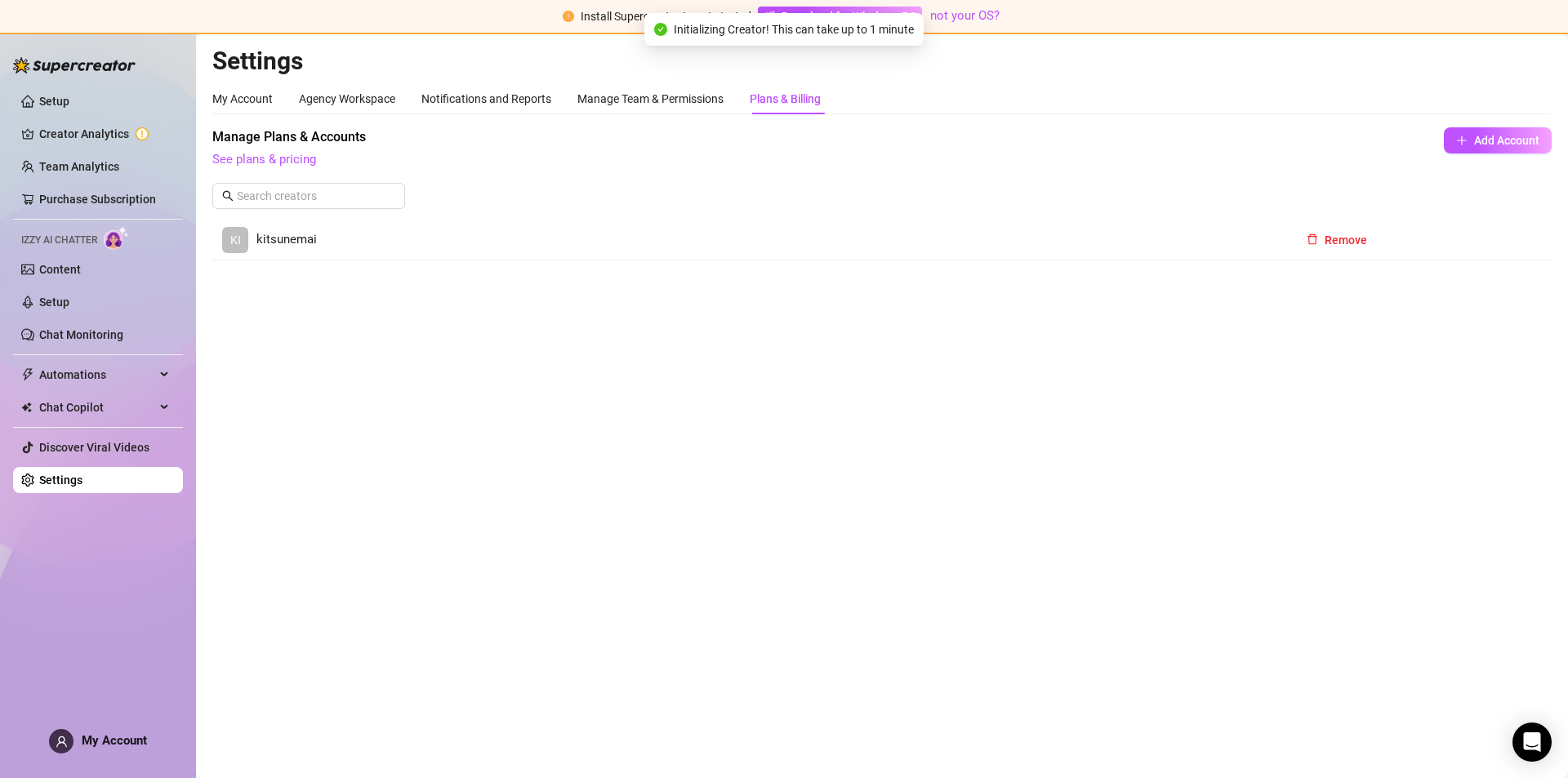
click at [548, 251] on link "KI kitsunemai" at bounding box center [436, 240] width 427 height 27
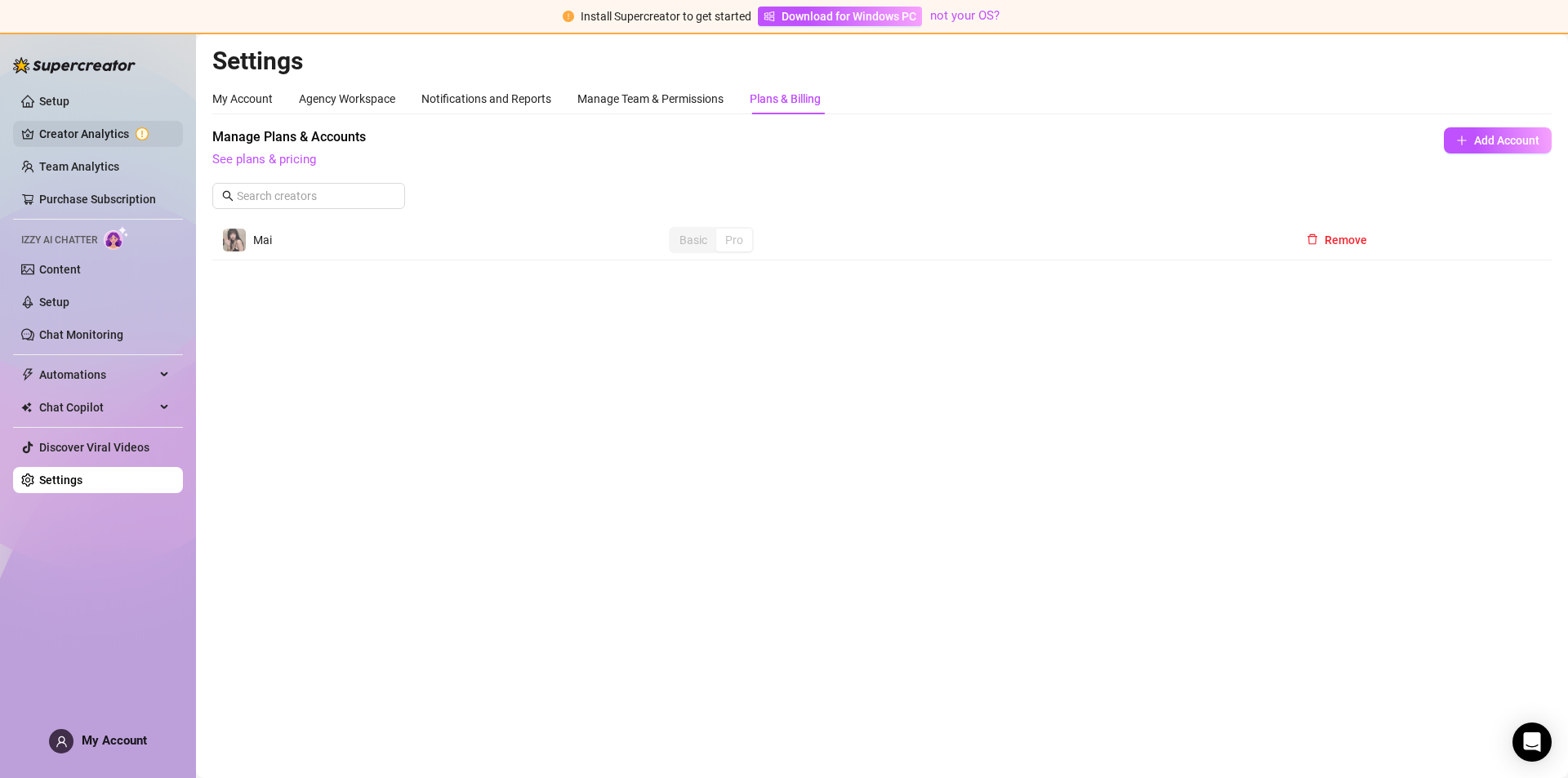
click at [77, 125] on link "Creator Analytics" at bounding box center [104, 134] width 131 height 27
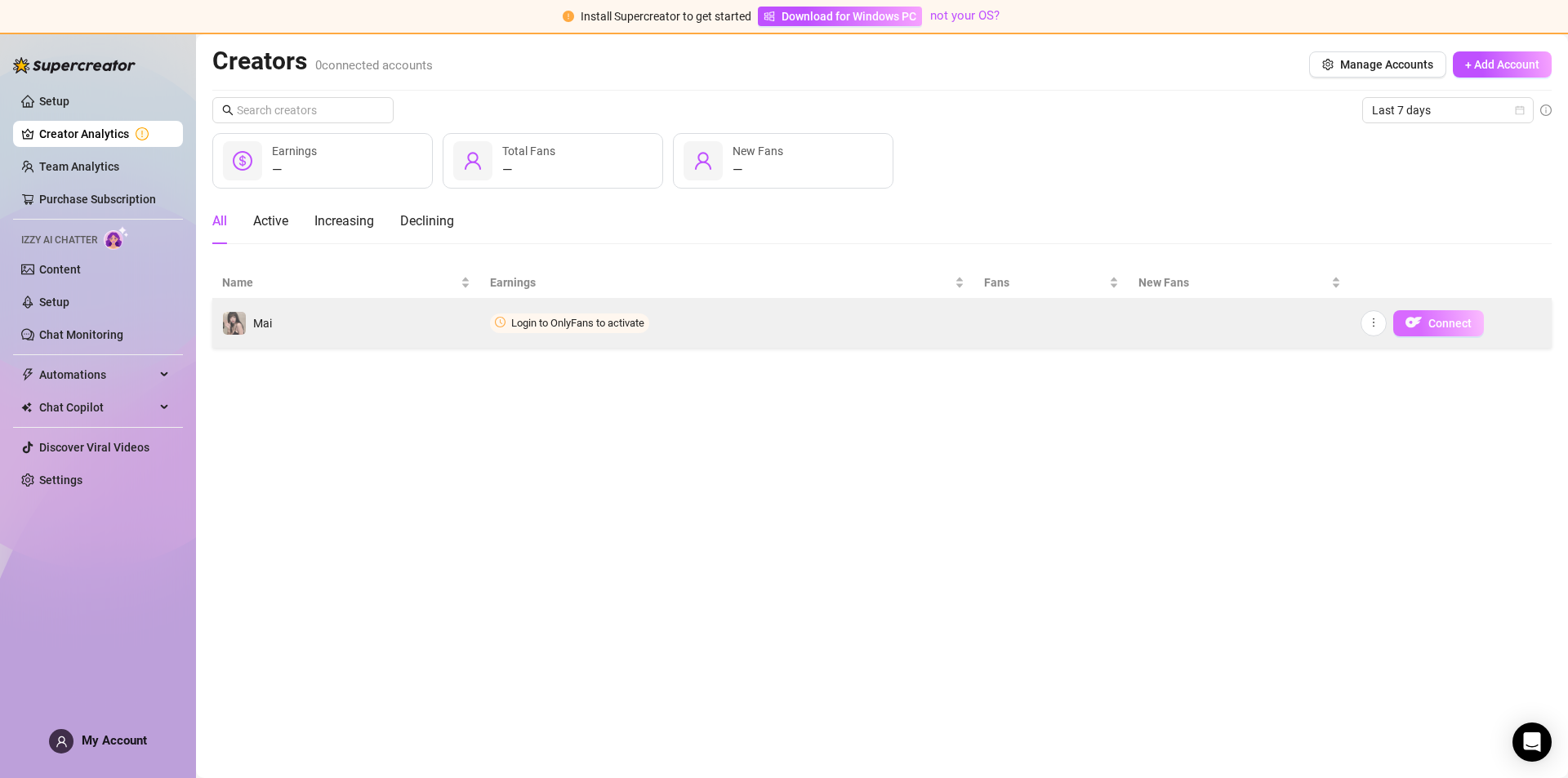
click at [1451, 321] on span "Connect" at bounding box center [1449, 323] width 43 height 13
click at [1452, 321] on span "Connect" at bounding box center [1449, 323] width 43 height 13
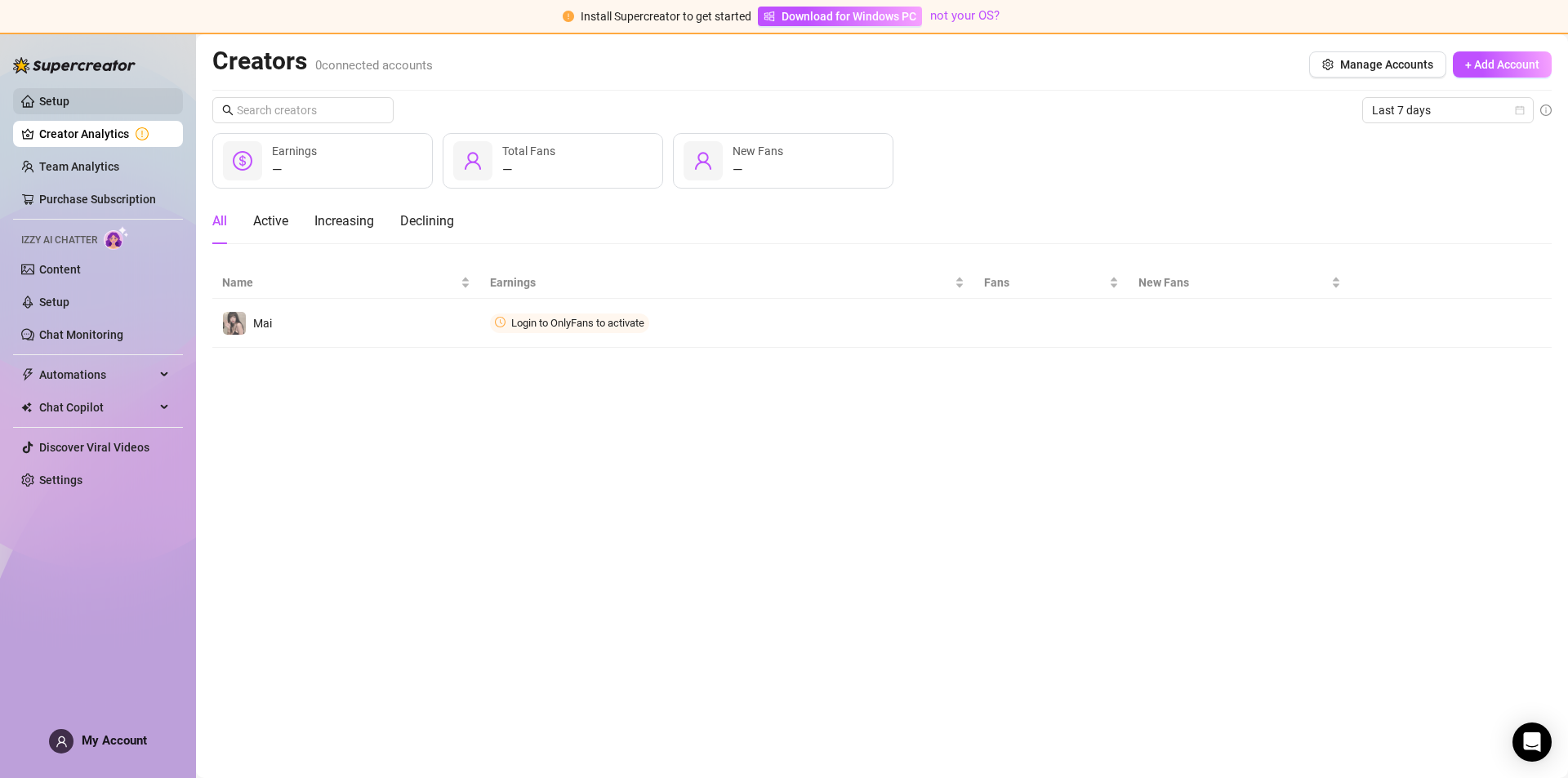
click at [69, 100] on link "Setup" at bounding box center [54, 101] width 30 height 13
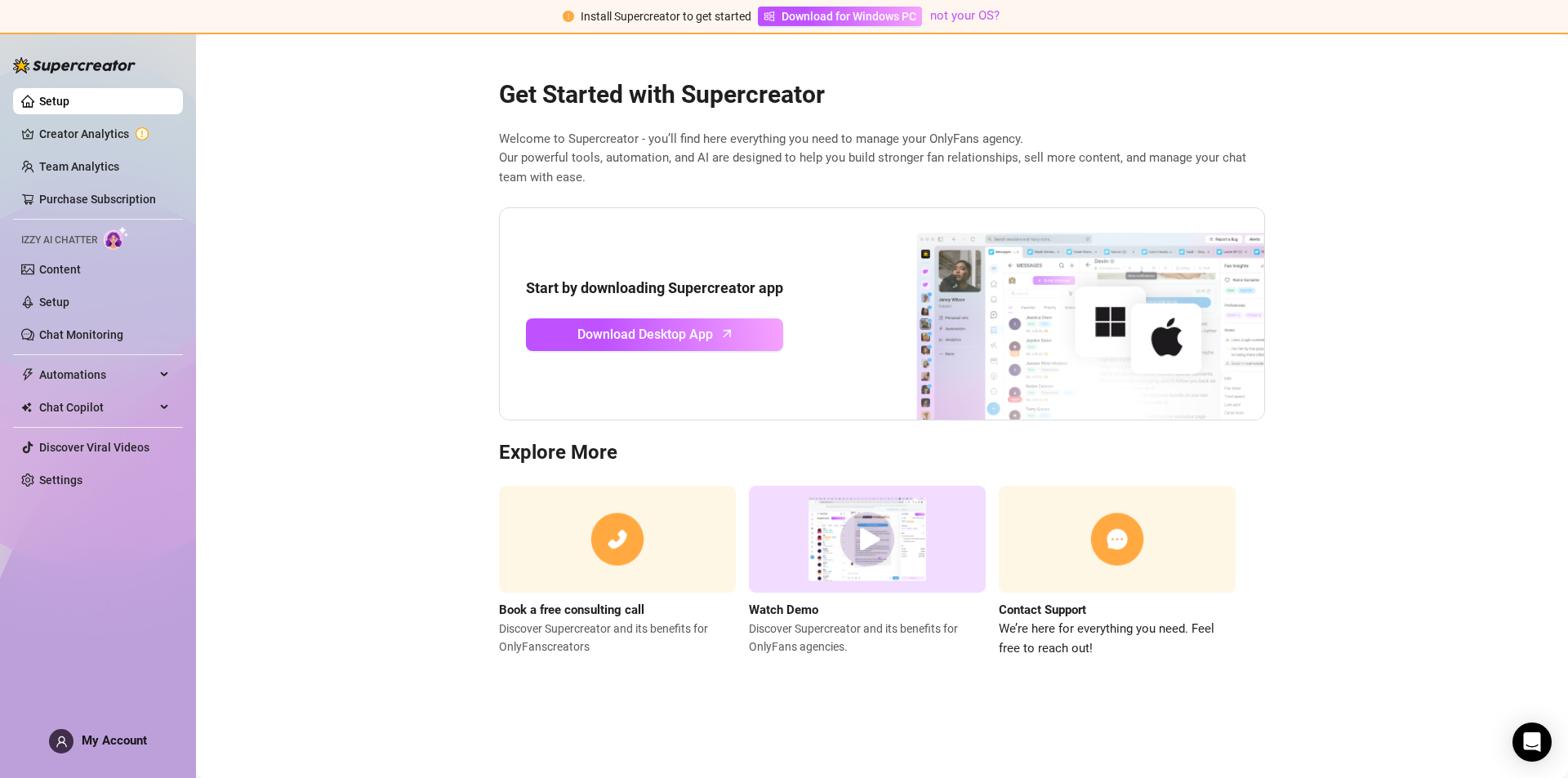
drag, startPoint x: 672, startPoint y: 462, endPoint x: 583, endPoint y: 465, distance: 89.1
click at [670, 462] on h3 "Explore More" at bounding box center [881, 453] width 766 height 27
click at [586, 463] on h3 "Explore More" at bounding box center [881, 453] width 766 height 27
click at [626, 460] on h3 "Explore More" at bounding box center [881, 453] width 766 height 27
drag, startPoint x: 580, startPoint y: 135, endPoint x: 982, endPoint y: 140, distance: 402.0
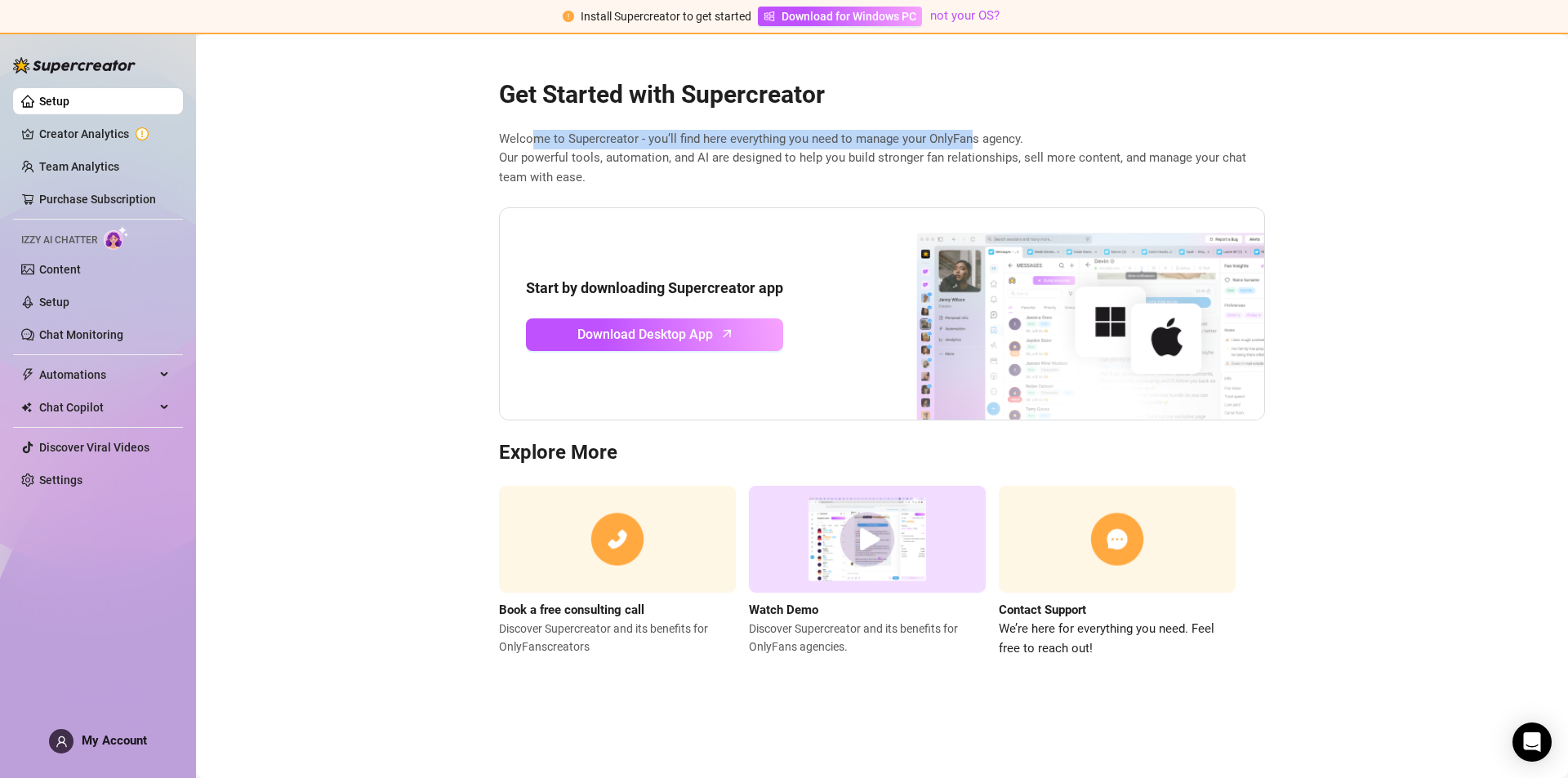
click at [972, 139] on span "Welcome to Supercreator - you’ll find here everything you need to manage your O…" at bounding box center [881, 158] width 766 height 58
drag, startPoint x: 993, startPoint y: 140, endPoint x: 515, endPoint y: 172, distance: 479.1
click at [992, 140] on span "Welcome to Supercreator - you’ll find here everything you need to manage your O…" at bounding box center [881, 158] width 766 height 58
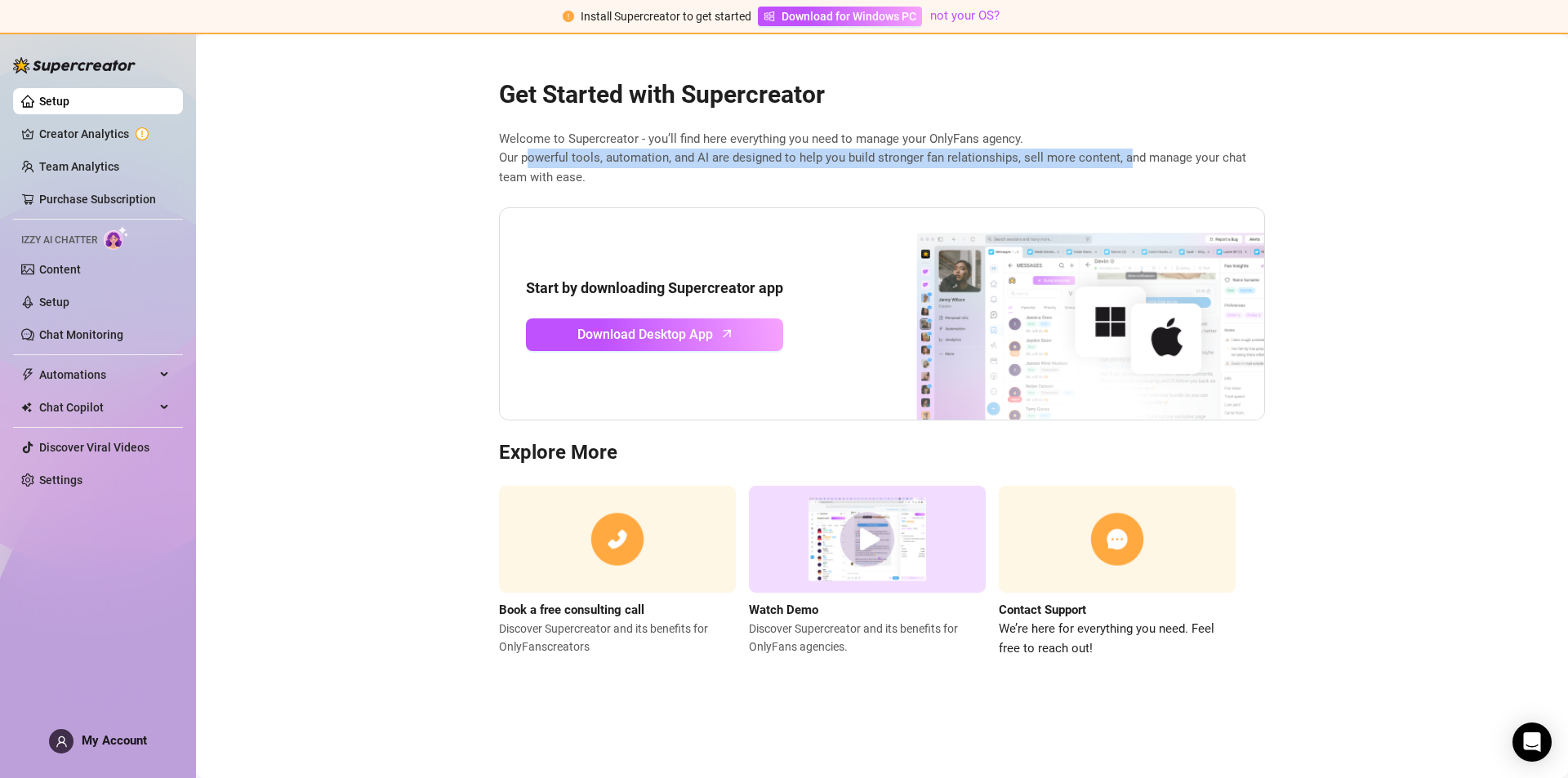
drag, startPoint x: 537, startPoint y: 156, endPoint x: 1210, endPoint y: 171, distance: 673.2
click at [1133, 160] on span "Welcome to Supercreator - you’ll find here everything you need to manage your O…" at bounding box center [881, 158] width 766 height 58
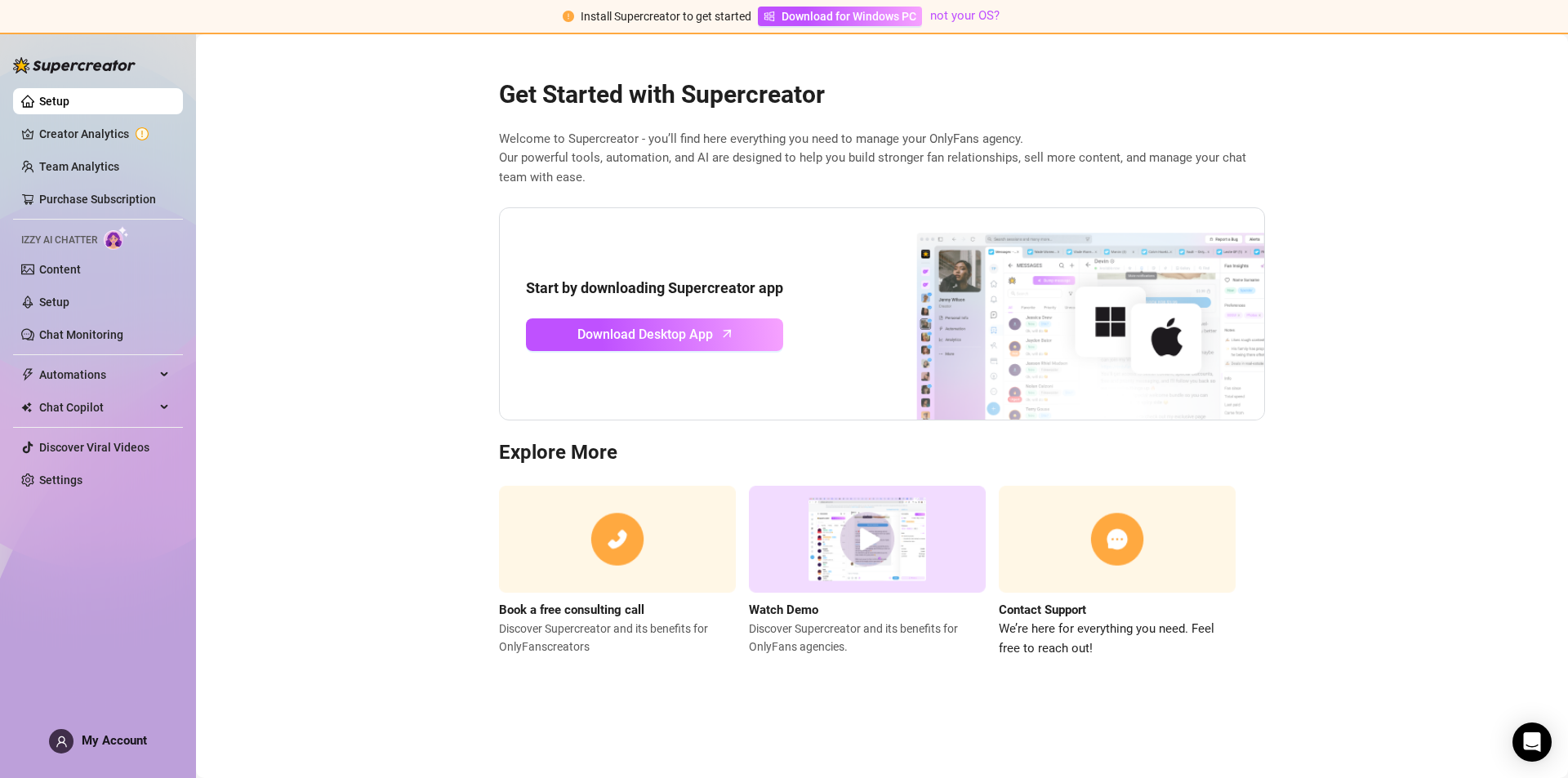
drag, startPoint x: 1210, startPoint y: 171, endPoint x: 1111, endPoint y: 193, distance: 101.4
click at [1196, 174] on span "Welcome to Supercreator - you’ll find here everything you need to manage your O…" at bounding box center [881, 158] width 766 height 58
click at [660, 179] on span "Welcome to Supercreator - you’ll find here everything you need to manage your O…" at bounding box center [881, 158] width 766 height 58
drag, startPoint x: 730, startPoint y: 199, endPoint x: 656, endPoint y: 341, distance: 160.1
click at [725, 204] on div "Get Started with Supercreator Welcome to Supercreator - you’ll find here everyt…" at bounding box center [882, 358] width 792 height 600
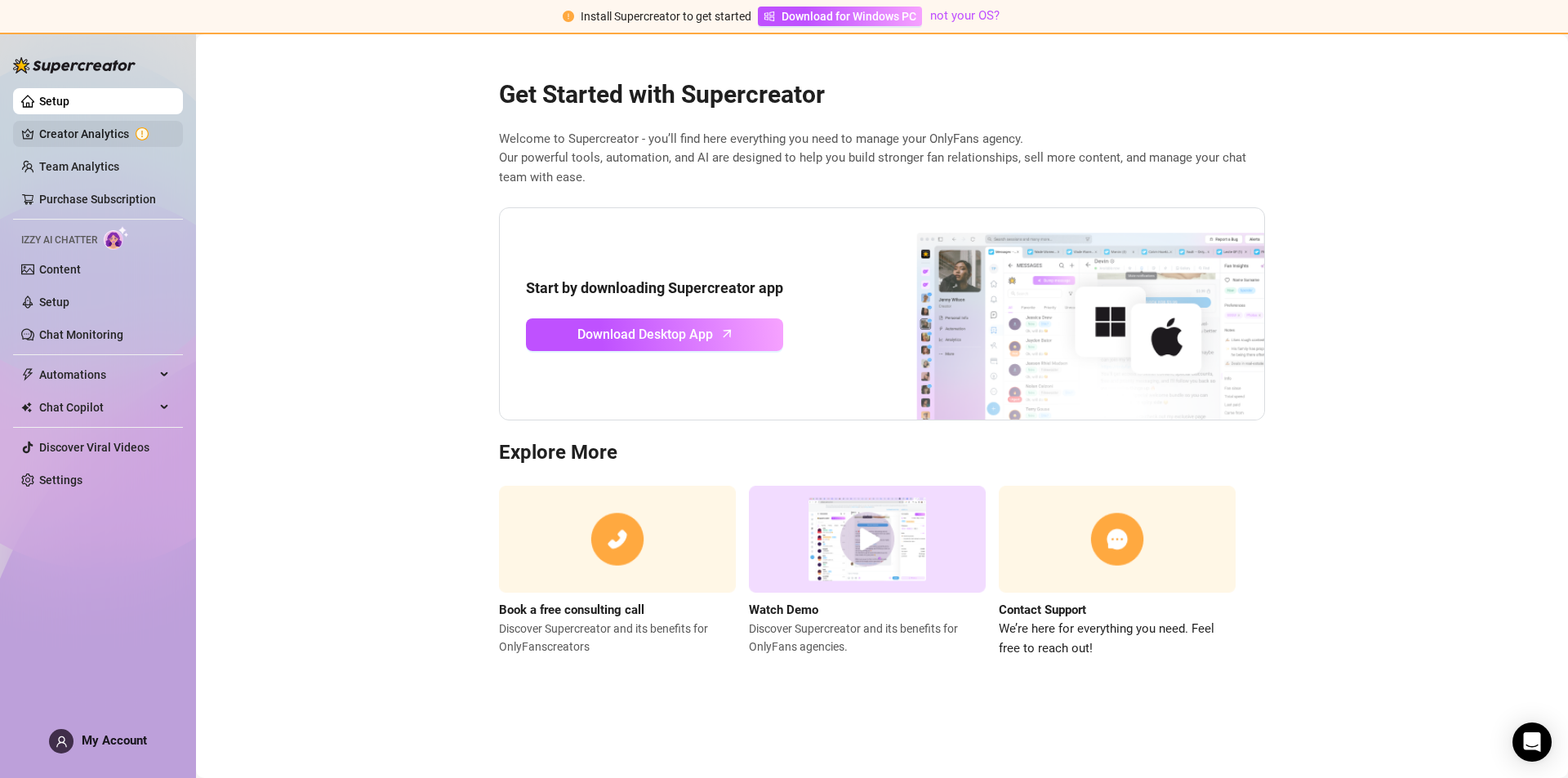
click at [101, 135] on link "Creator Analytics" at bounding box center [104, 134] width 131 height 27
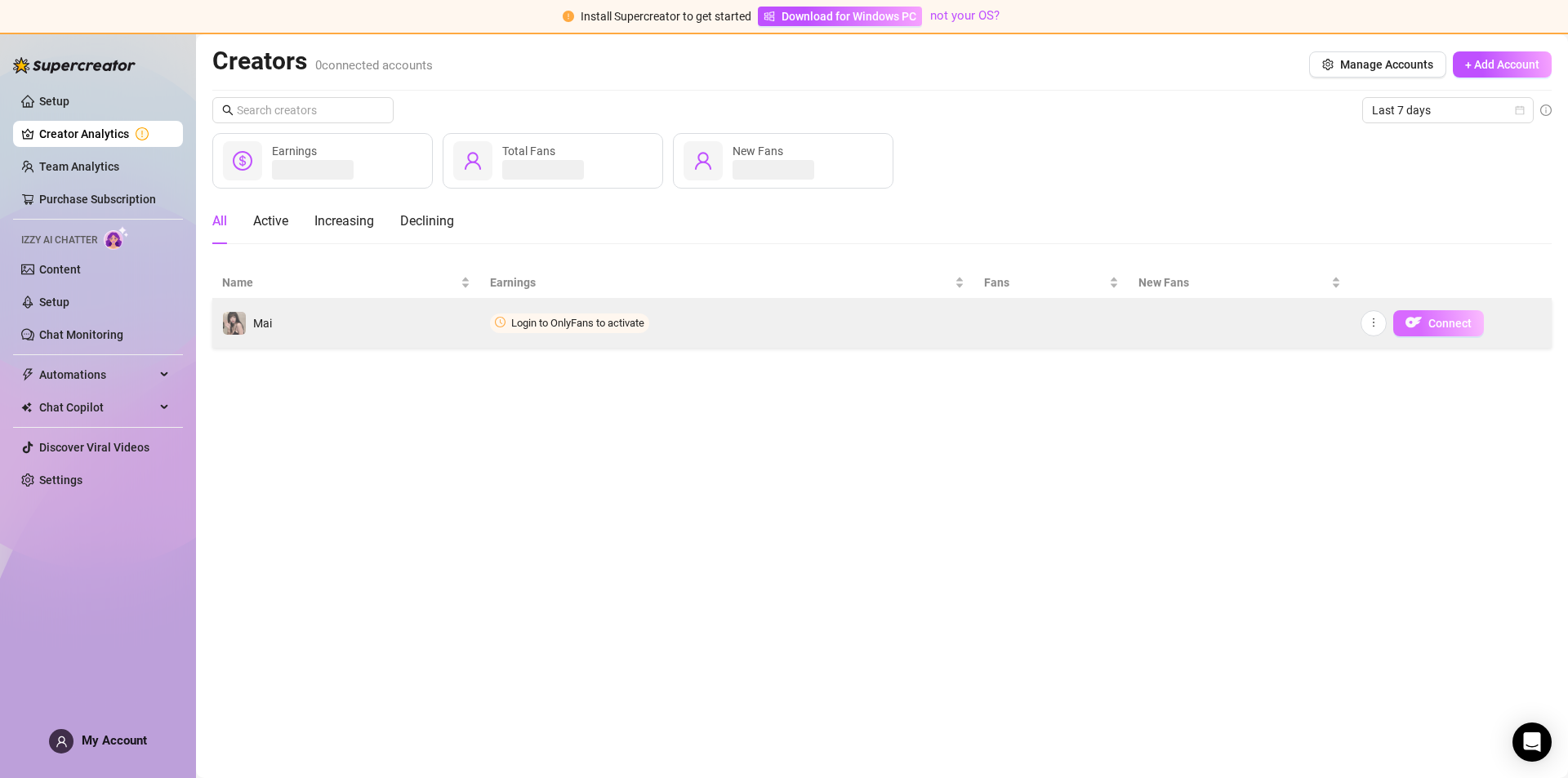
click at [1429, 318] on span "Connect" at bounding box center [1449, 323] width 43 height 13
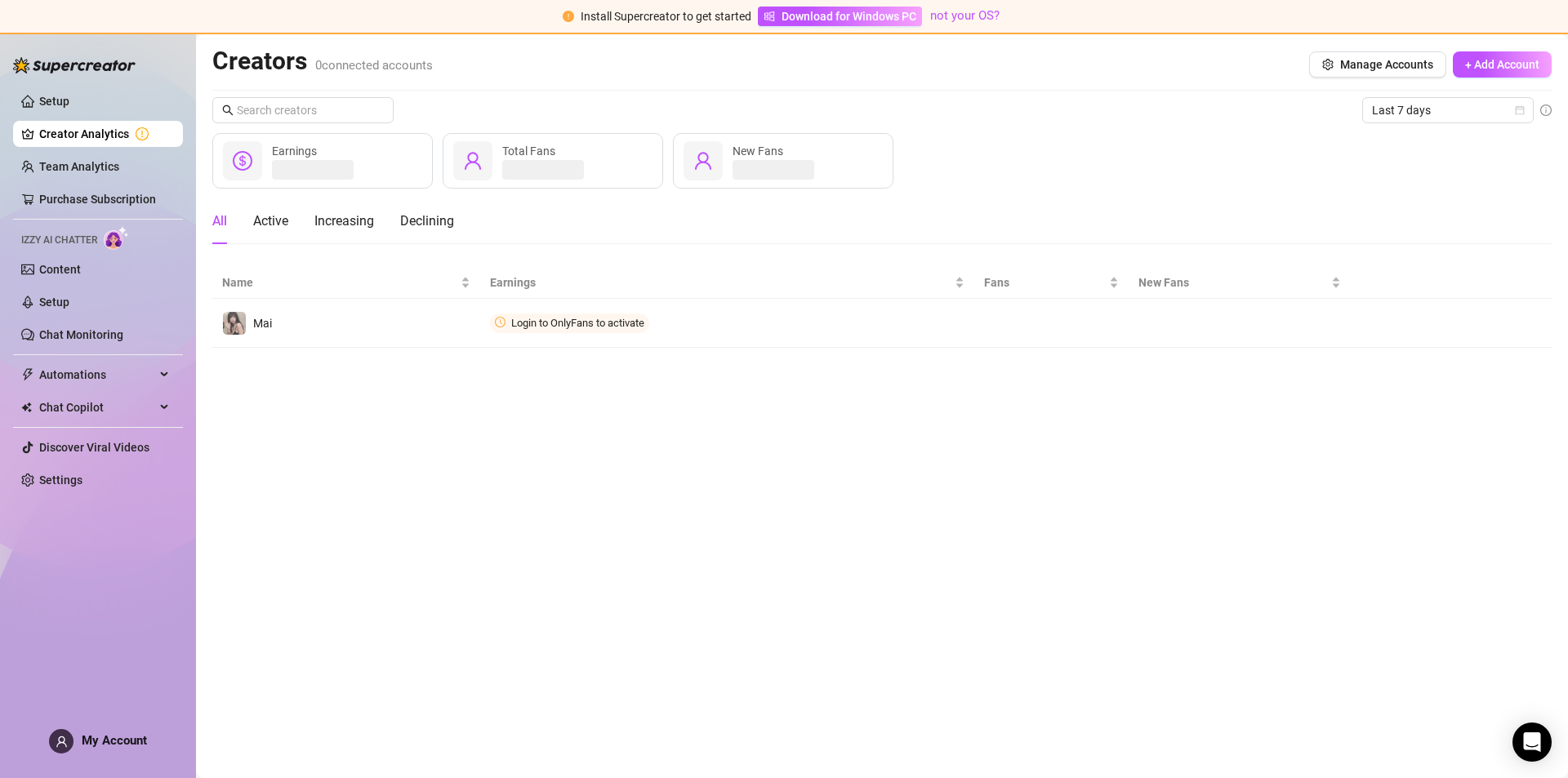
drag, startPoint x: 877, startPoint y: 394, endPoint x: 869, endPoint y: 384, distance: 12.8
click at [880, 394] on main "Creators 0 connected accounts Manage Accounts + Add Account Last 7 days Earning…" at bounding box center [881, 406] width 1371 height 743
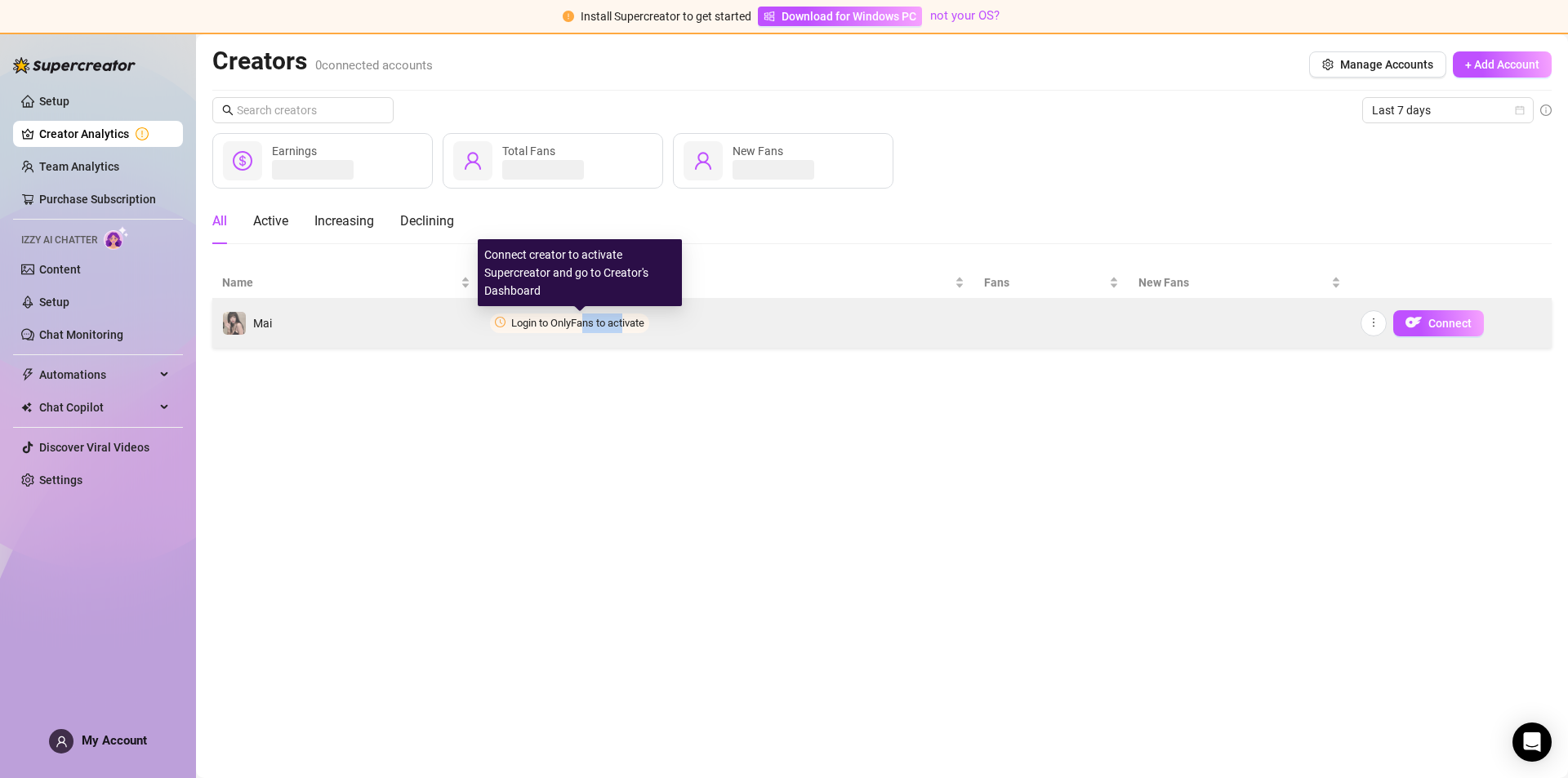
drag, startPoint x: 587, startPoint y: 328, endPoint x: 625, endPoint y: 324, distance: 38.2
click at [625, 324] on span "Login to OnlyFans to activate" at bounding box center [577, 323] width 133 height 12
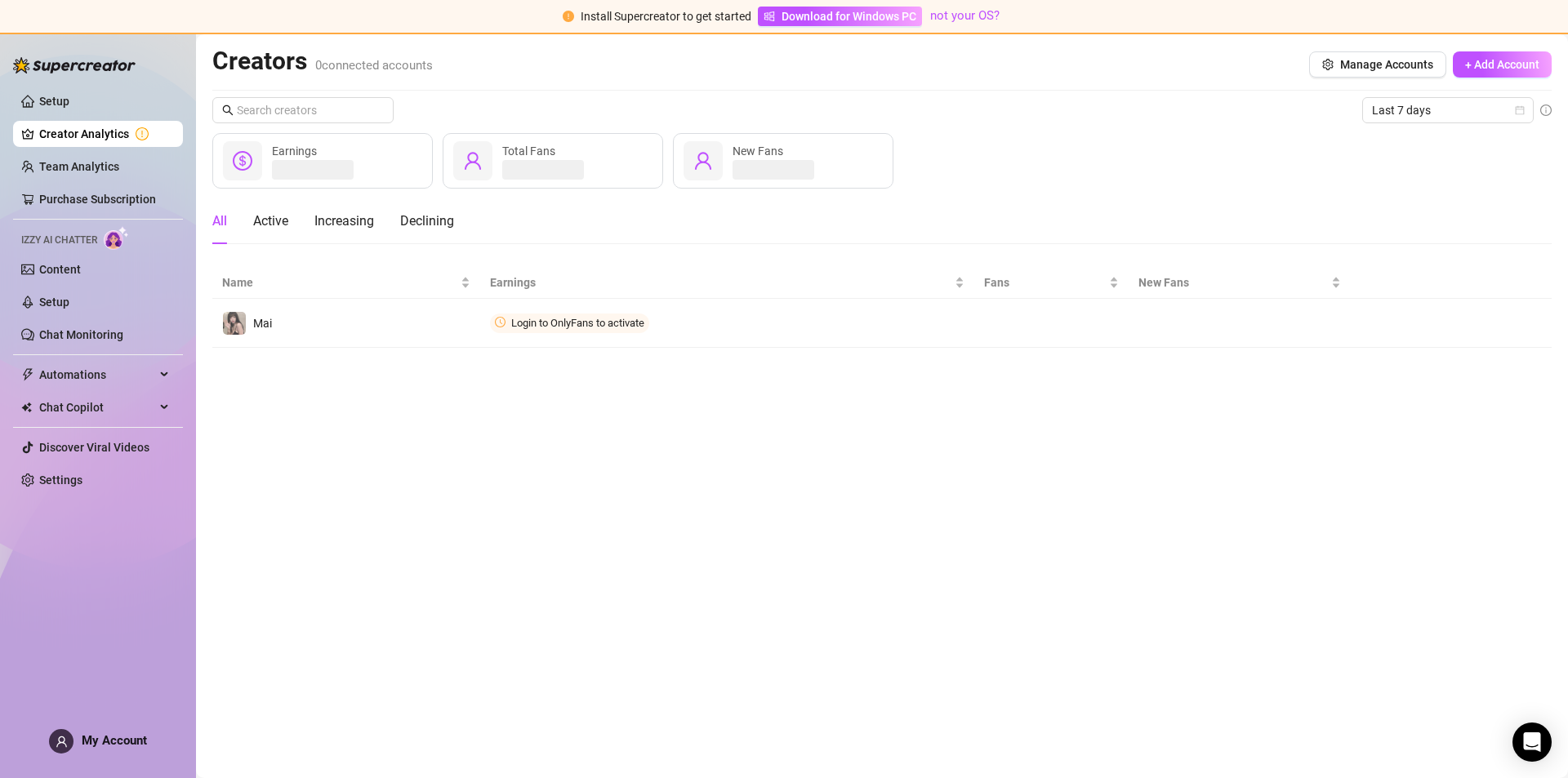
click at [683, 378] on main "Creators 0 connected accounts Manage Accounts + Add Account Last 7 days Earning…" at bounding box center [881, 406] width 1371 height 743
click at [697, 374] on main "Creators 0 connected accounts Manage Accounts + Add Account Last 7 days Earning…" at bounding box center [881, 406] width 1371 height 743
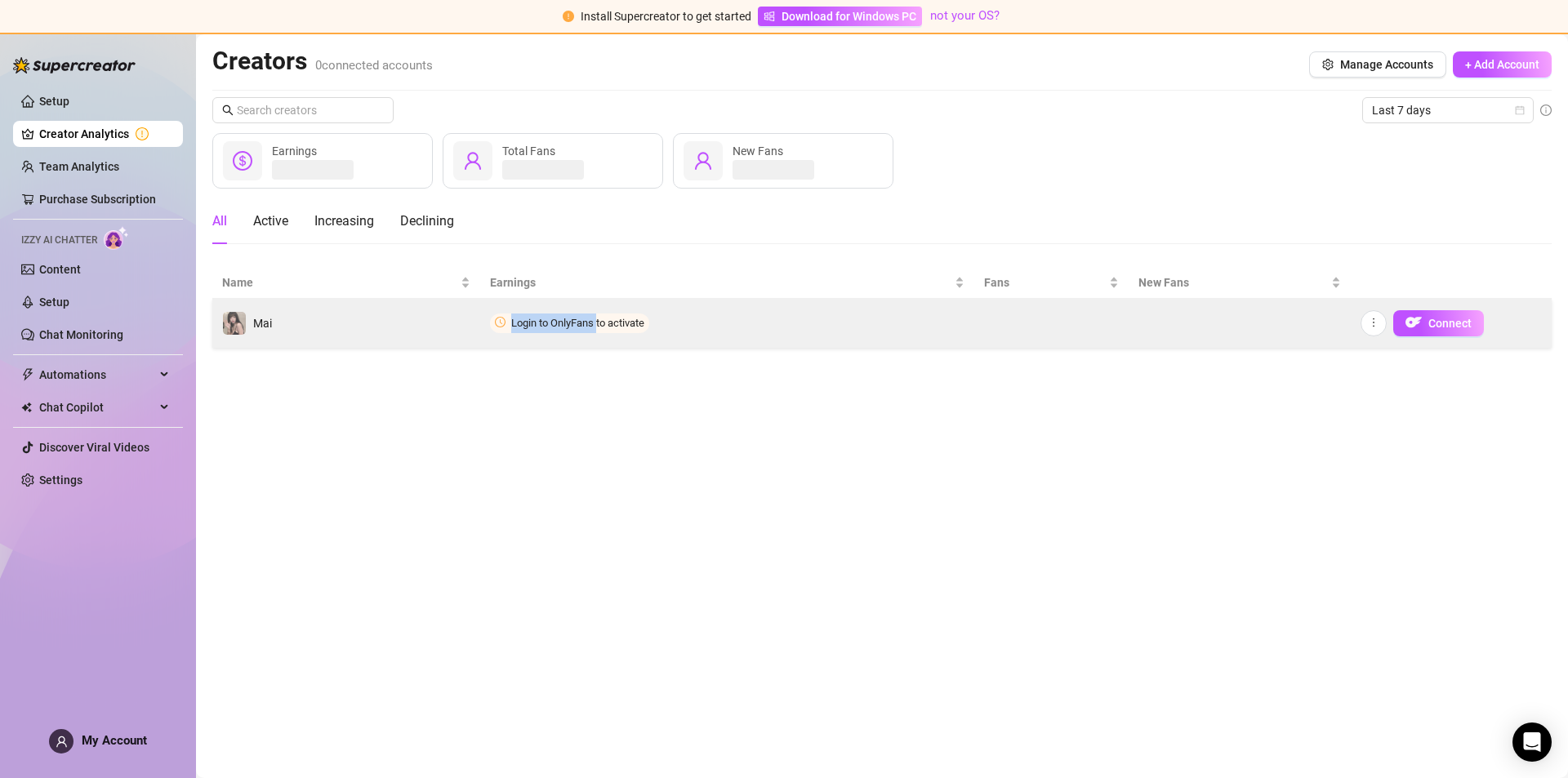
click at [645, 321] on td "Login to OnlyFans to activate" at bounding box center [727, 323] width 494 height 49
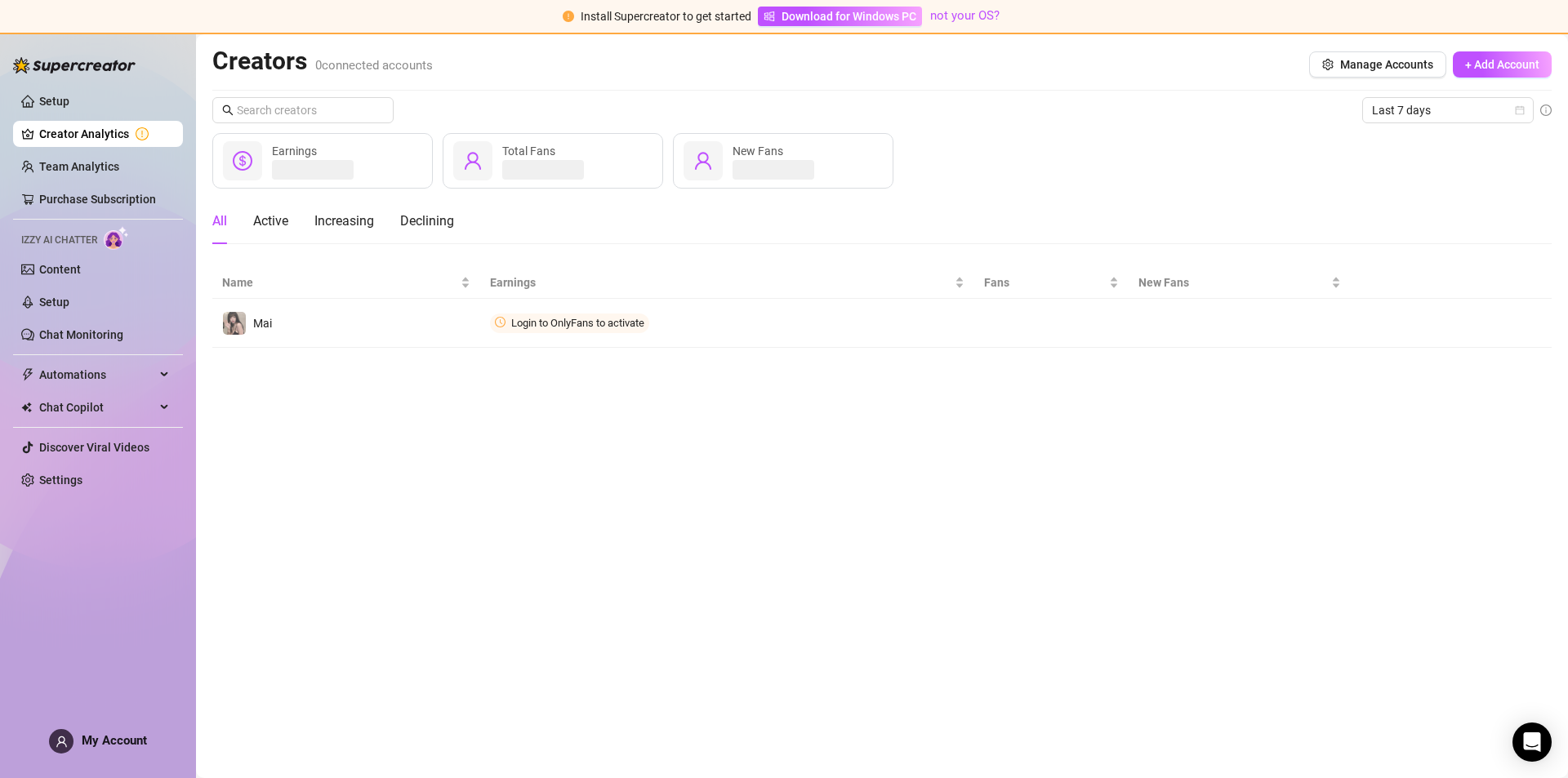
click at [792, 399] on main "Creators 0 connected accounts Manage Accounts + Add Account Last 7 days Earning…" at bounding box center [881, 406] width 1371 height 743
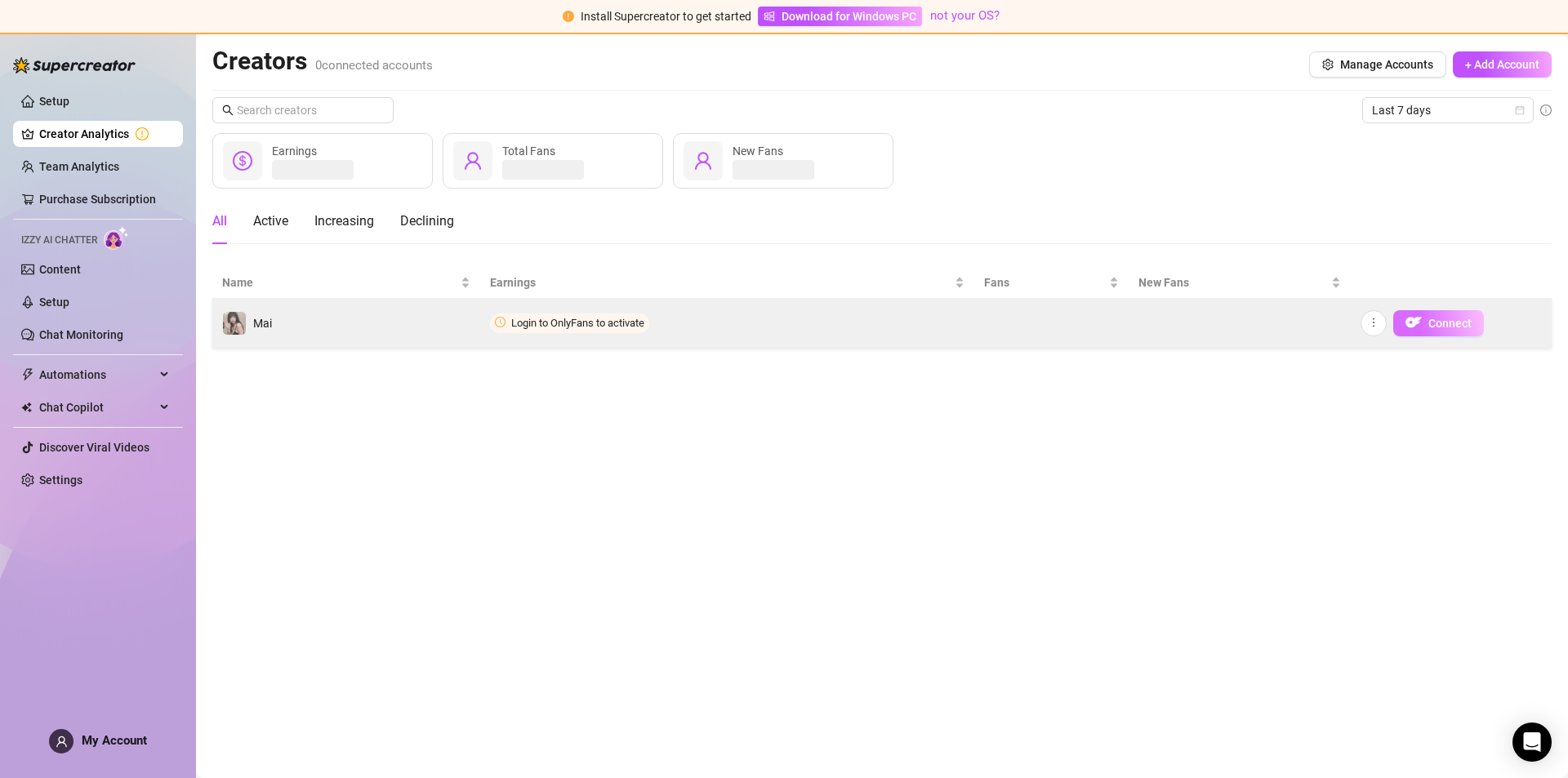
click at [1435, 313] on button "Connect" at bounding box center [1438, 323] width 90 height 27
click at [946, 327] on td "Login to OnlyFans to activate" at bounding box center [727, 323] width 494 height 49
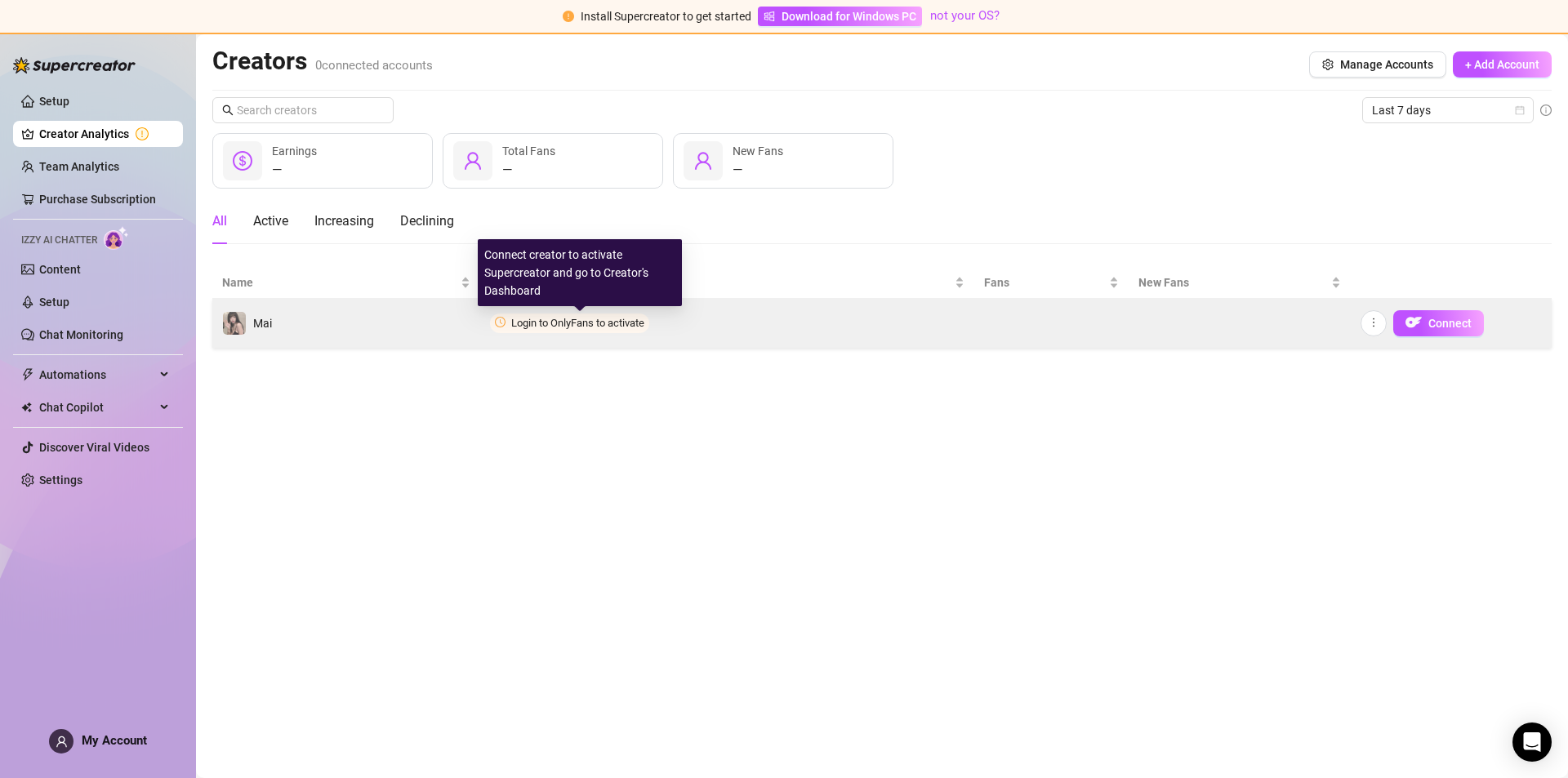
click at [562, 320] on span "Login to OnlyFans to activate" at bounding box center [577, 323] width 133 height 12
click at [565, 324] on span "Login to OnlyFans to activate" at bounding box center [577, 323] width 133 height 12
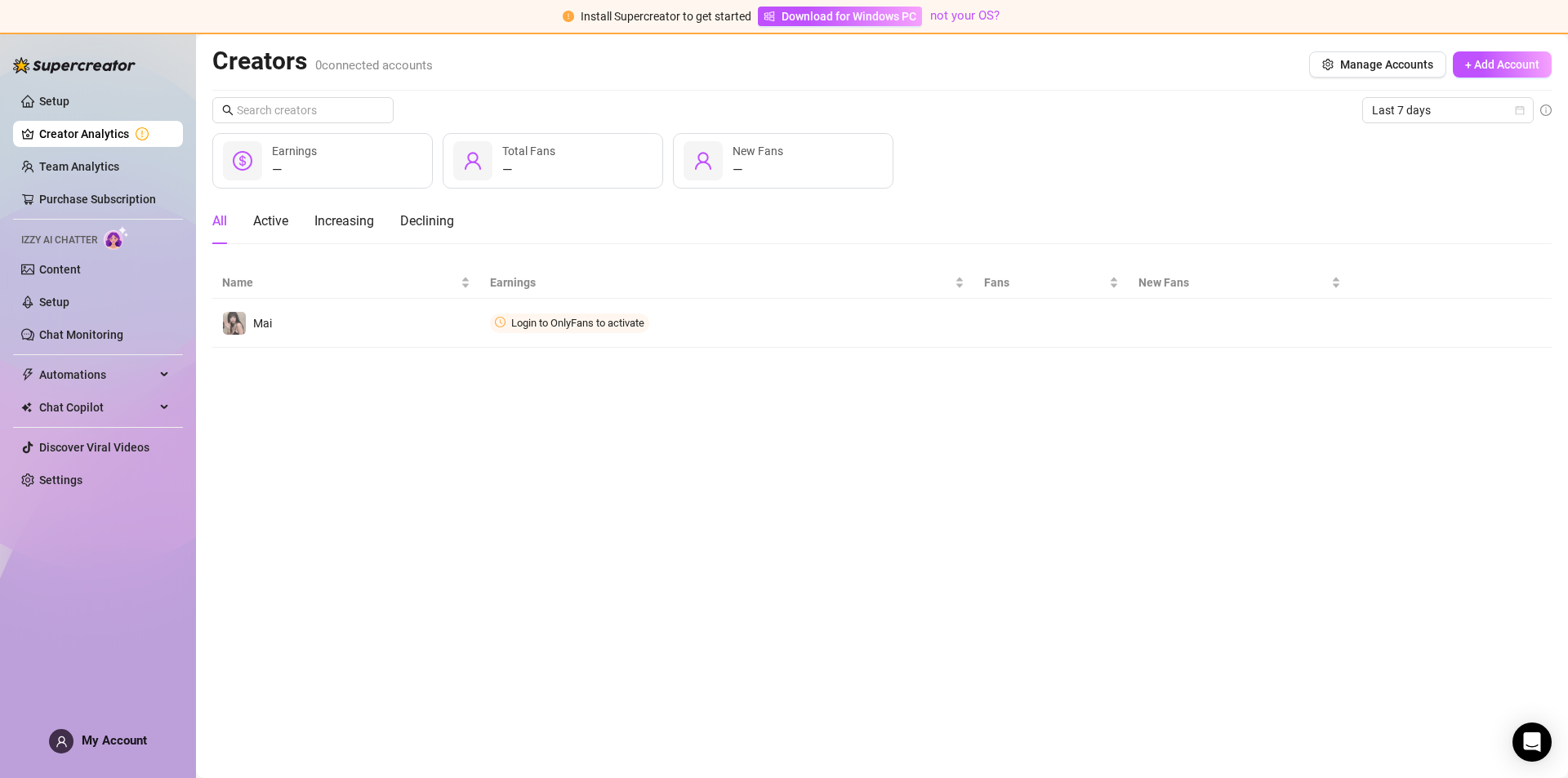
click at [99, 139] on link "Creator Analytics" at bounding box center [104, 134] width 131 height 27
click at [69, 108] on link "Setup" at bounding box center [54, 101] width 30 height 13
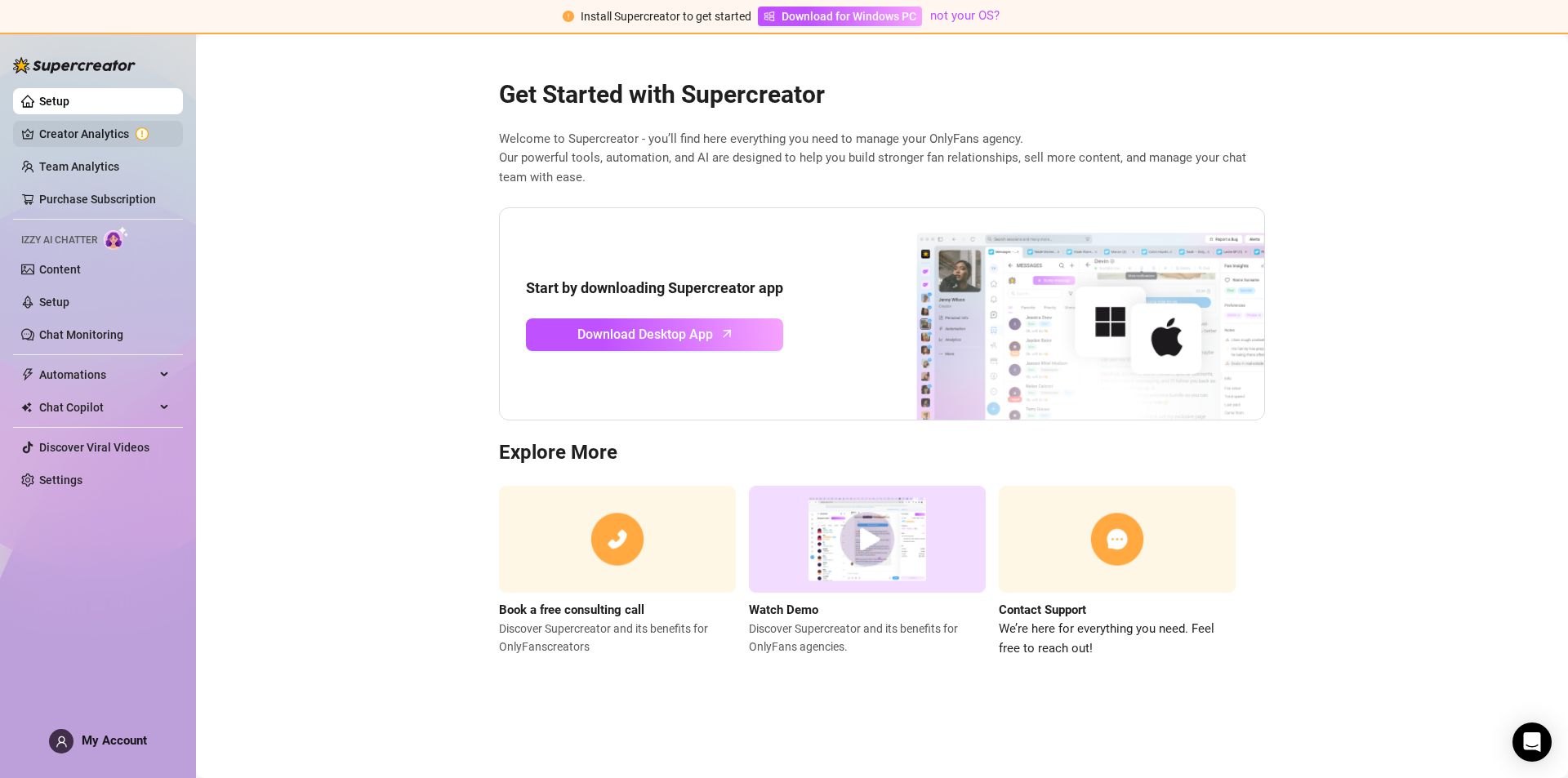
click at [95, 133] on link "Creator Analytics" at bounding box center [104, 134] width 131 height 27
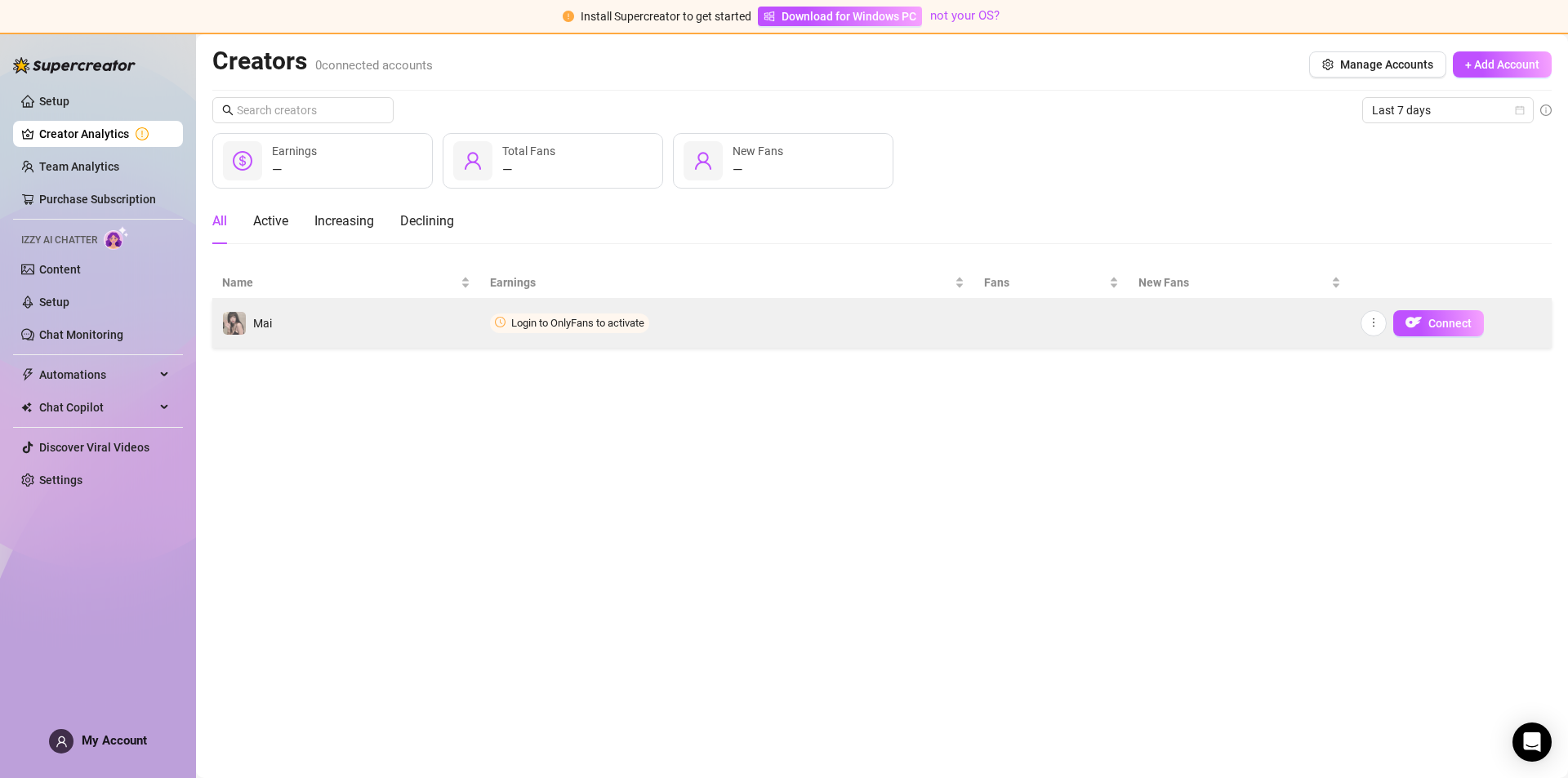
click at [290, 327] on td "Mai" at bounding box center [346, 323] width 267 height 49
click at [1374, 331] on button "button" at bounding box center [1373, 323] width 27 height 27
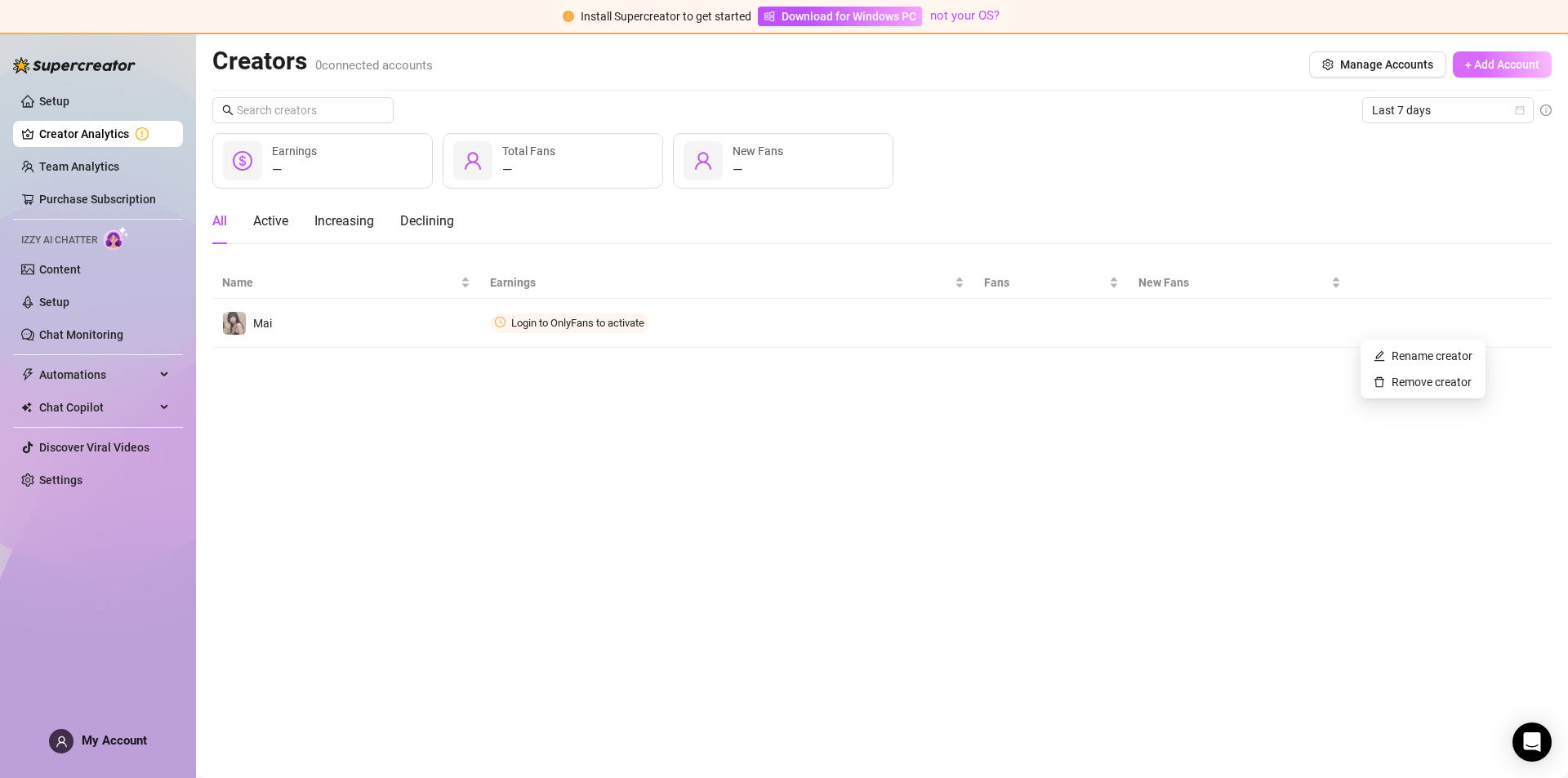
click at [1498, 63] on span "+ Add Account" at bounding box center [1502, 64] width 74 height 13
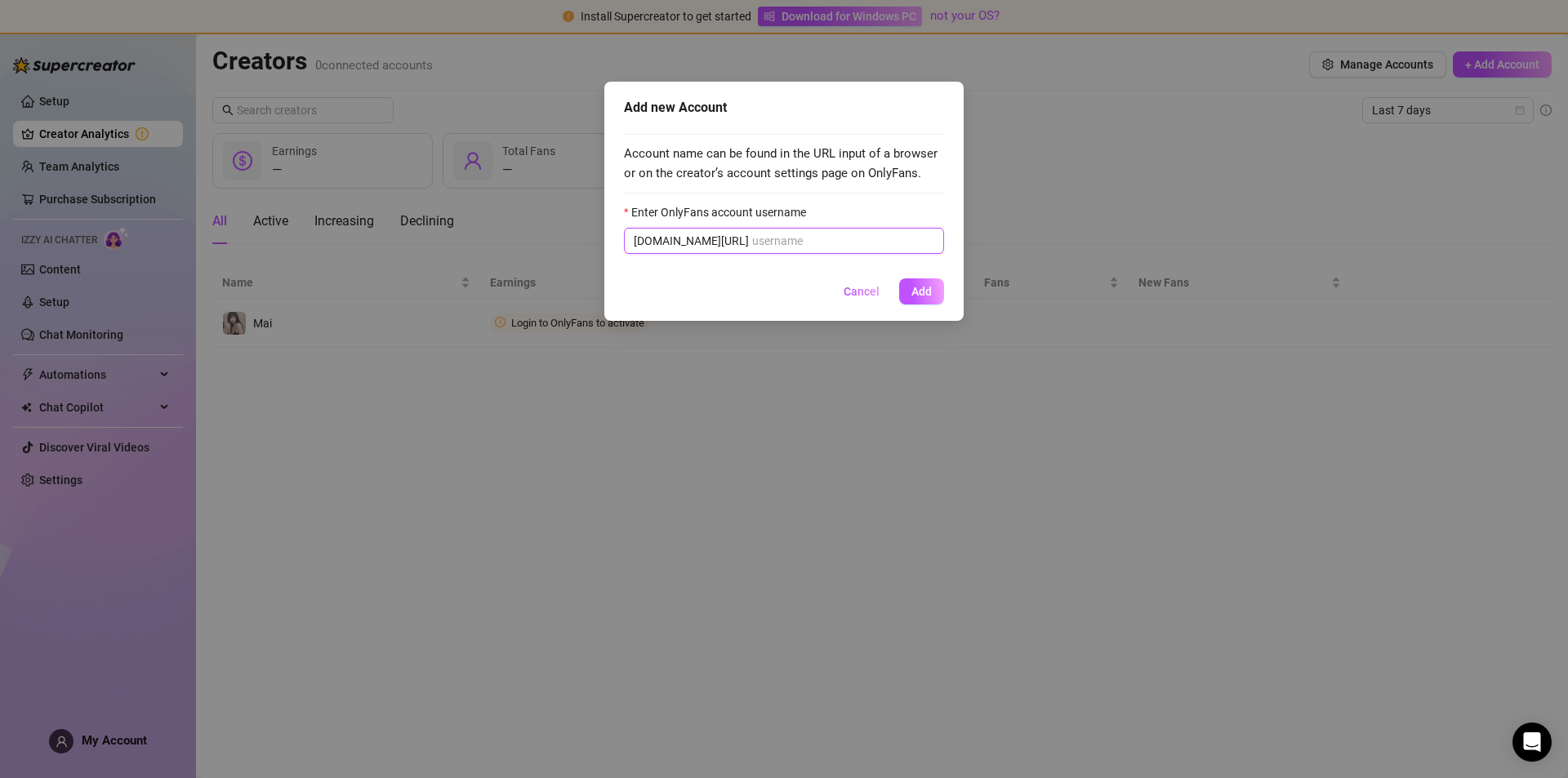
click at [778, 240] on input "Enter OnlyFans account username" at bounding box center [843, 241] width 182 height 18
paste input "kitsunemai"
type input "kitsunemai"
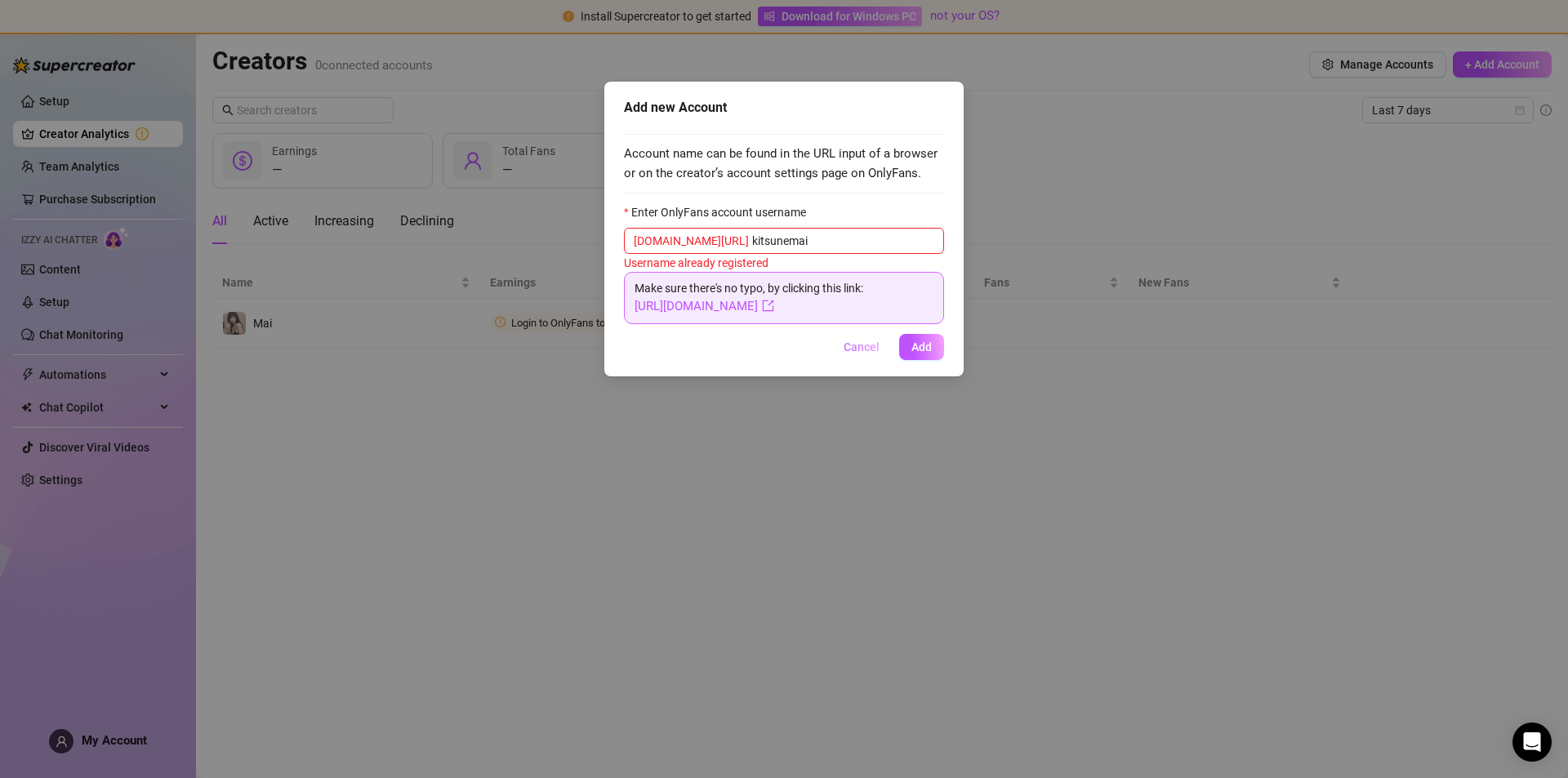
click at [858, 348] on span "Cancel" at bounding box center [861, 347] width 36 height 13
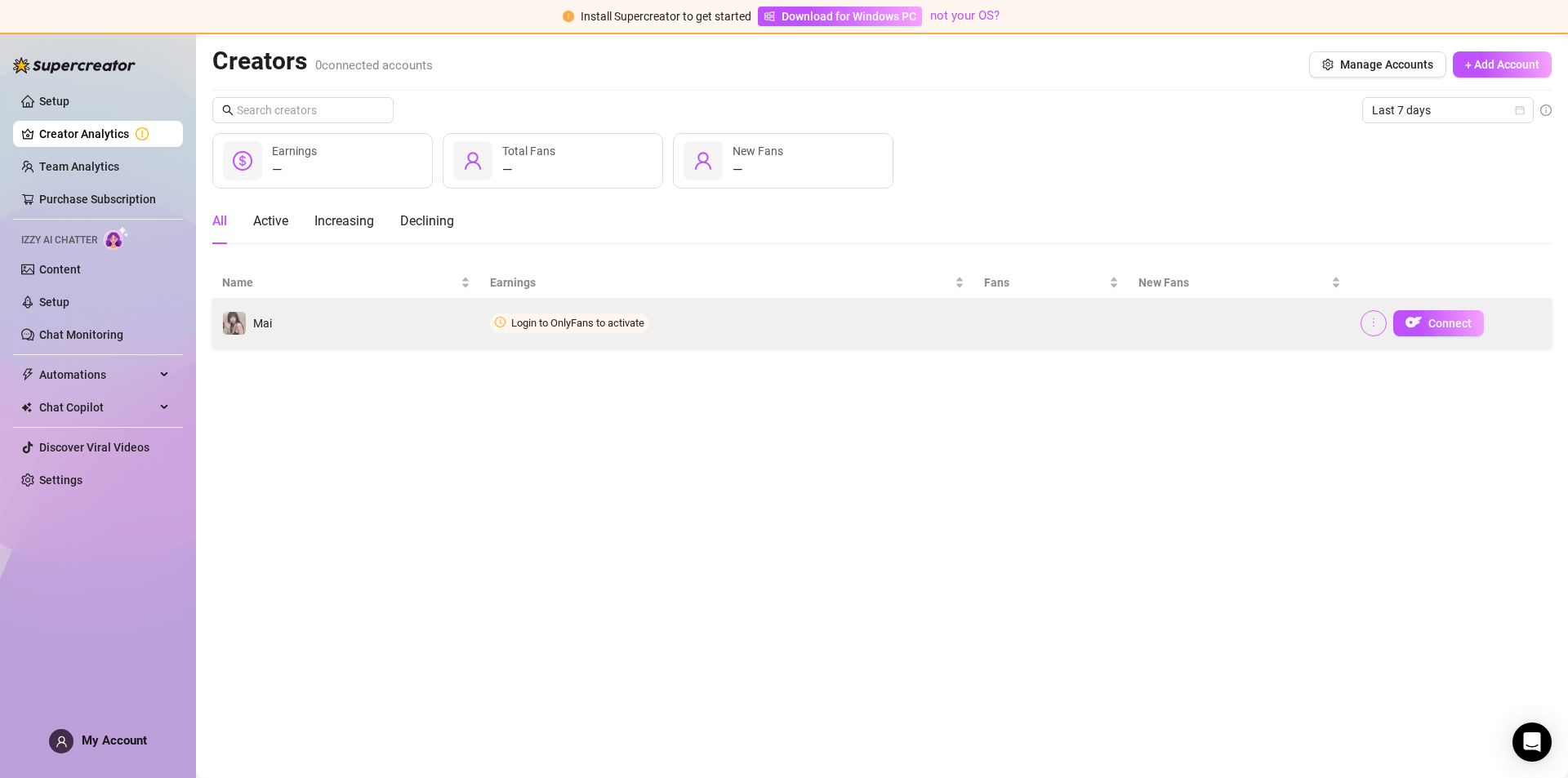
click at [1386, 320] on button "button" at bounding box center [1373, 323] width 27 height 27
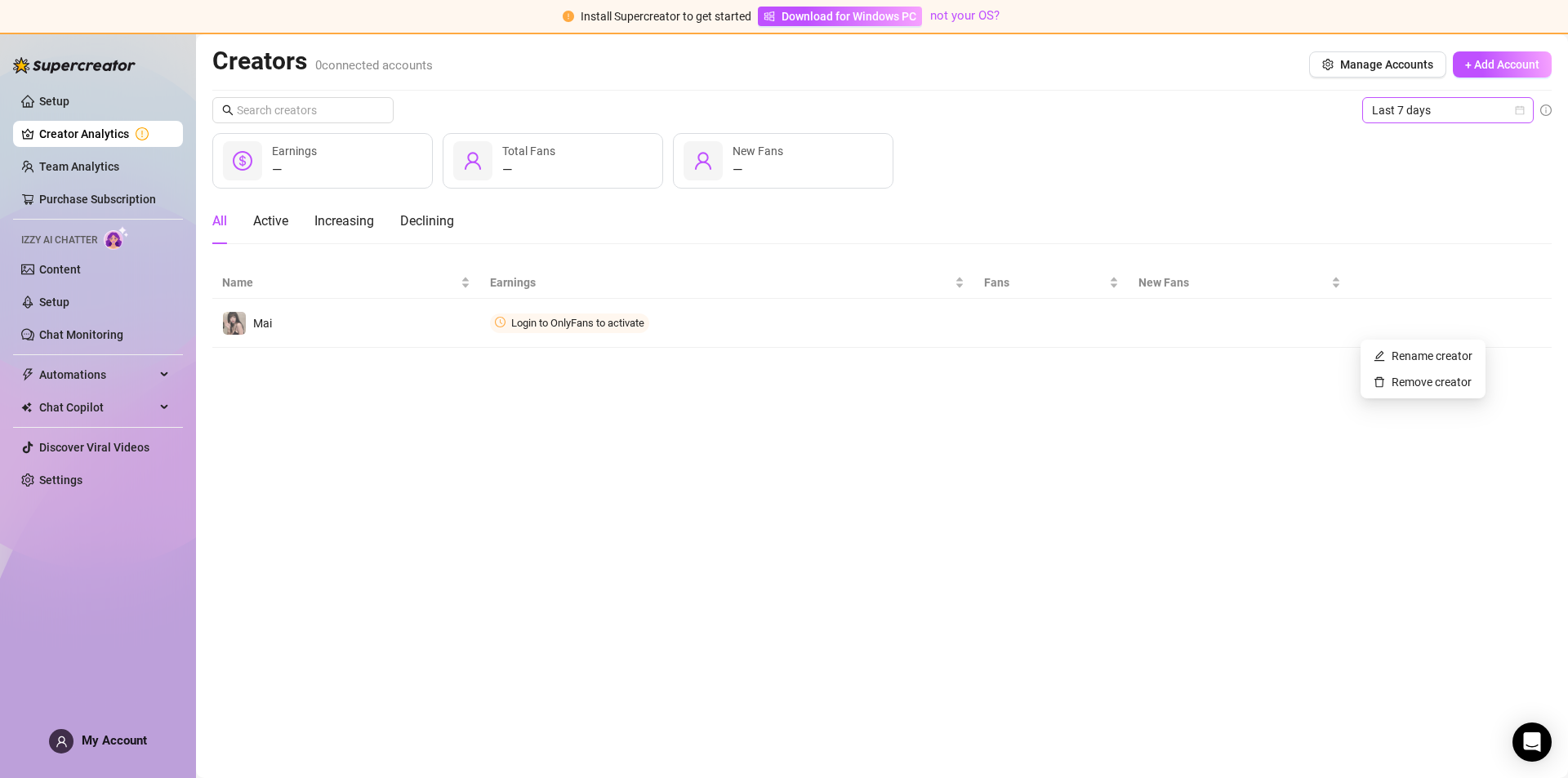
drag, startPoint x: 1157, startPoint y: 366, endPoint x: 1486, endPoint y: 107, distance: 418.7
click at [1169, 358] on main "Creators 0 connected accounts Manage Accounts + Add Account Last 7 days — Earni…" at bounding box center [881, 406] width 1371 height 743
click at [1475, 58] on span "+ Add Account" at bounding box center [1502, 64] width 74 height 13
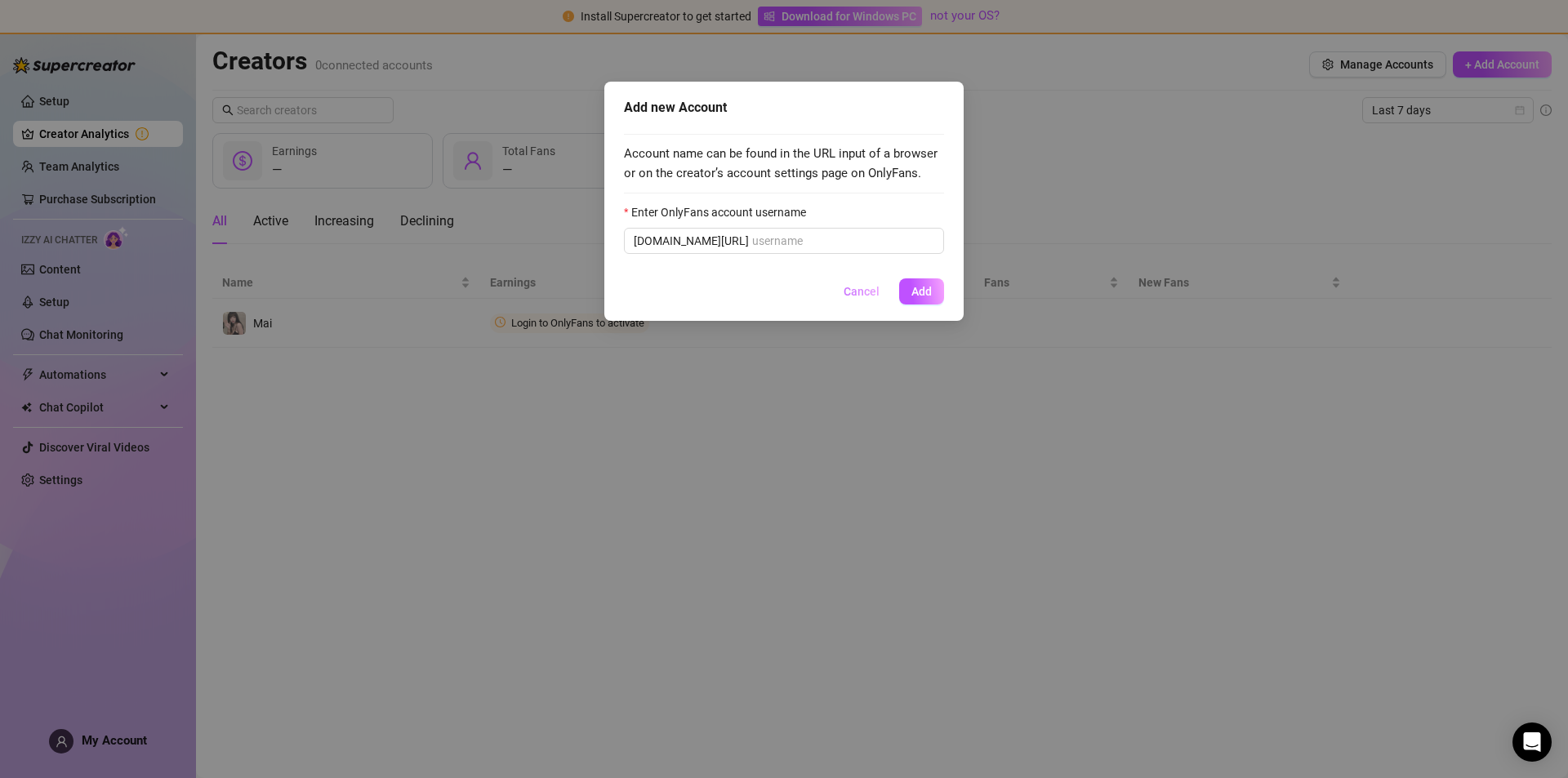
click at [861, 292] on span "Cancel" at bounding box center [861, 291] width 36 height 13
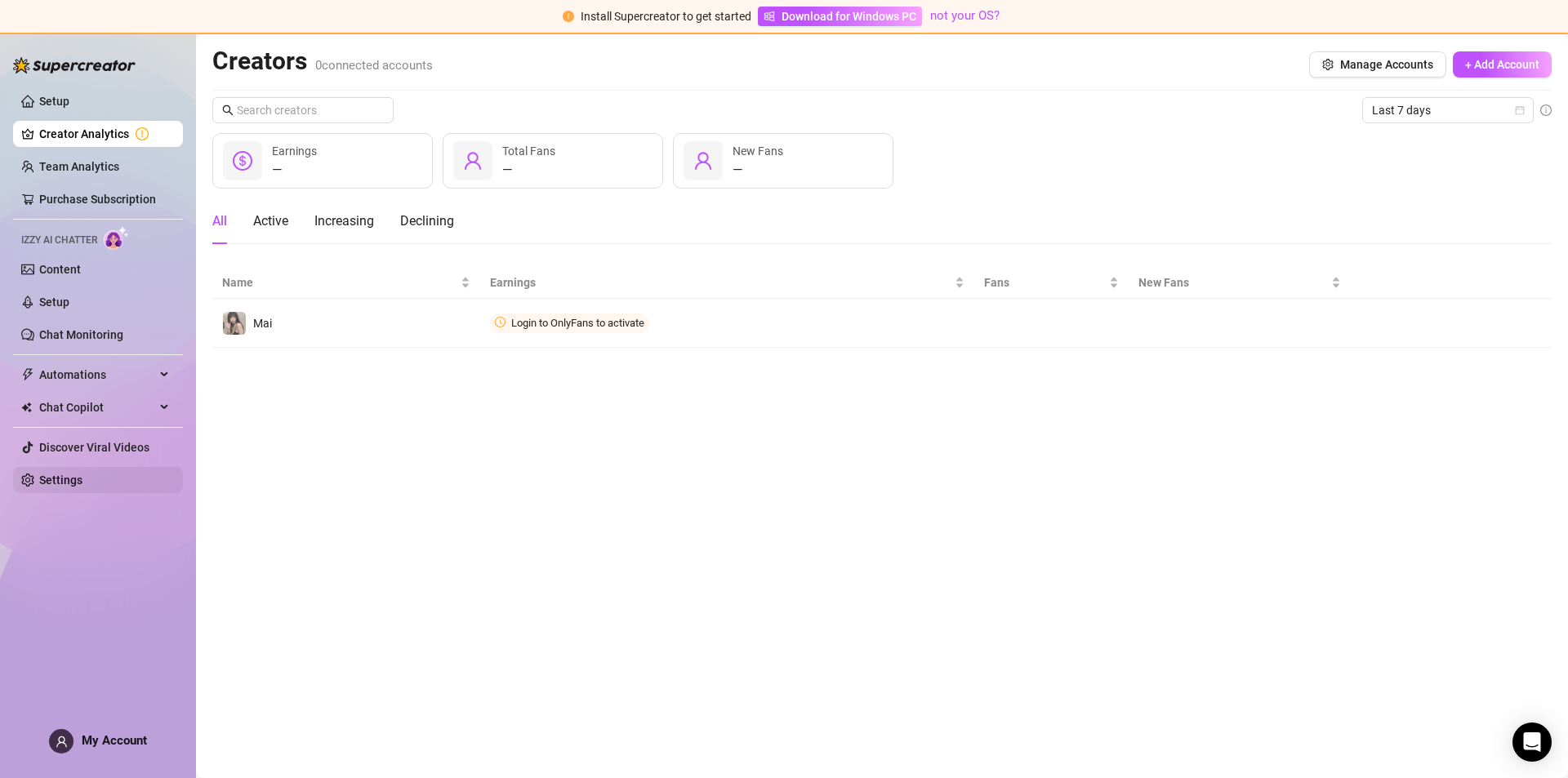
click at [82, 477] on link "Settings" at bounding box center [60, 480] width 43 height 13
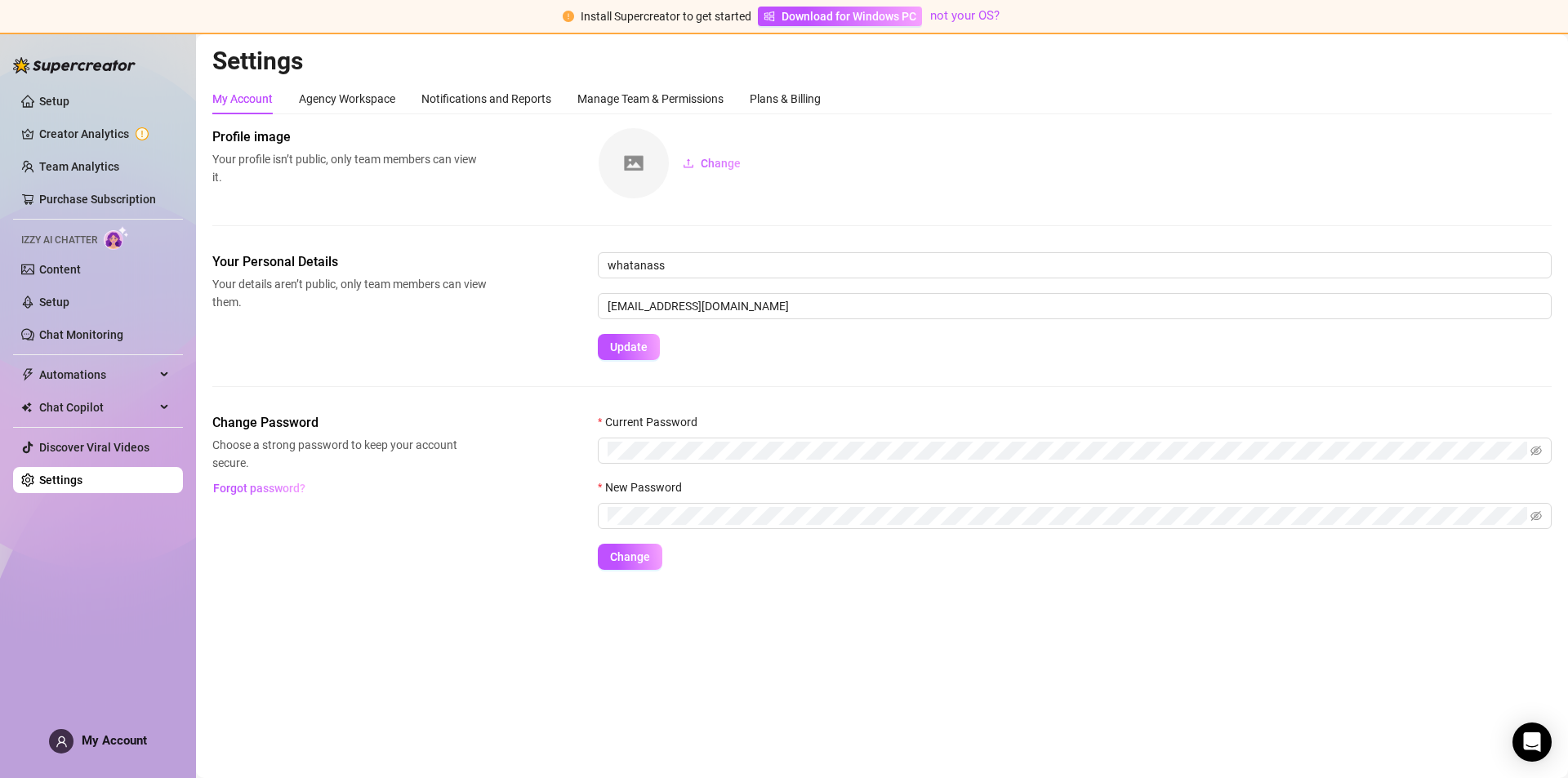
click at [135, 734] on span "My Account" at bounding box center [114, 740] width 66 height 15
click at [112, 749] on div "My Account" at bounding box center [97, 742] width 98 height 25
click at [103, 730] on div "My Account" at bounding box center [97, 742] width 98 height 25
click at [105, 739] on span "My Account" at bounding box center [114, 740] width 66 height 15
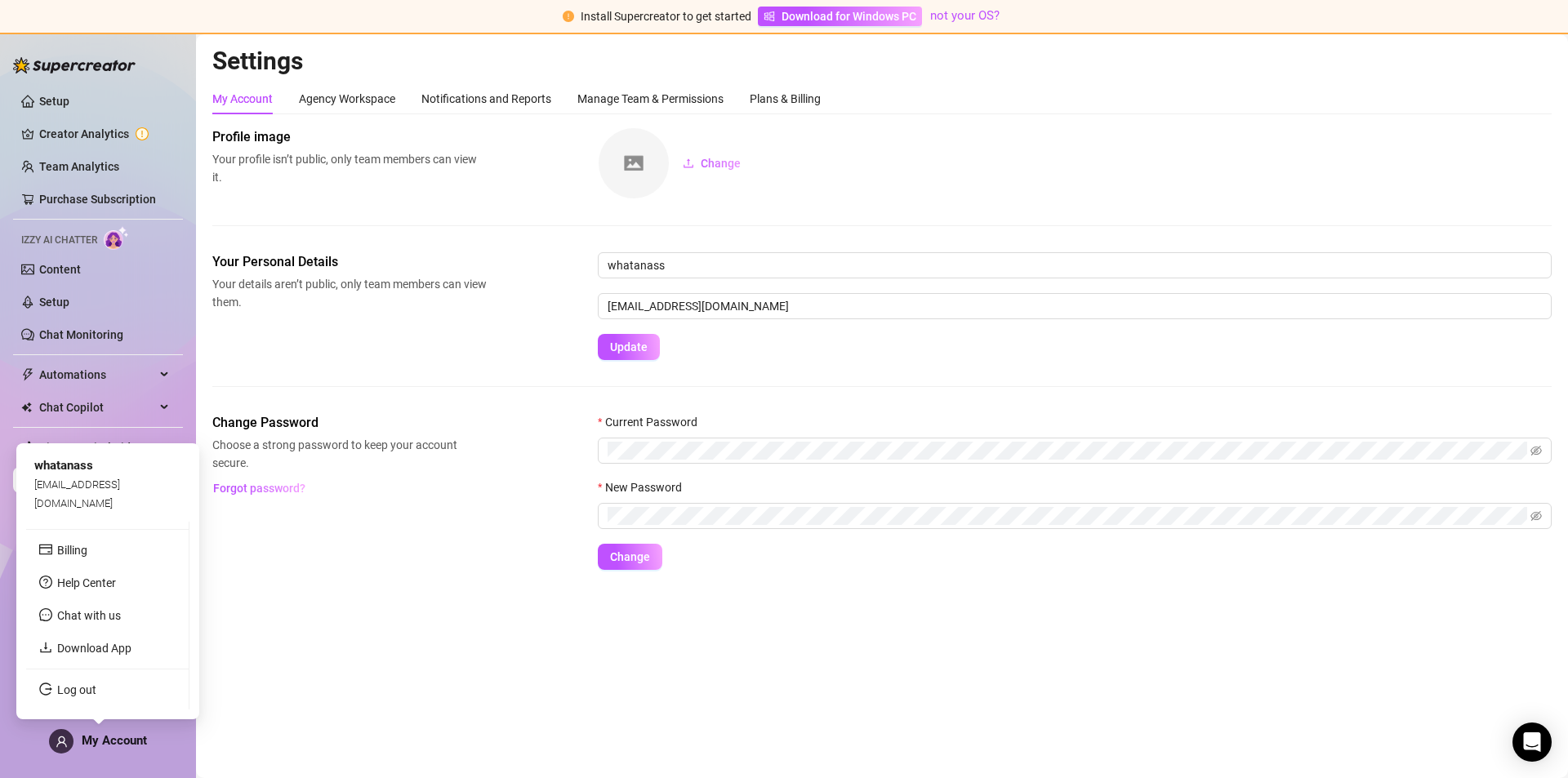
click at [74, 692] on link "Log out" at bounding box center [77, 689] width 39 height 13
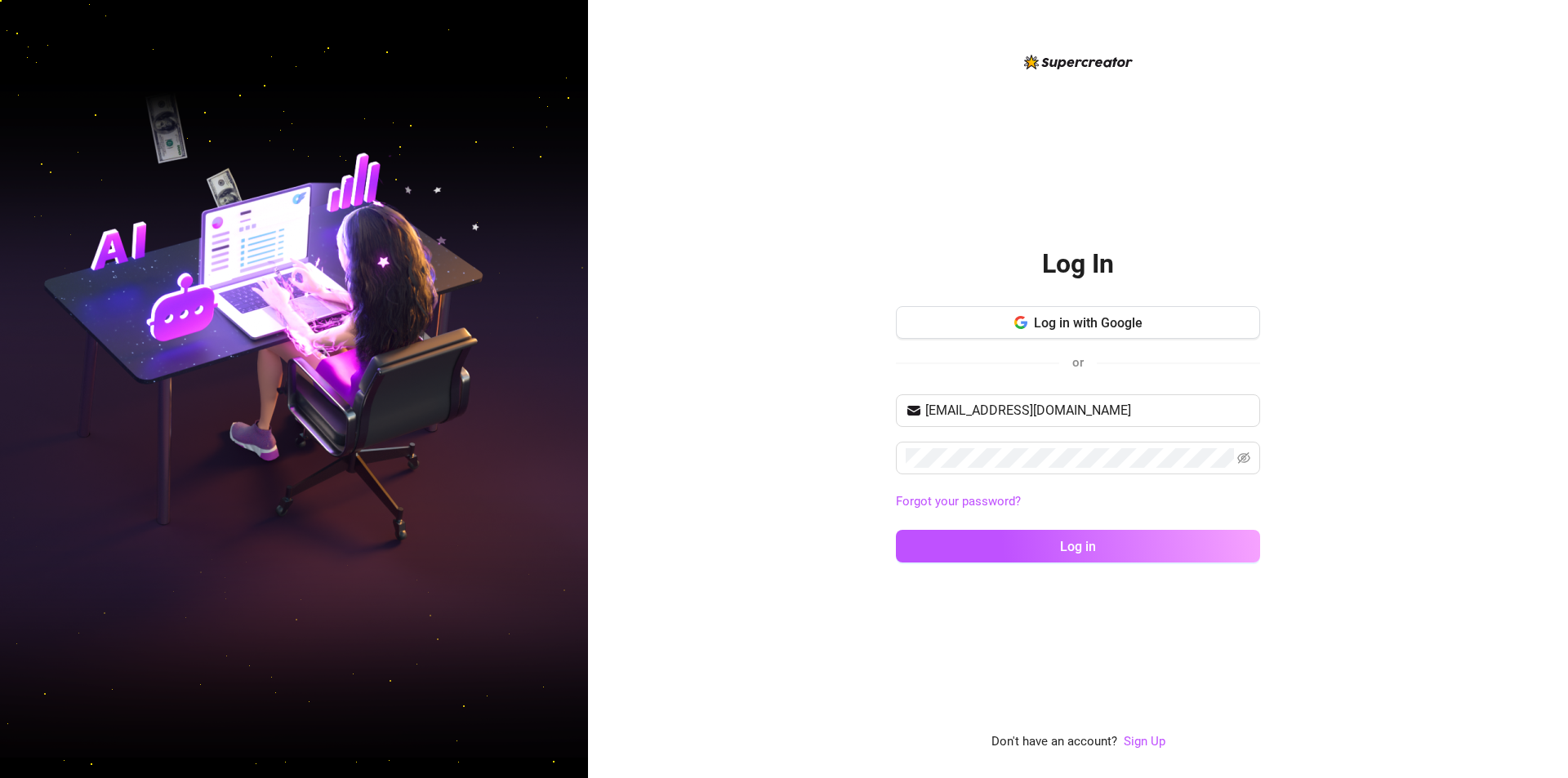
click at [734, 389] on div "Log In Log in with Google or [EMAIL_ADDRESS][DOMAIN_NAME] Forgot your password?…" at bounding box center [1078, 389] width 980 height 778
click at [1081, 412] on input "[EMAIL_ADDRESS][DOMAIN_NAME]" at bounding box center [1087, 411] width 325 height 19
click at [721, 384] on div "Log In Log in with Google or [EMAIL_ADDRESS][DOMAIN_NAME] Forgot your password?…" at bounding box center [1078, 389] width 980 height 778
click at [1160, 535] on button "Log in" at bounding box center [1078, 546] width 364 height 33
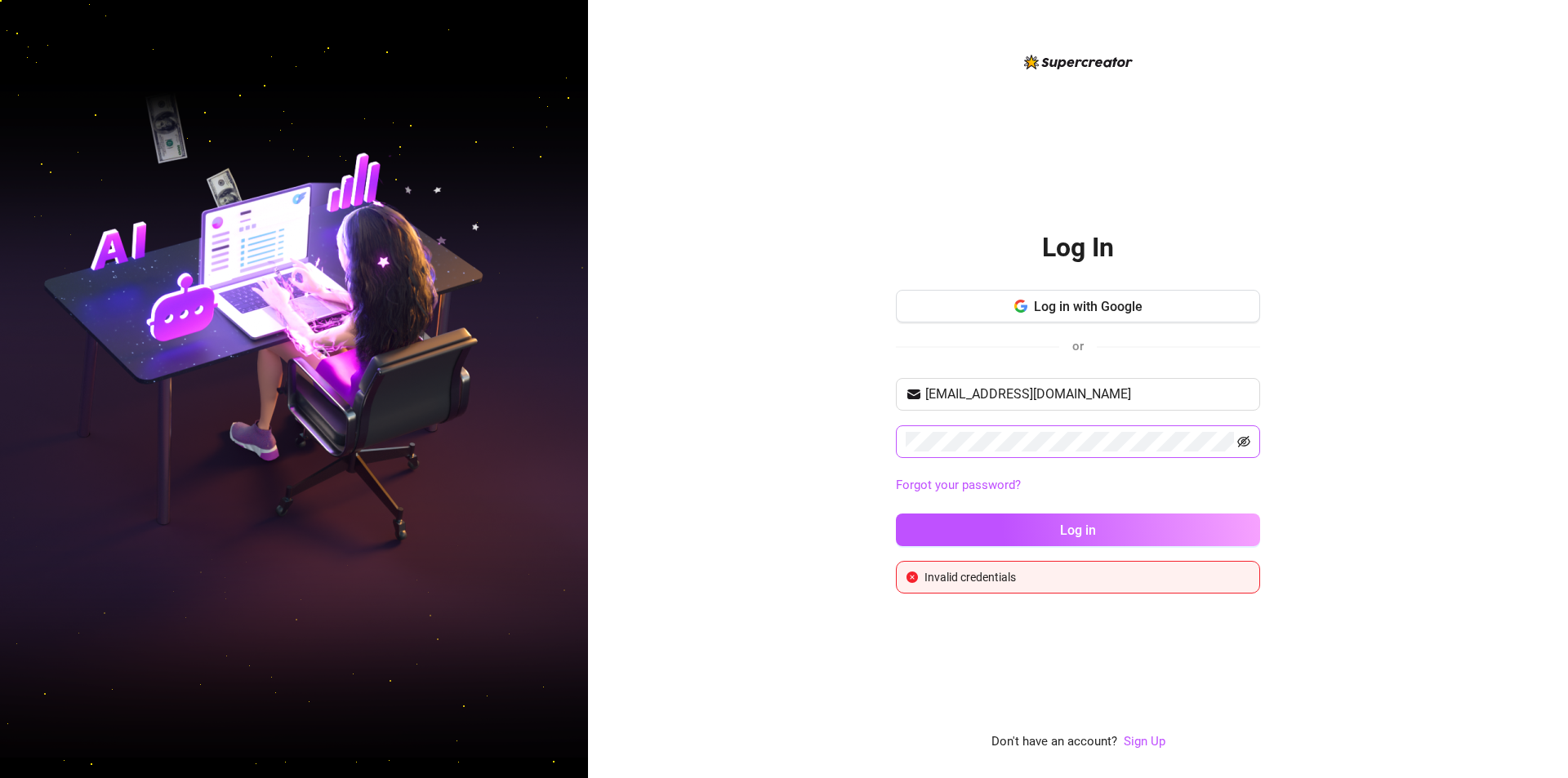
click at [1251, 436] on span at bounding box center [1078, 441] width 364 height 33
click at [1246, 438] on icon "eye-invisible" at bounding box center [1243, 441] width 13 height 12
click at [958, 394] on input "[EMAIL_ADDRESS][DOMAIN_NAME]" at bounding box center [1087, 394] width 325 height 19
drag, startPoint x: 1085, startPoint y: 397, endPoint x: 1055, endPoint y: 397, distance: 30.0
click at [1055, 397] on input "[EMAIL_ADDRESS][DOMAIN_NAME]" at bounding box center [1087, 394] width 325 height 19
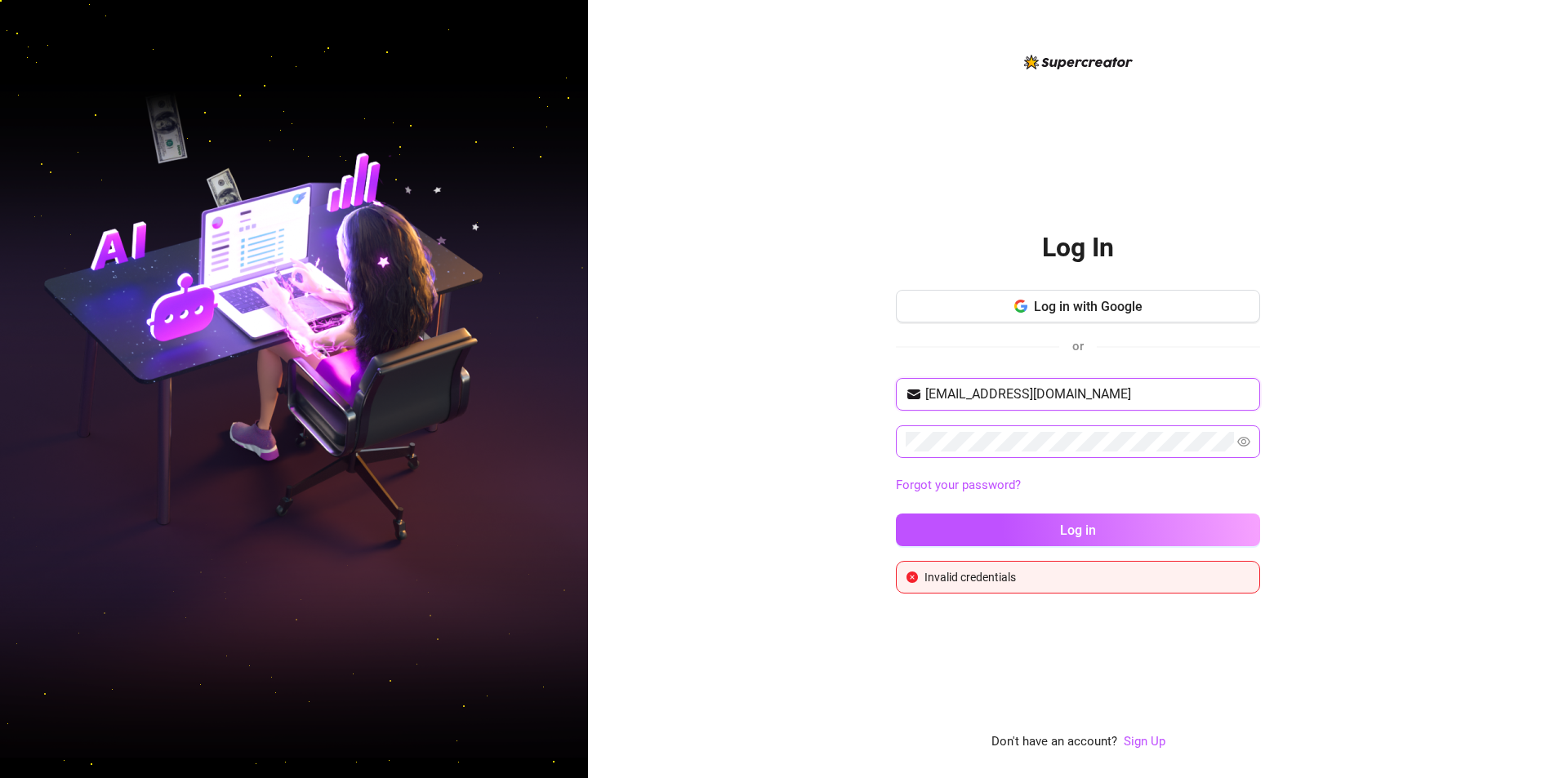
type input "[EMAIL_ADDRESS][DOMAIN_NAME]"
click at [1093, 533] on span "Log in" at bounding box center [1078, 530] width 36 height 16
